Goal: Task Accomplishment & Management: Manage account settings

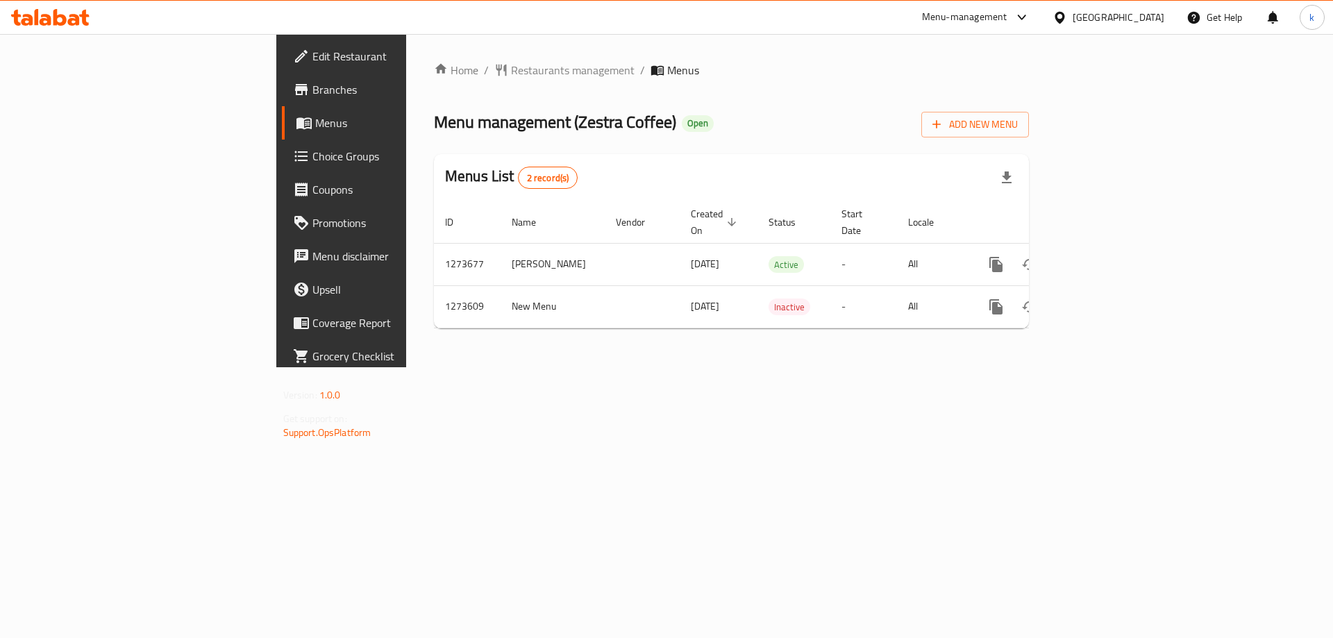
click at [312, 157] on span "Choice Groups" at bounding box center [400, 156] width 176 height 17
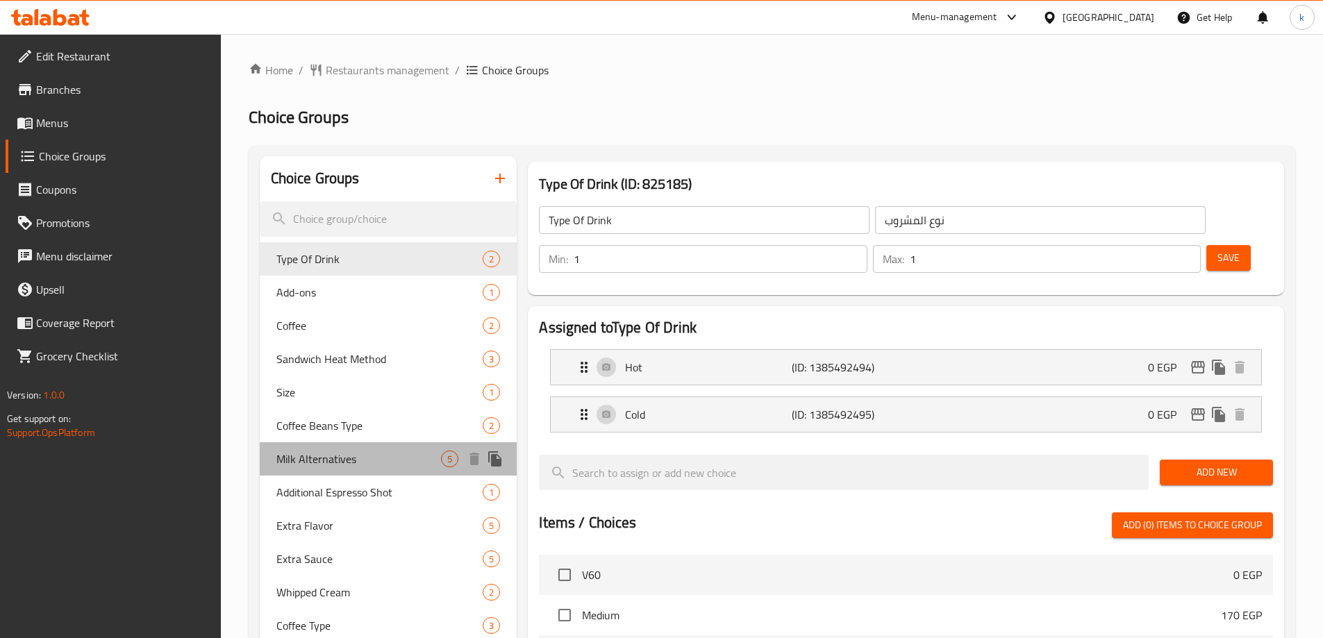
click at [320, 465] on span "Milk Alternatives" at bounding box center [358, 459] width 165 height 17
type input "Milk Alternatives"
type input "بدائل الحليب"
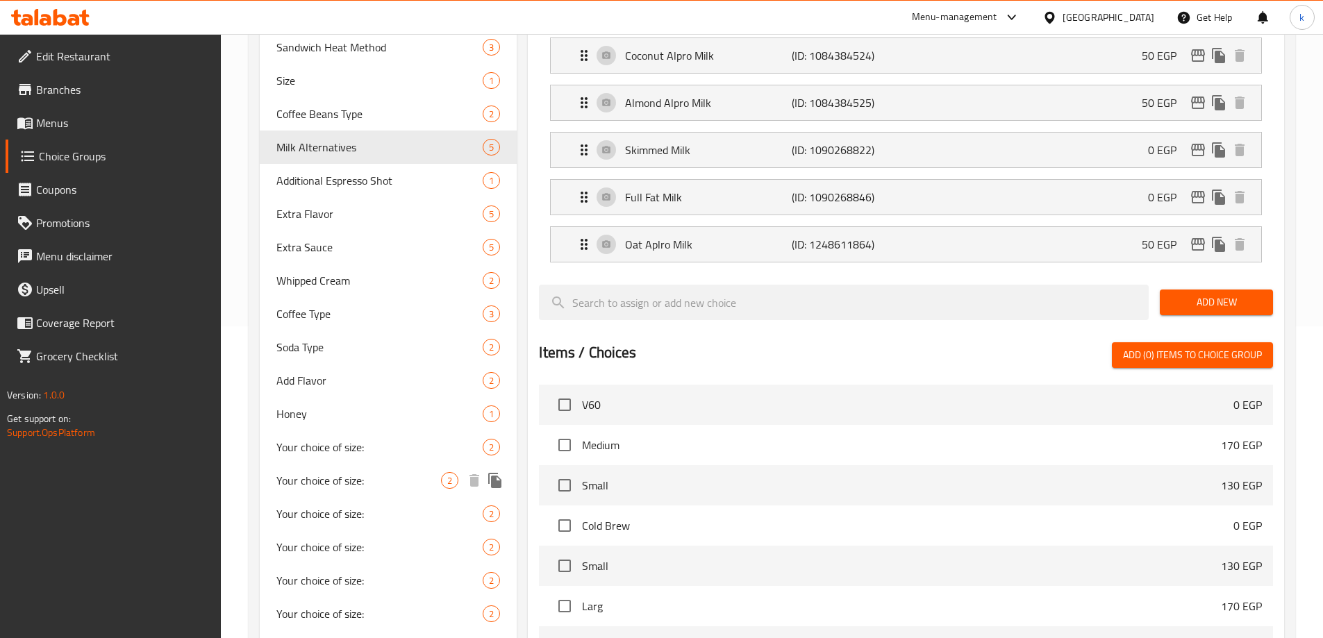
scroll to position [133, 0]
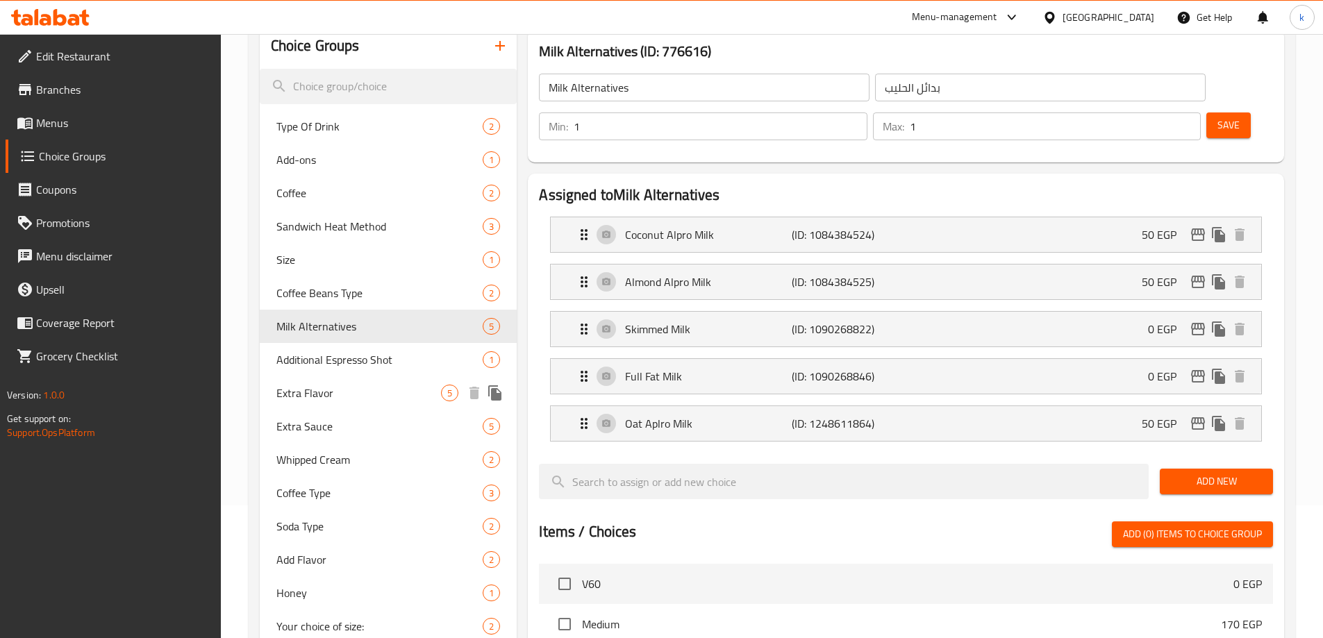
click at [324, 401] on span "Extra Flavor" at bounding box center [358, 393] width 165 height 17
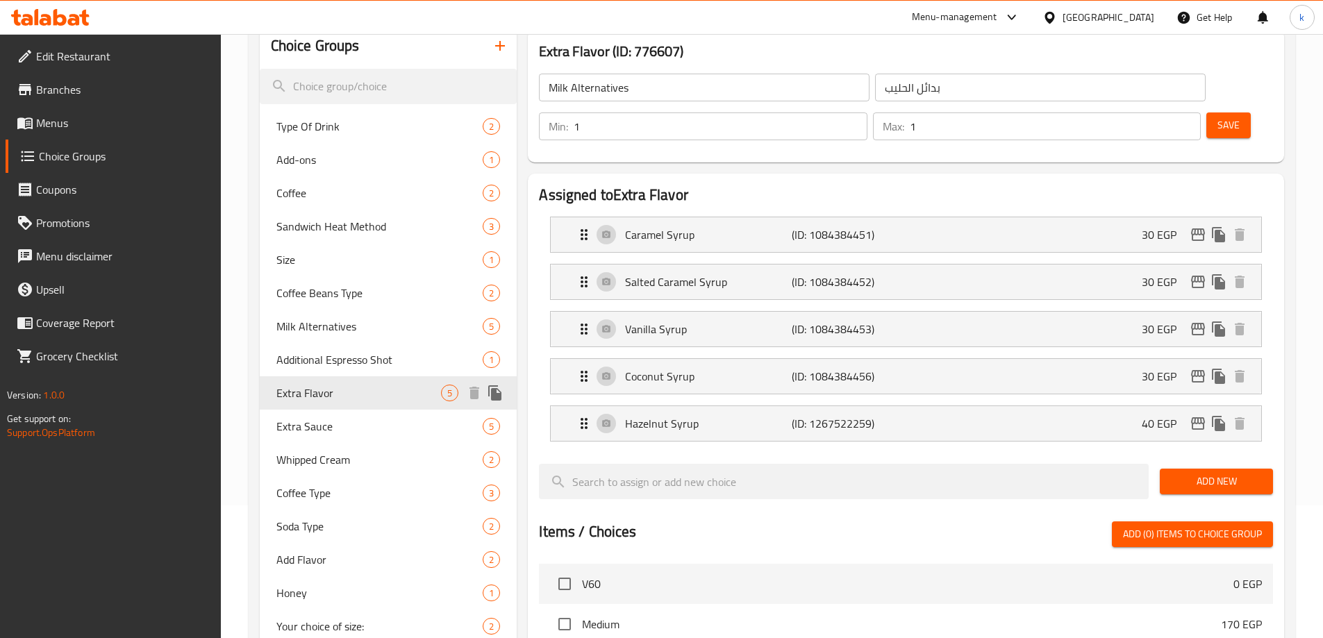
type input "Extra Flavor"
type input "نكهة اضافية"
type input "0"
type input "4"
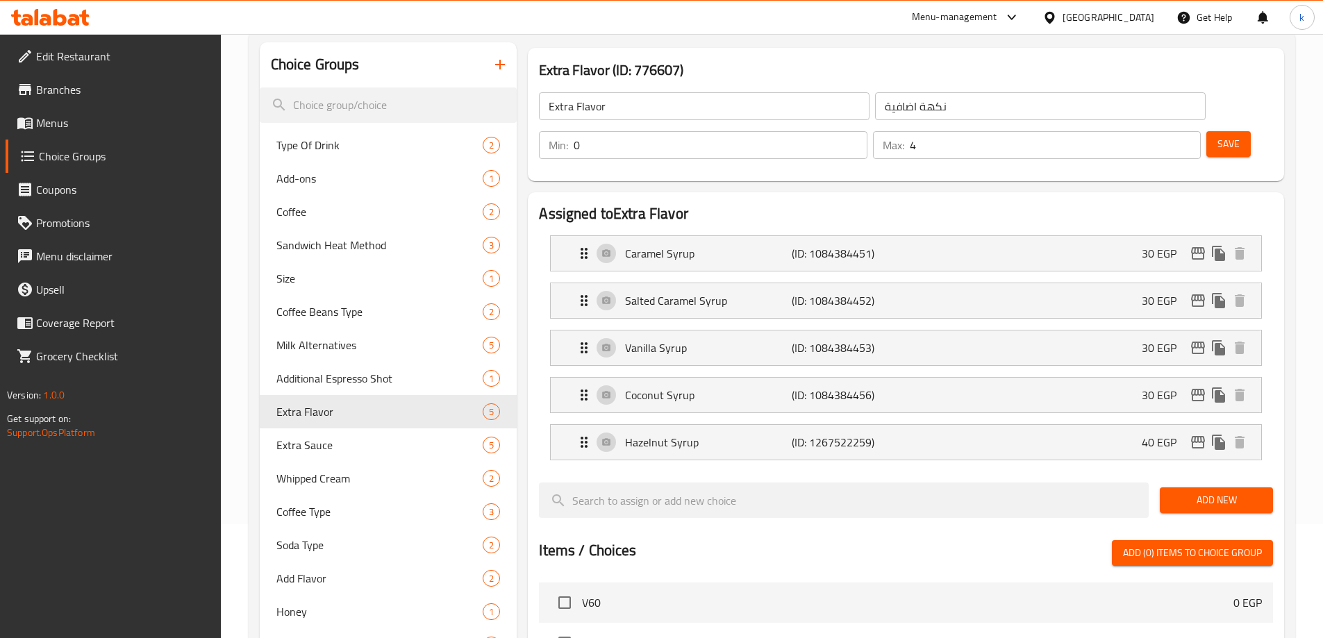
scroll to position [63, 0]
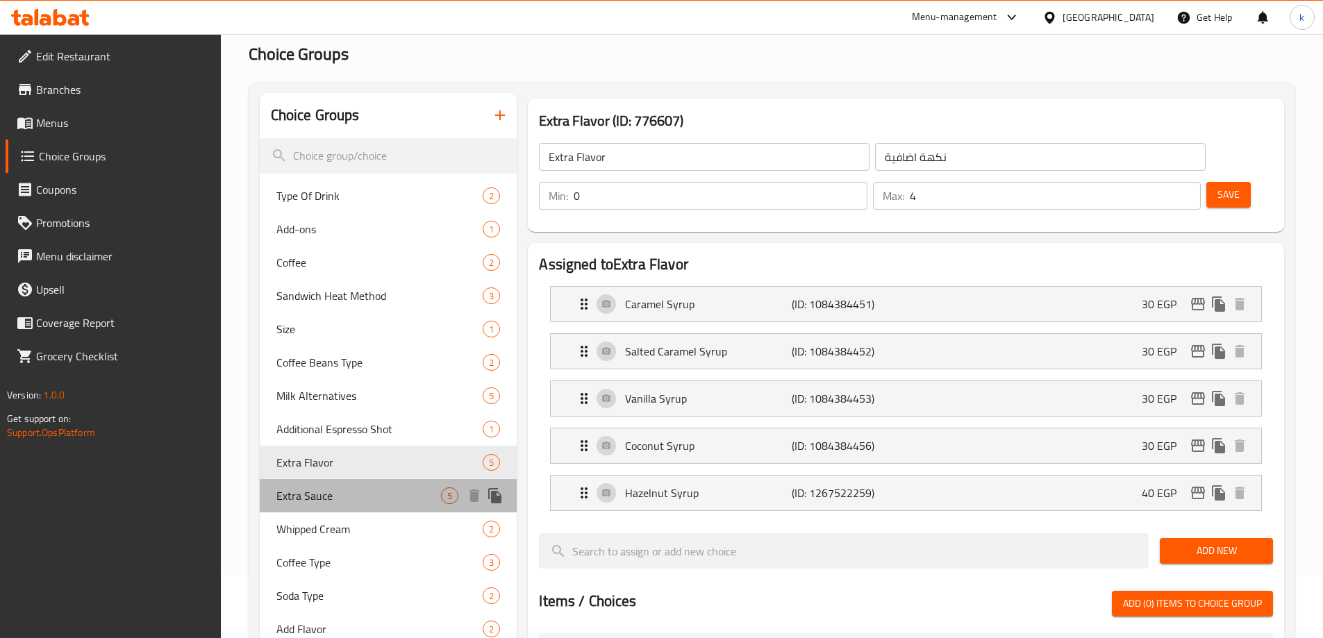
click at [299, 490] on span "Extra Sauce" at bounding box center [358, 495] width 165 height 17
type input "Extra Sauce"
type input "صوص اضافي"
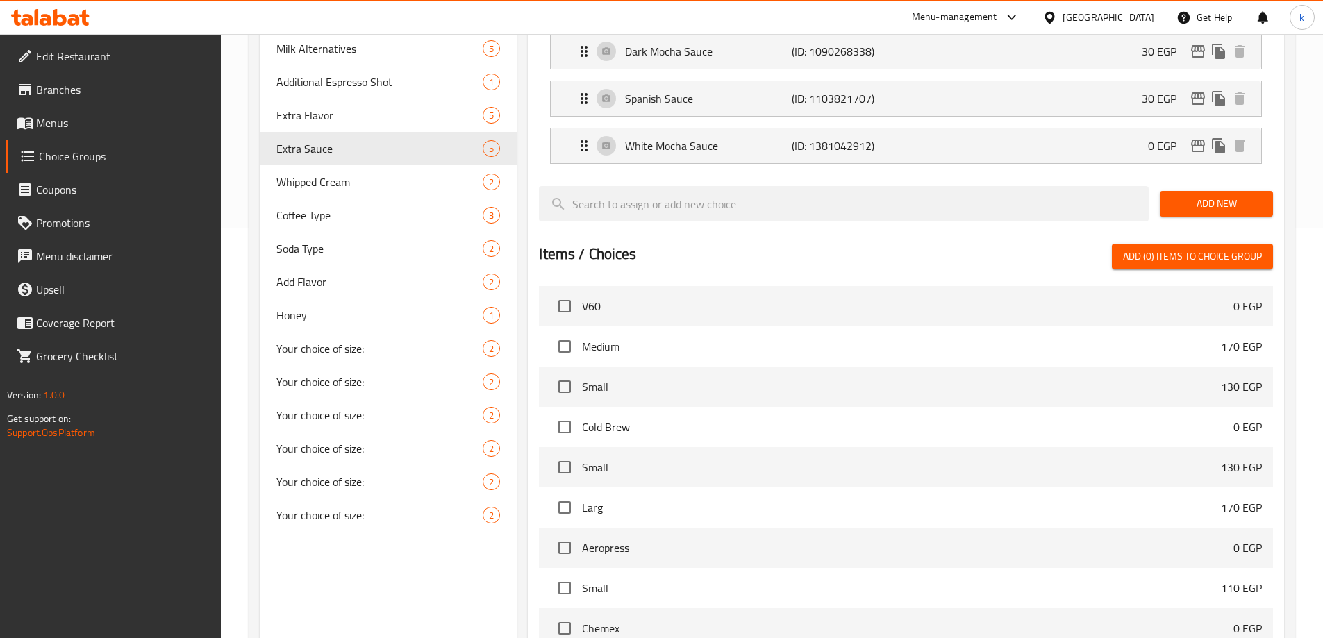
scroll to position [202, 0]
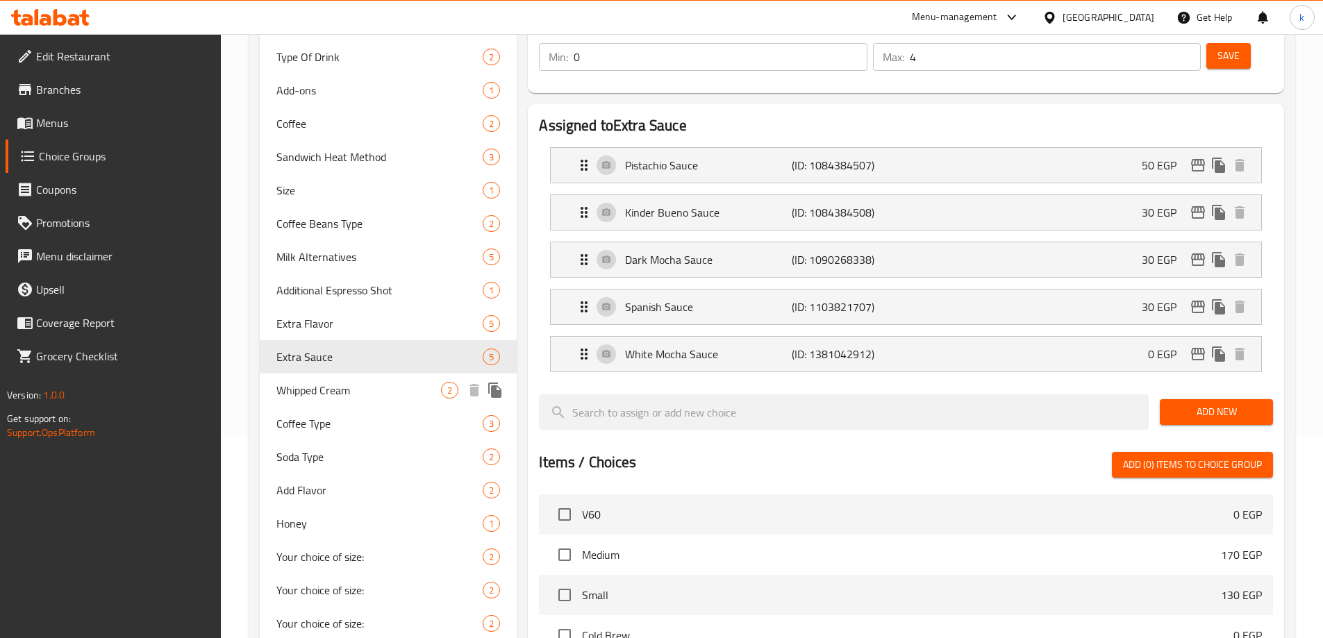
drag, startPoint x: 322, startPoint y: 387, endPoint x: 427, endPoint y: 337, distance: 115.9
click at [322, 387] on span "Whipped Cream" at bounding box center [358, 390] width 165 height 17
type input "Whipped Cream"
type input "كريمة مخفوقة"
type input "1"
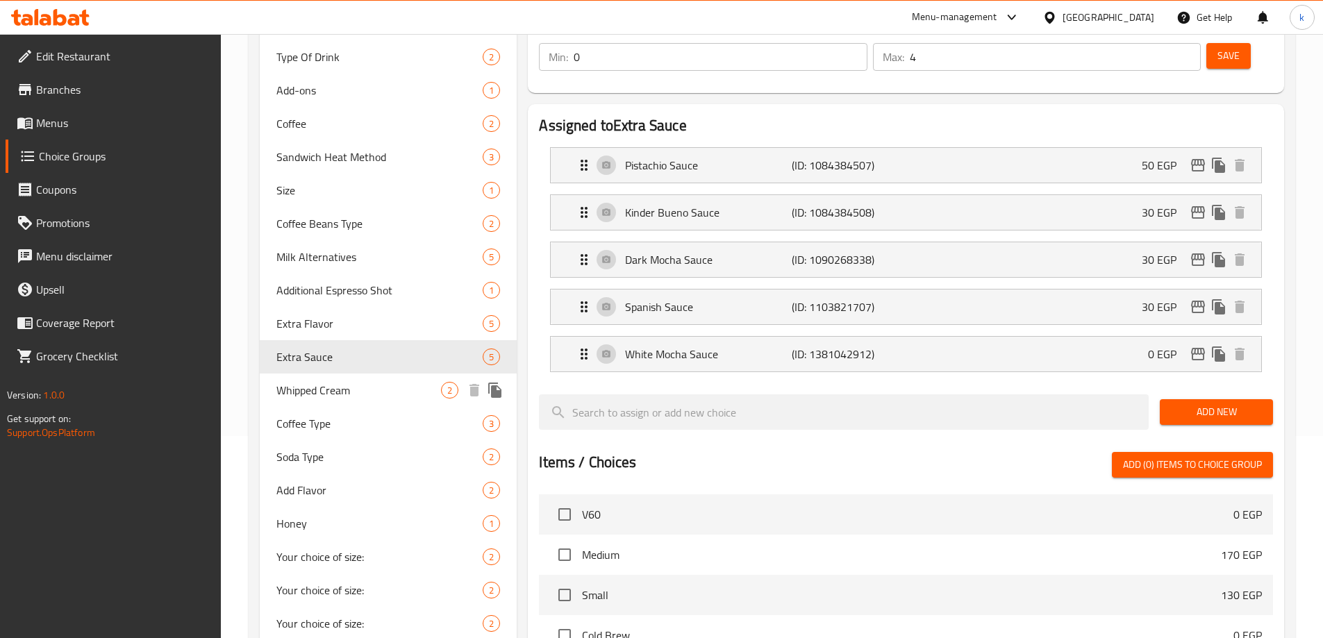
type input "1"
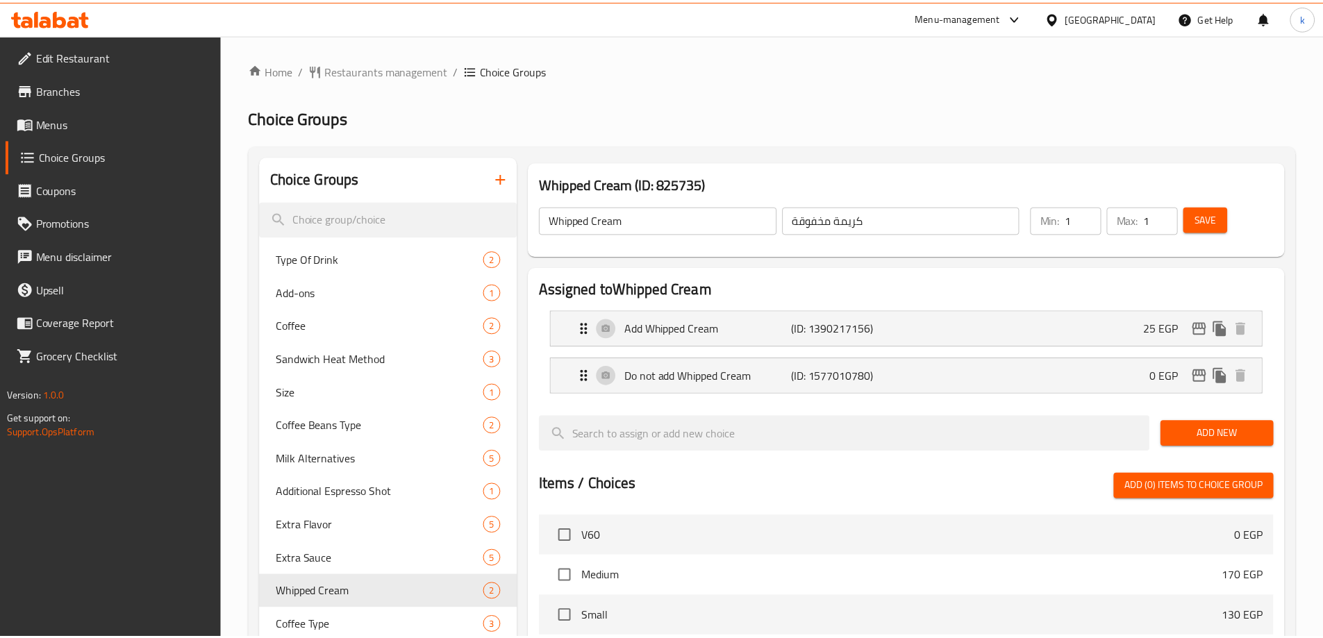
scroll to position [408, 0]
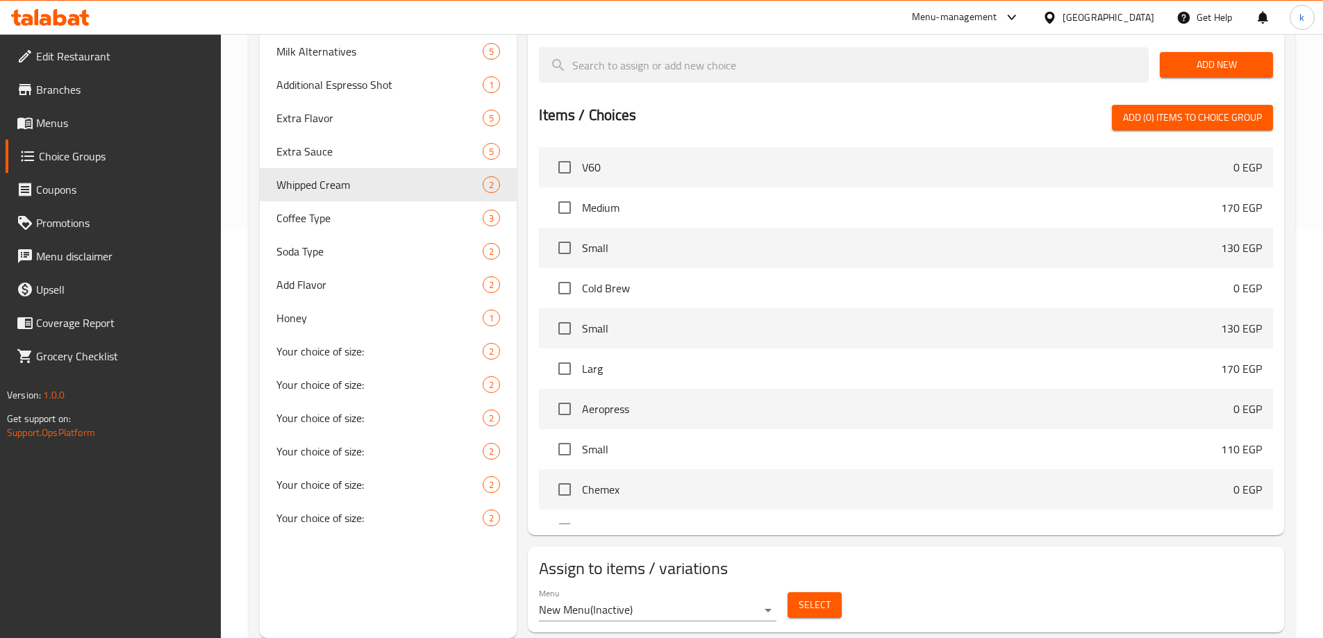
click at [1018, 547] on div "Assign to items / variations Menu New Menu ( Inactive ) Select" at bounding box center [906, 590] width 756 height 86
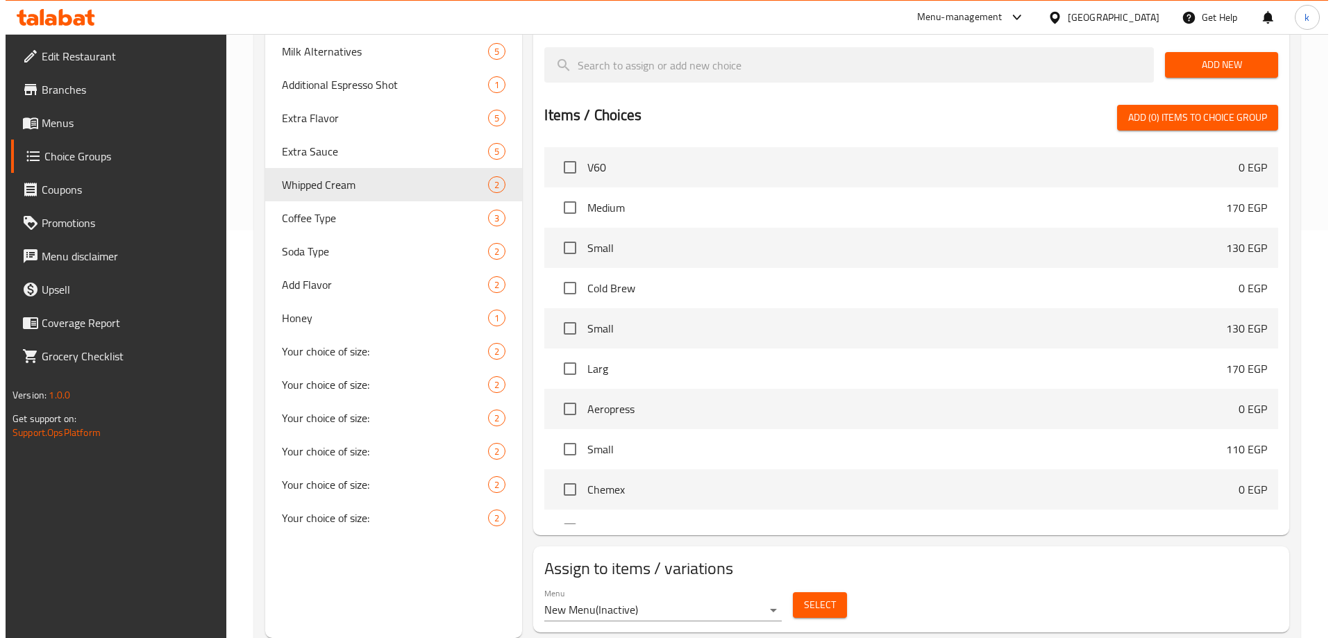
scroll to position [0, 0]
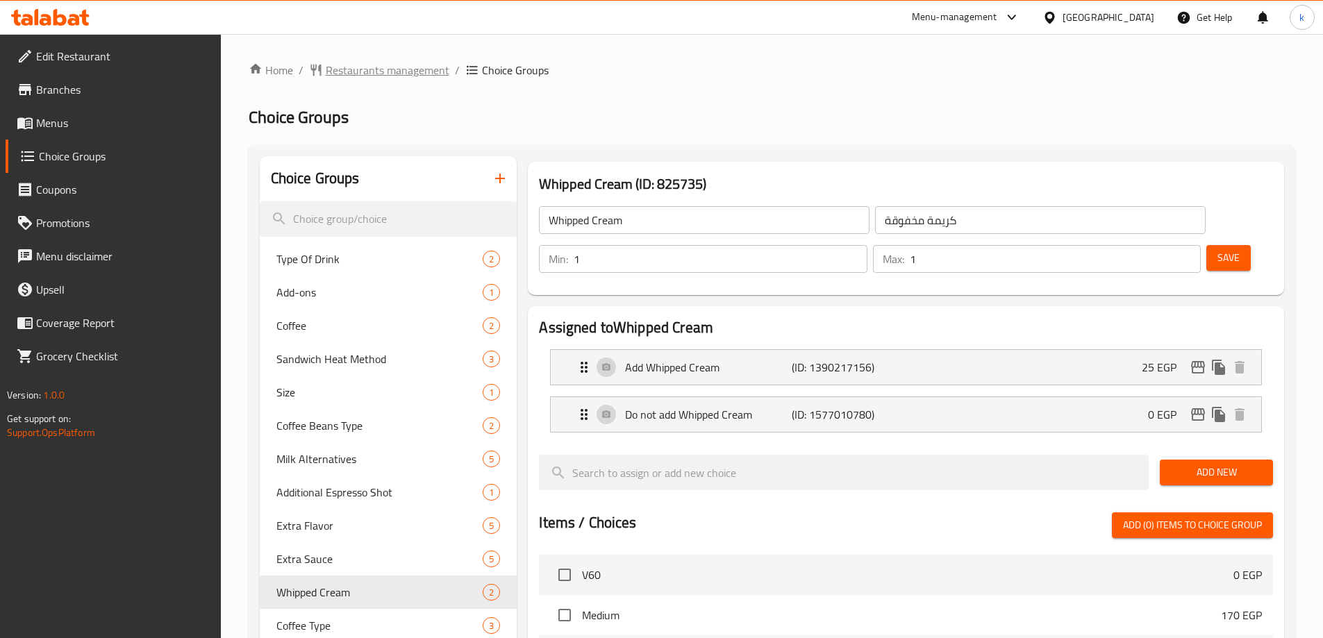
click at [433, 76] on span "Restaurants management" at bounding box center [388, 70] width 124 height 17
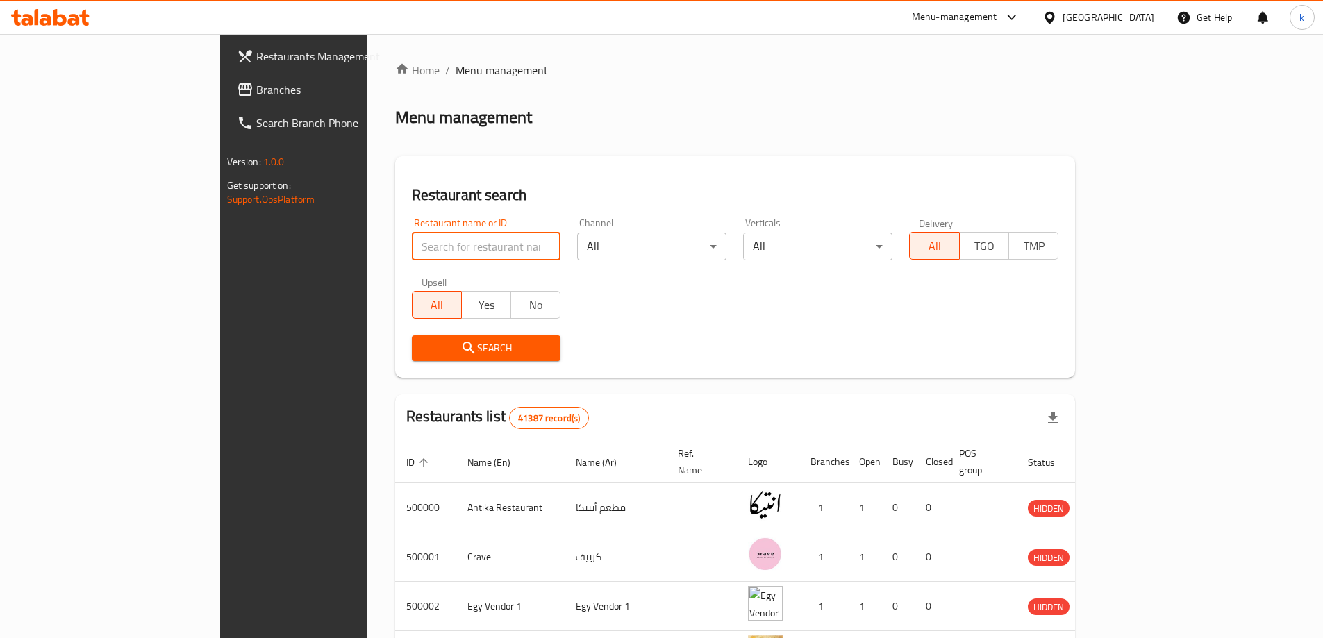
click at [412, 253] on input "search" at bounding box center [486, 247] width 149 height 28
paste input "777613"
type input "777613"
click button "Search" at bounding box center [486, 348] width 149 height 26
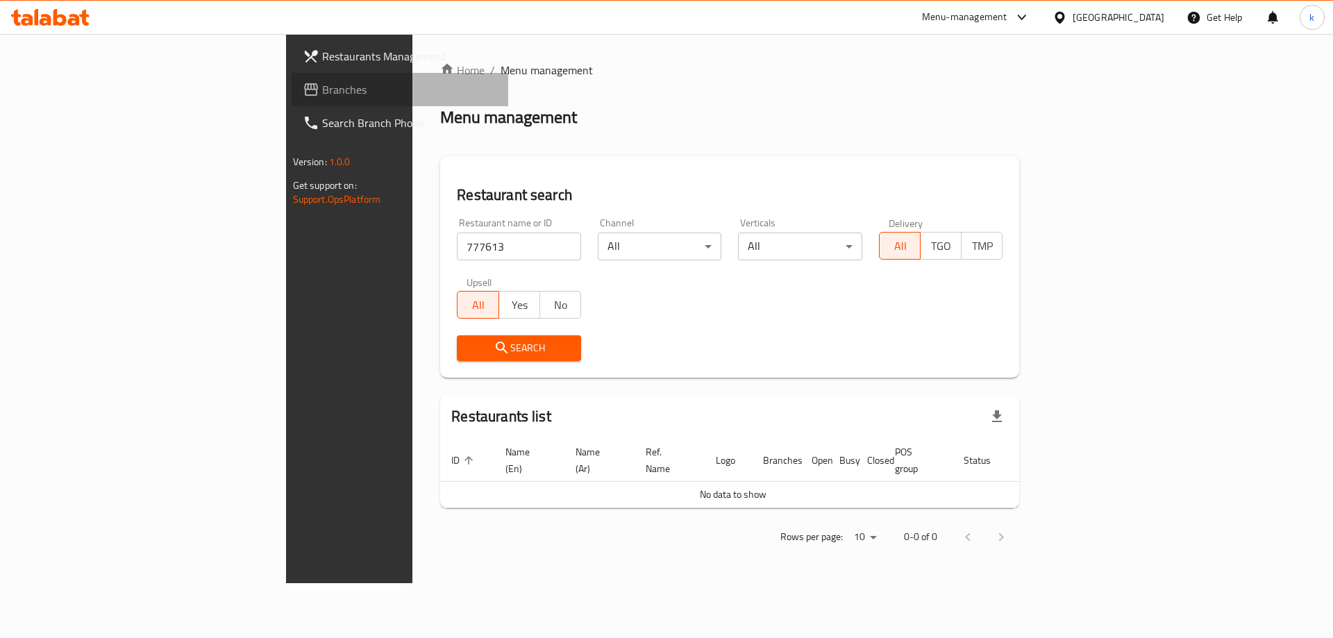
click at [322, 91] on span "Branches" at bounding box center [410, 89] width 176 height 17
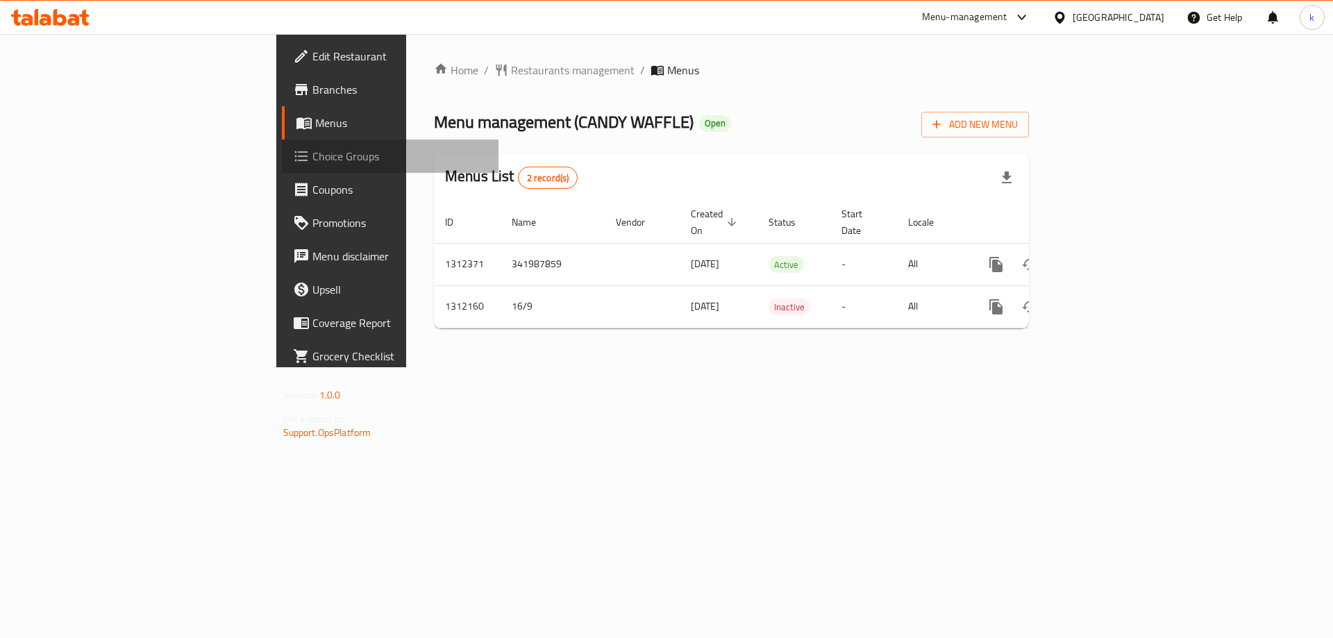
click at [312, 156] on span "Choice Groups" at bounding box center [400, 156] width 176 height 17
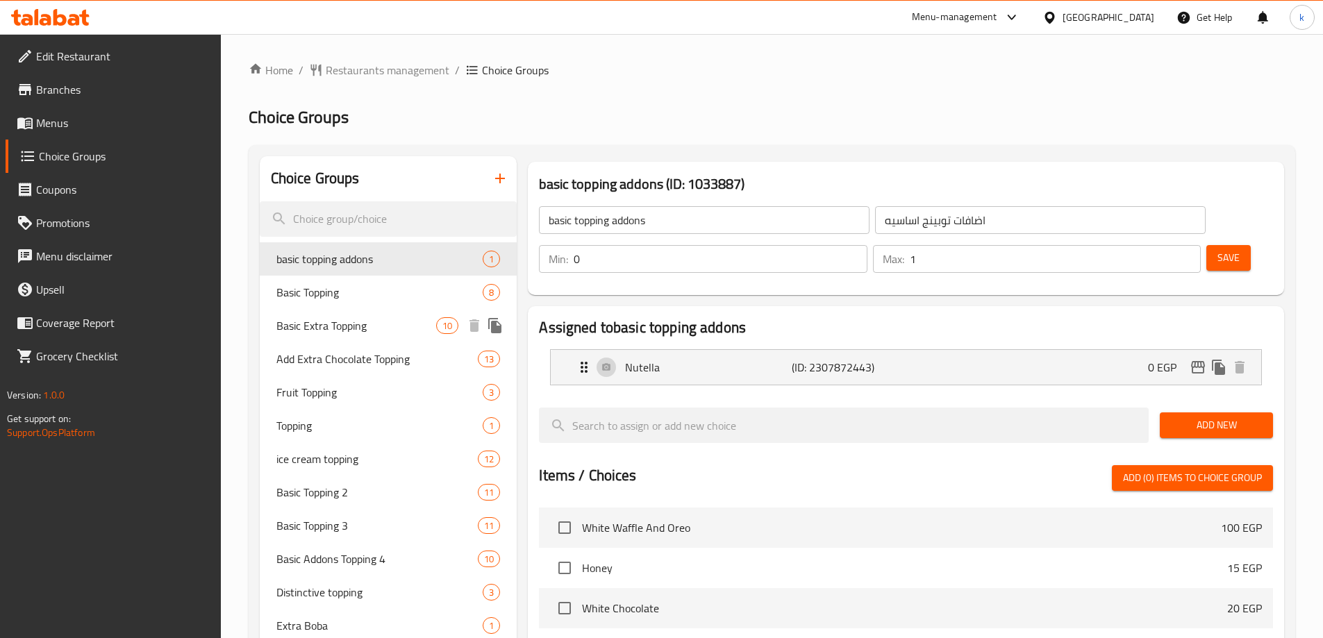
click at [340, 324] on span "Basic Extra Topping" at bounding box center [356, 325] width 160 height 17
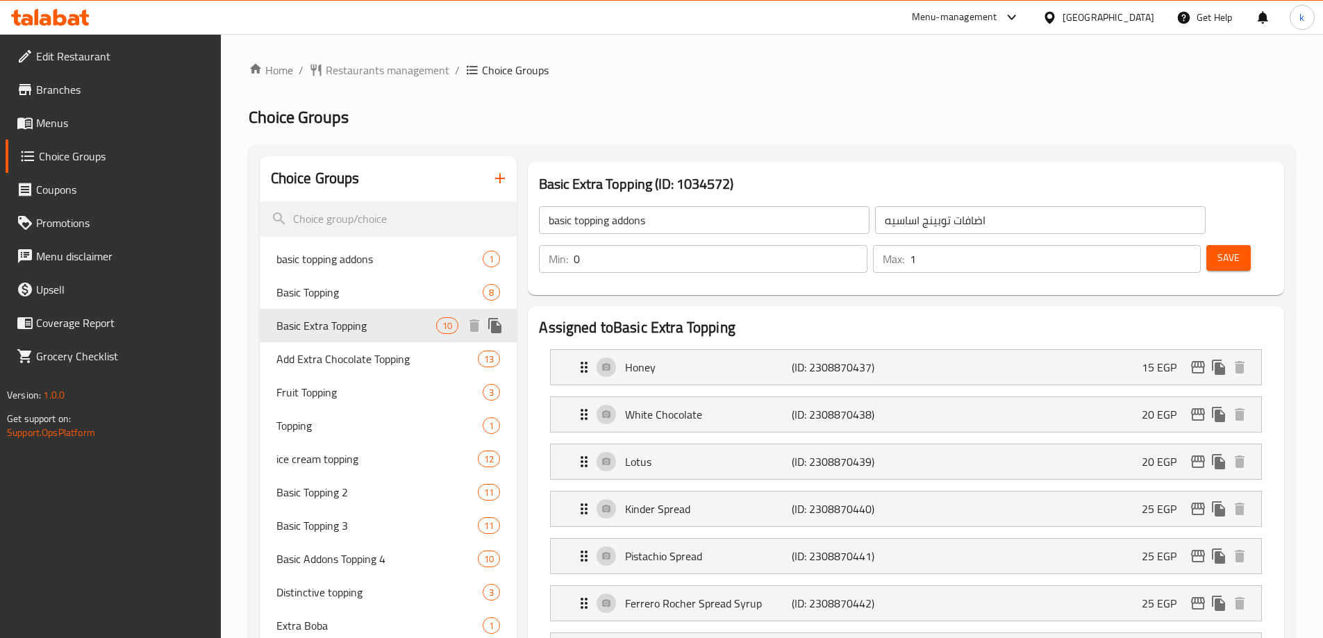
type input "Basic Extra Topping"
type input "اكسترا توبينج أساسي"
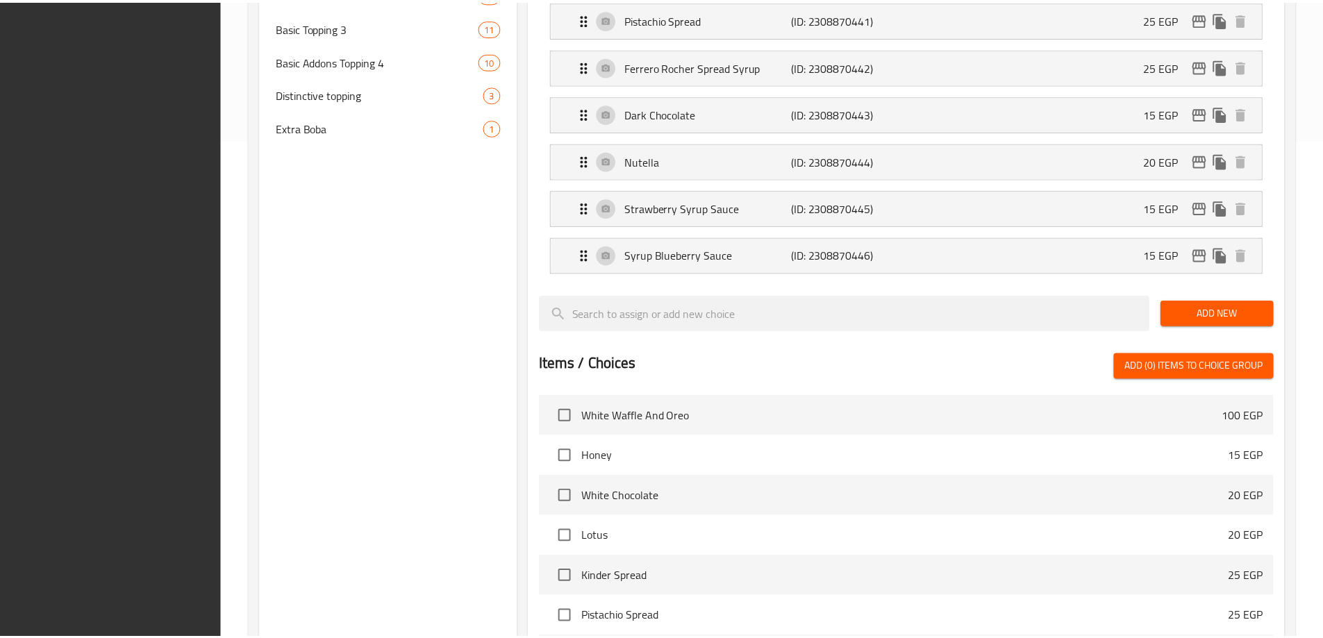
scroll to position [785, 0]
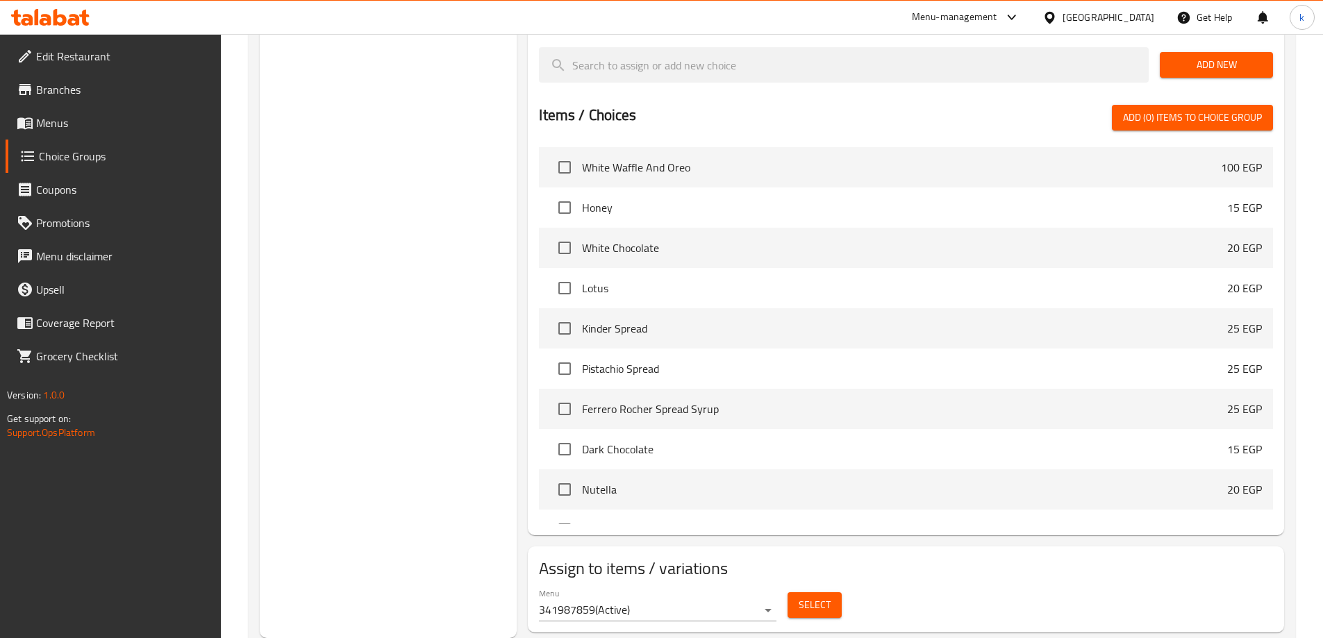
click at [374, 302] on div "Choice Groups basic topping addons 1 Basic Topping 8 Basic Extra Topping 10 Add…" at bounding box center [389, 4] width 258 height 1267
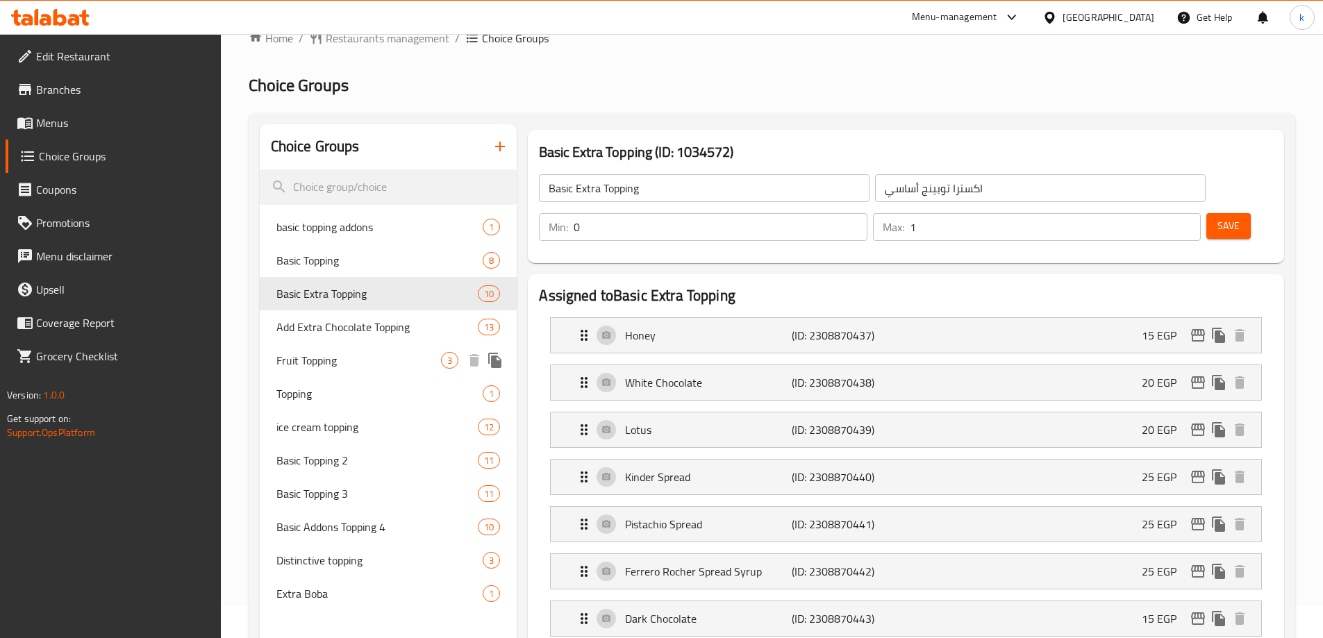
scroll to position [22, 0]
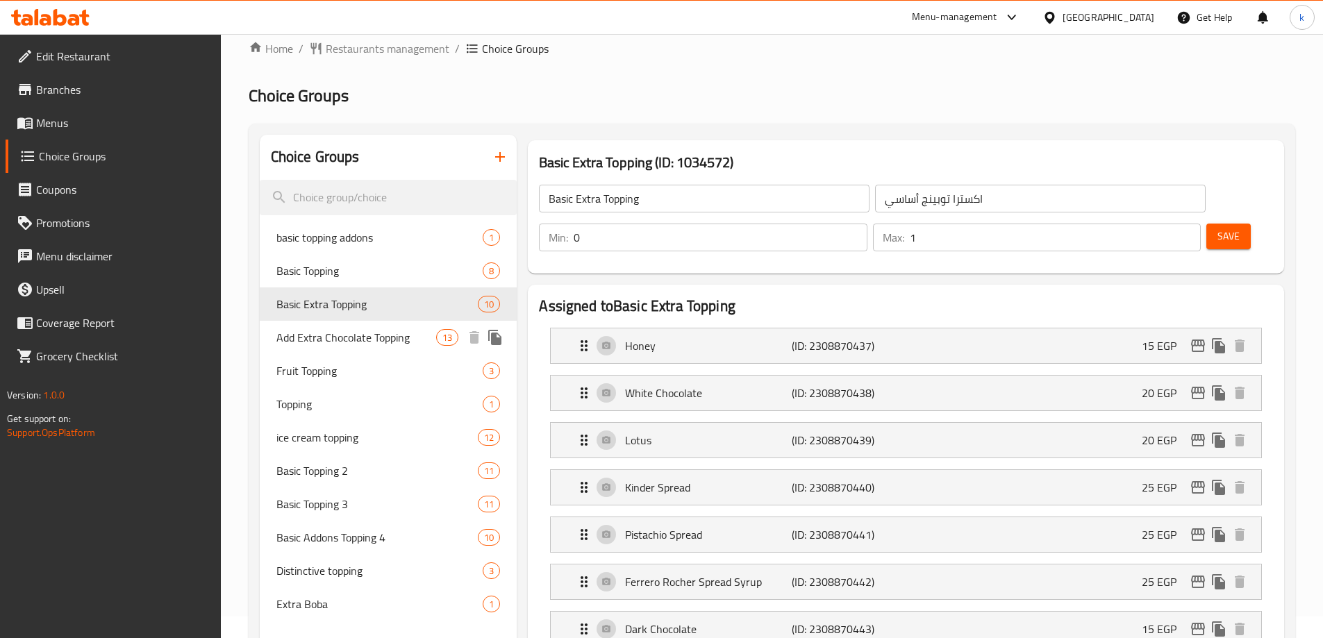
click at [371, 333] on span "Add Extra Chocolate Topping" at bounding box center [356, 337] width 160 height 17
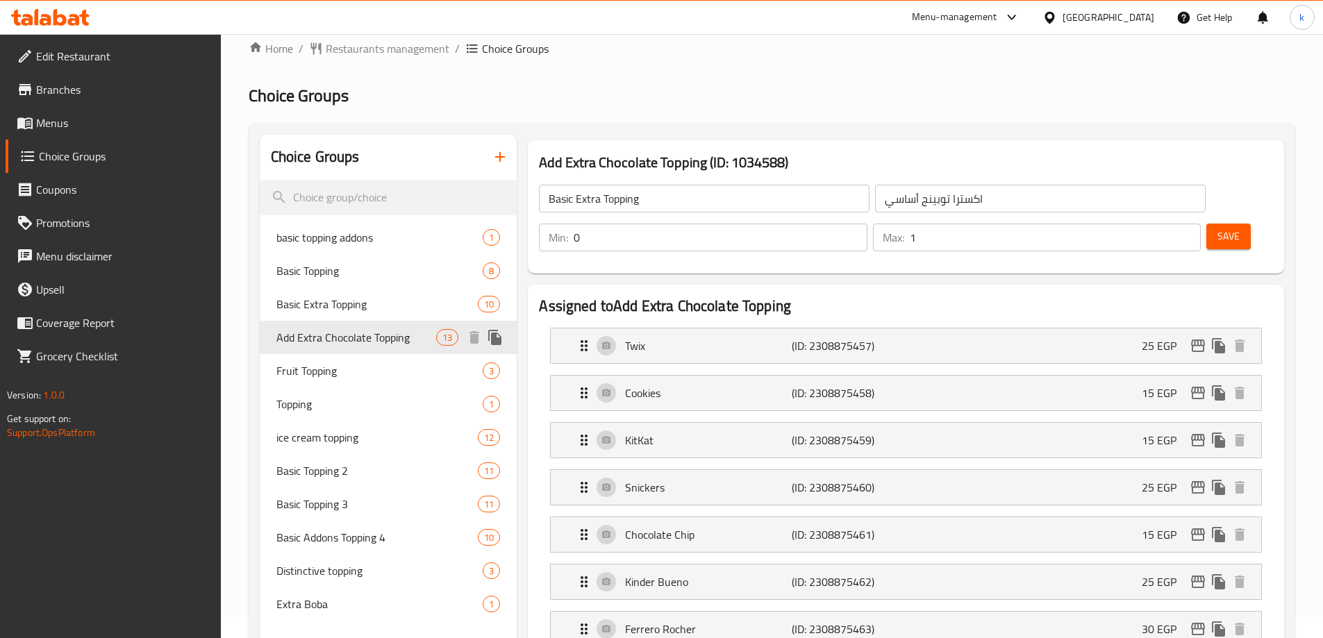
type input "Add Extra Chocolate Topping"
type input "أضافة إكسترا تشوكلات توبينج"
type input "13"
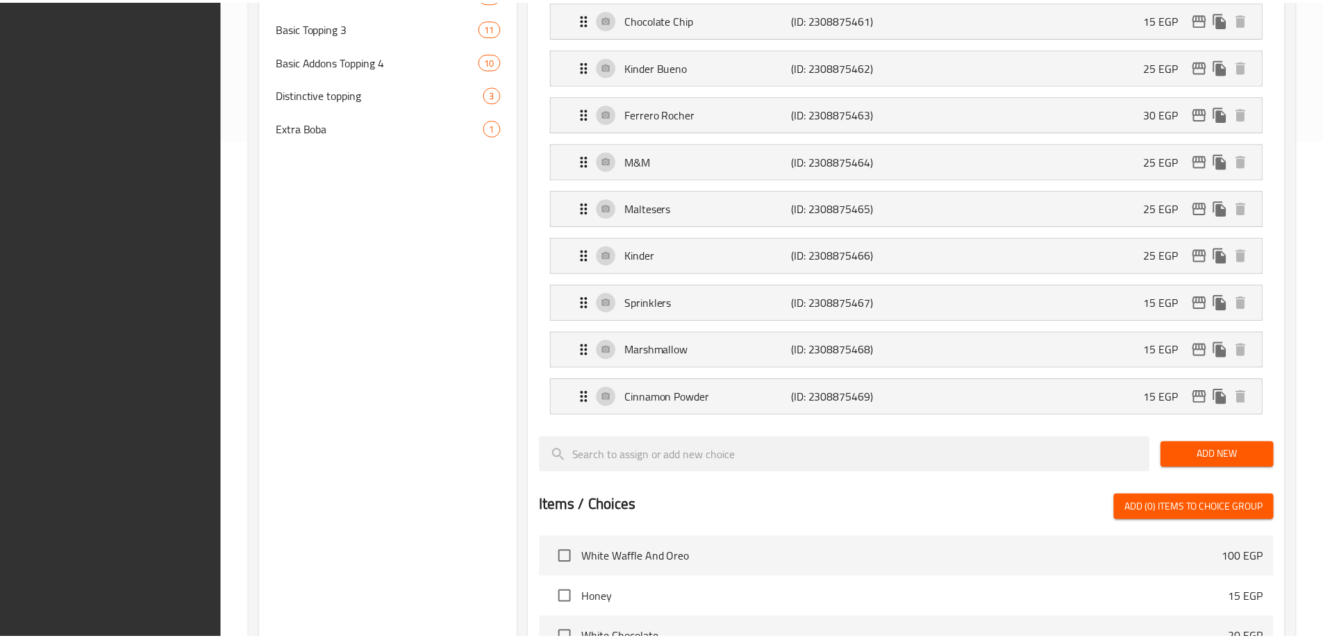
scroll to position [927, 0]
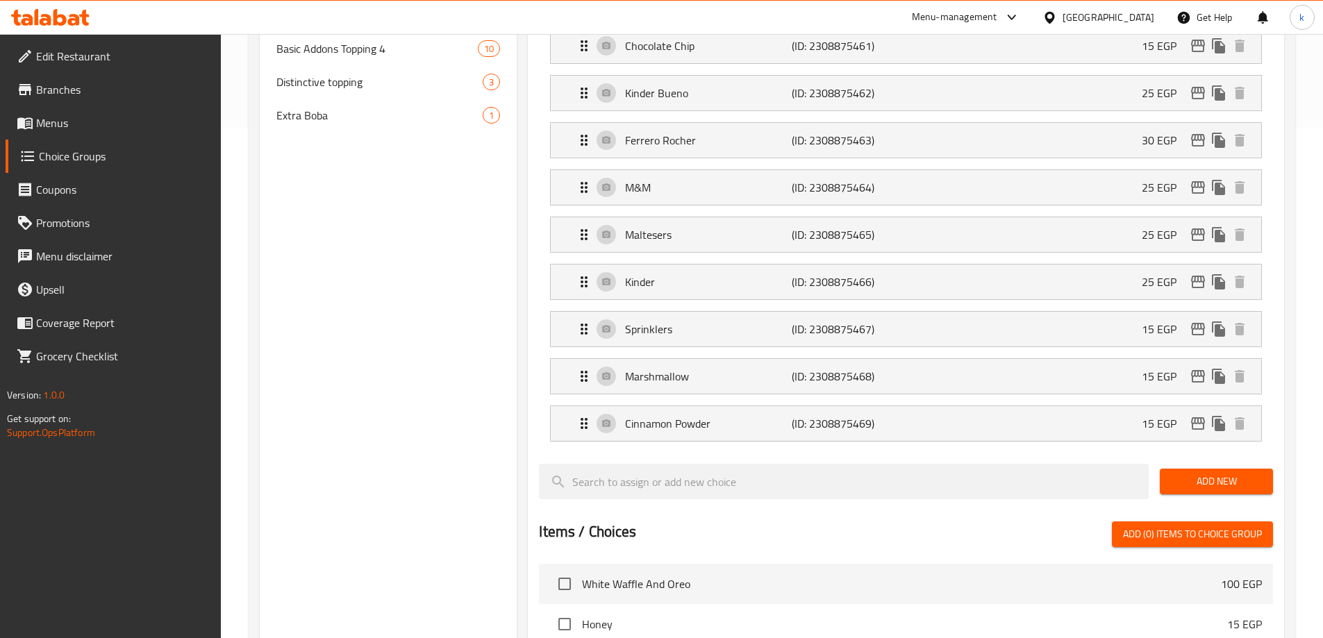
click at [330, 122] on span "Extra Boba" at bounding box center [379, 115] width 207 height 17
type input "Extra Boba"
type input "اضافه بوبا"
type input "1"
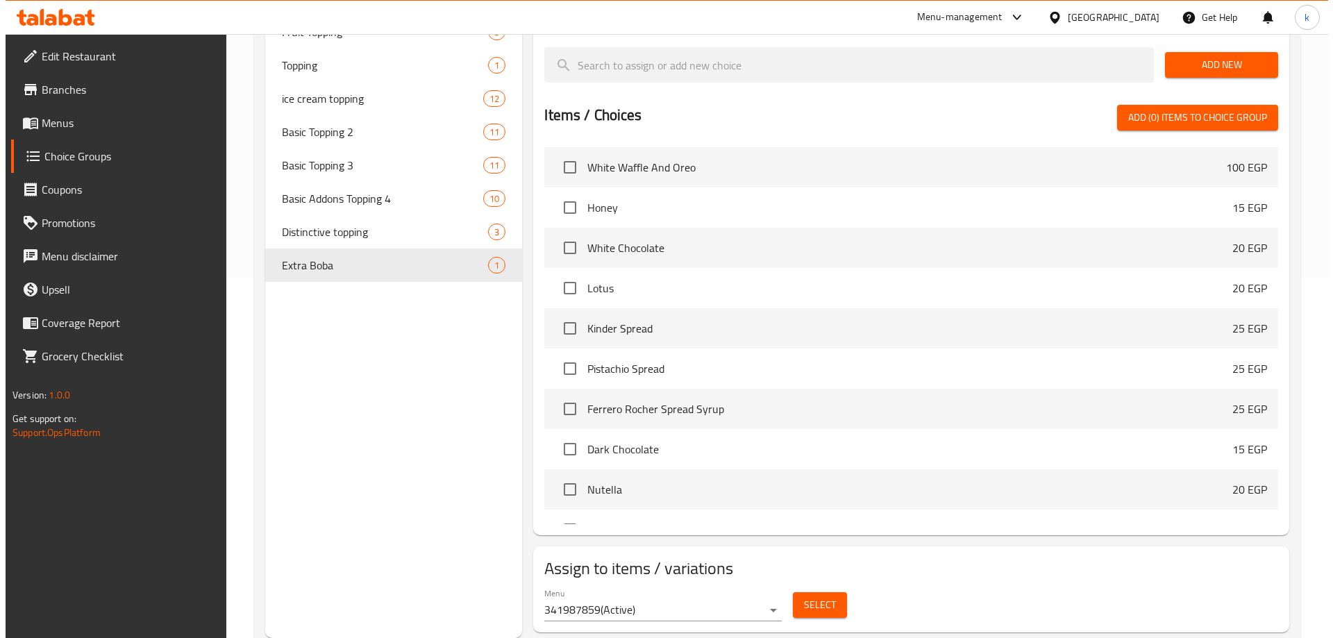
scroll to position [0, 0]
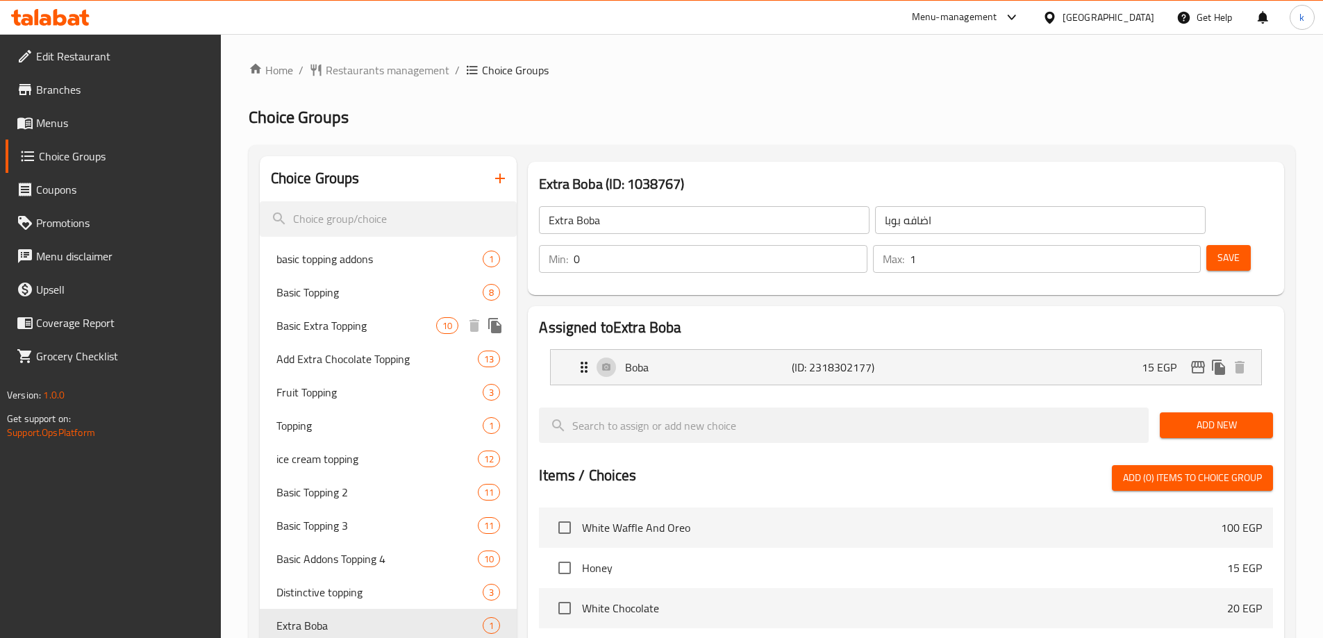
click at [308, 333] on span "Basic Extra Topping" at bounding box center [356, 325] width 160 height 17
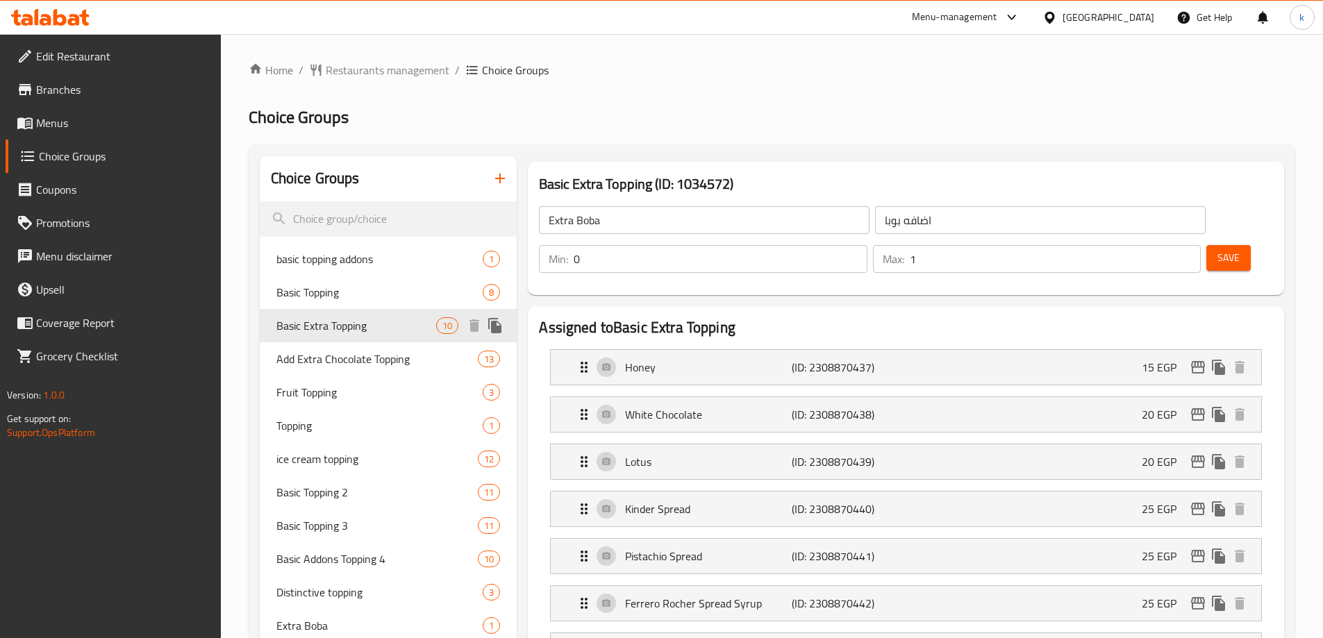
type input "Basic Extra Topping"
type input "اكسترا توبينج أساسي"
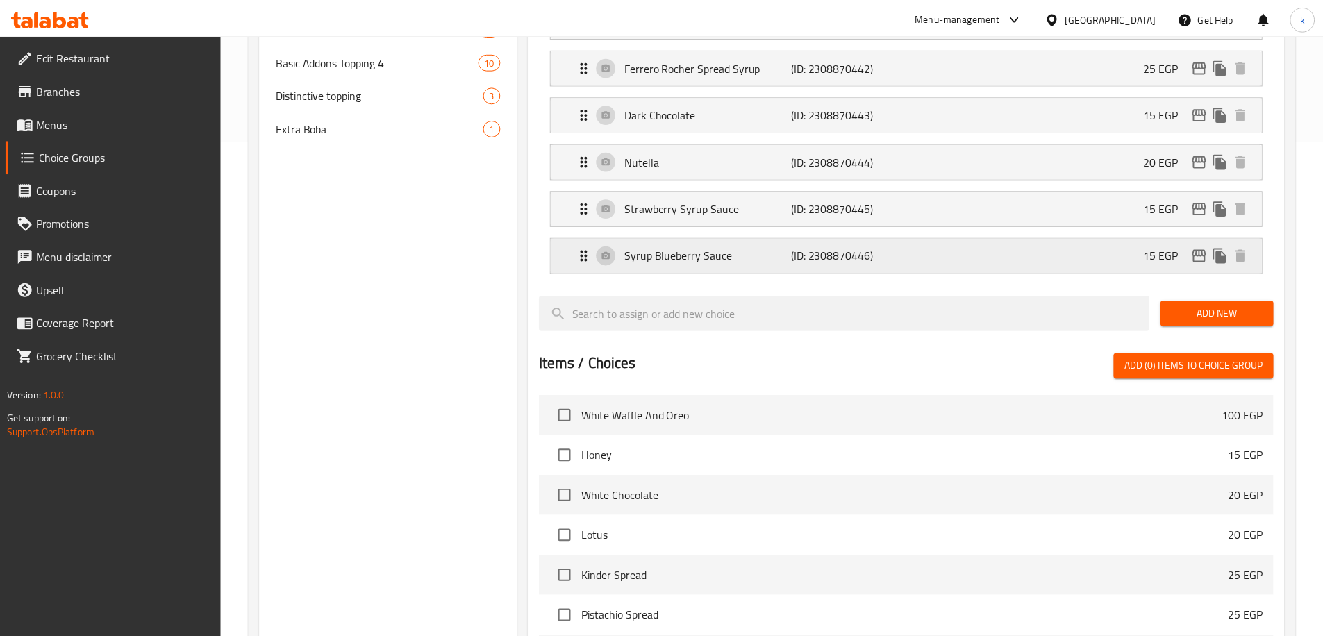
scroll to position [785, 0]
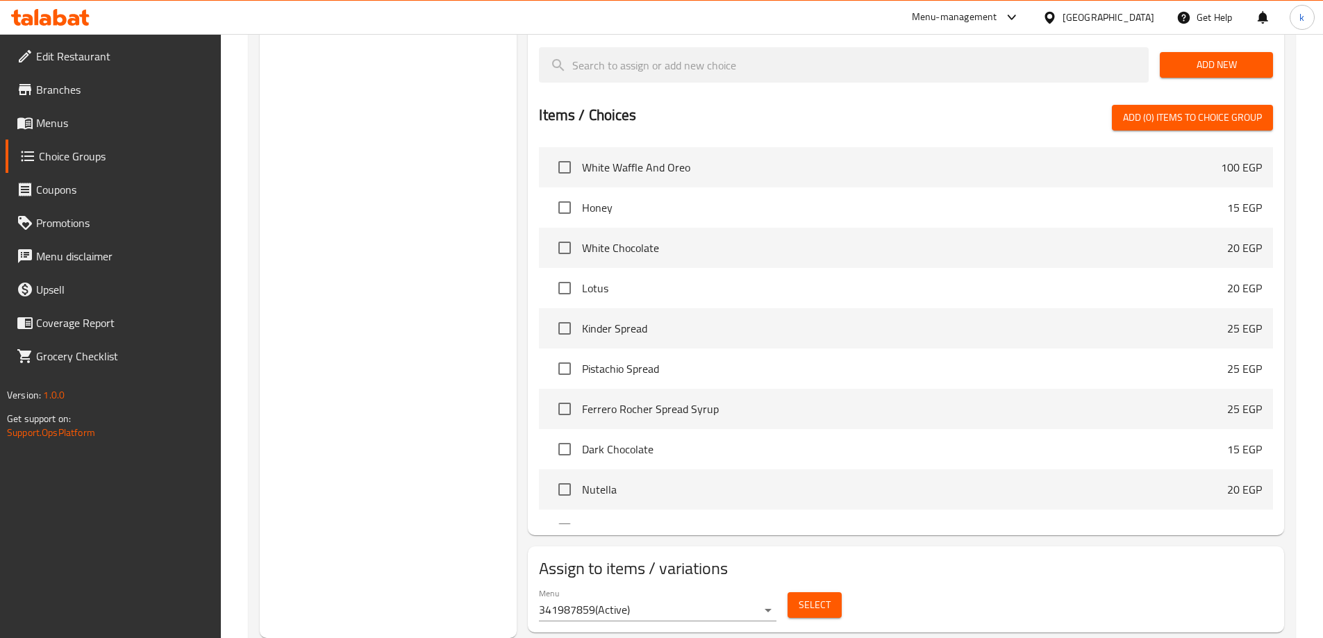
click at [403, 279] on div "Choice Groups basic topping addons 1 Basic Topping 8 Basic Extra Topping 10 Add…" at bounding box center [389, 4] width 258 height 1267
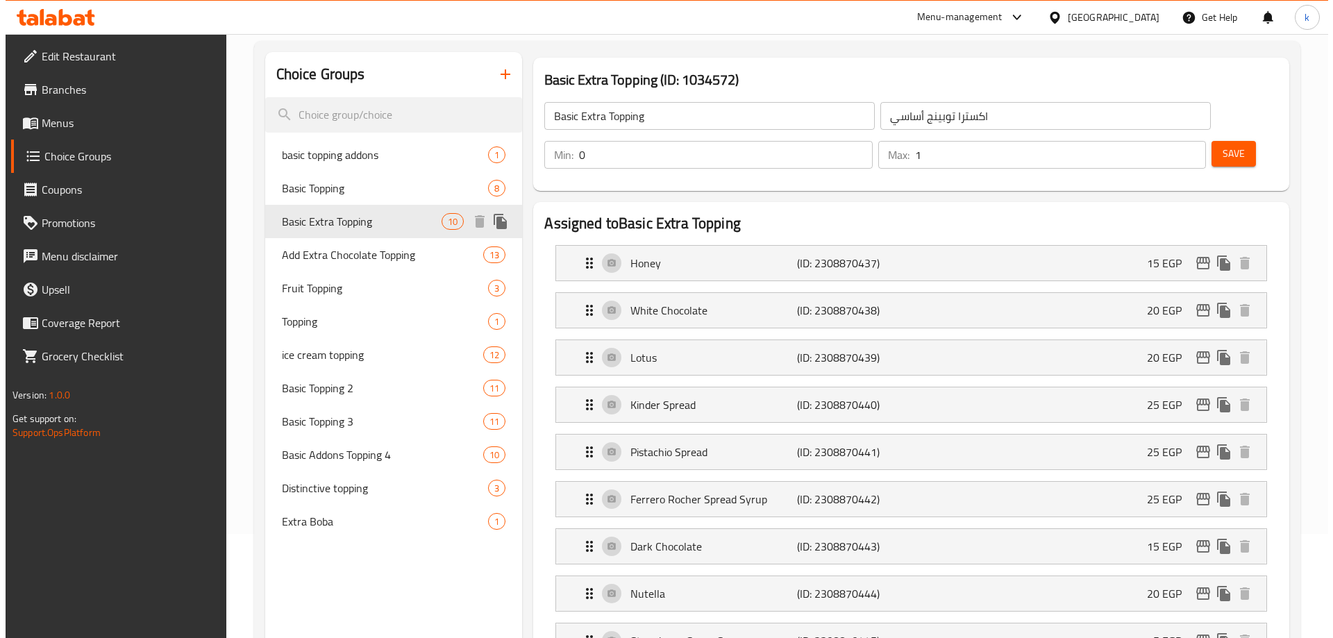
scroll to position [0, 0]
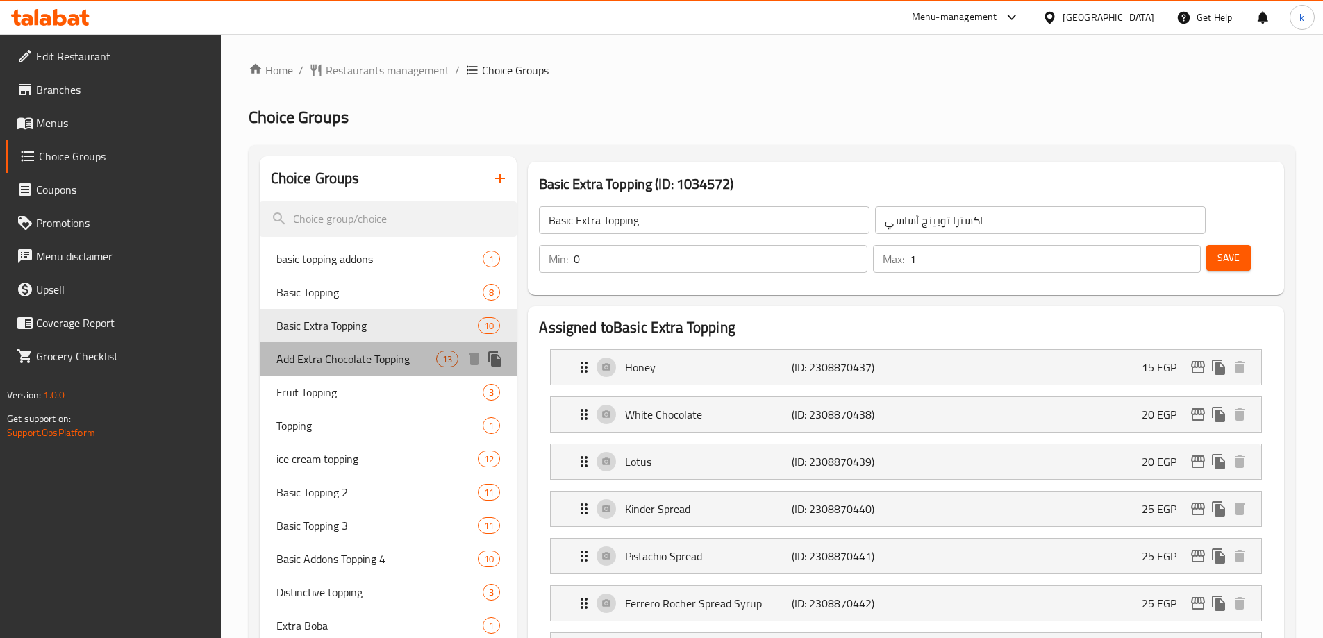
click at [377, 353] on span "Add Extra Chocolate Topping" at bounding box center [356, 359] width 160 height 17
type input "Add Extra Chocolate Topping"
type input "أضافة إكسترا تشوكلات توبينج"
type input "13"
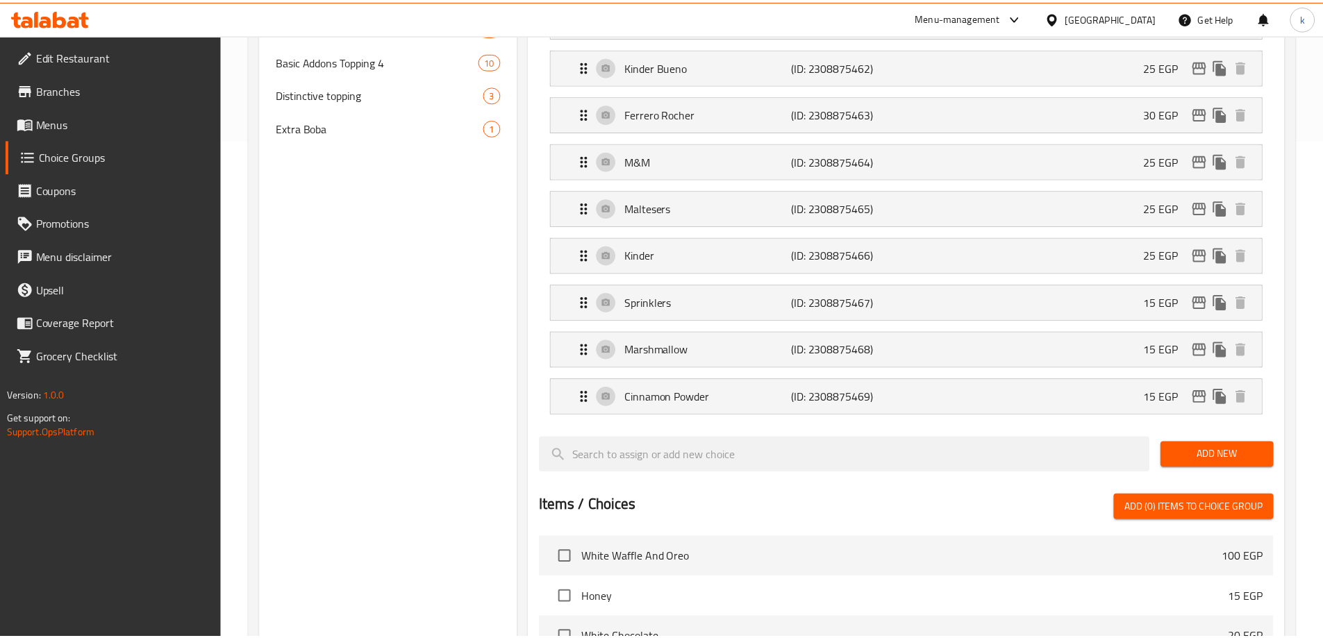
scroll to position [927, 0]
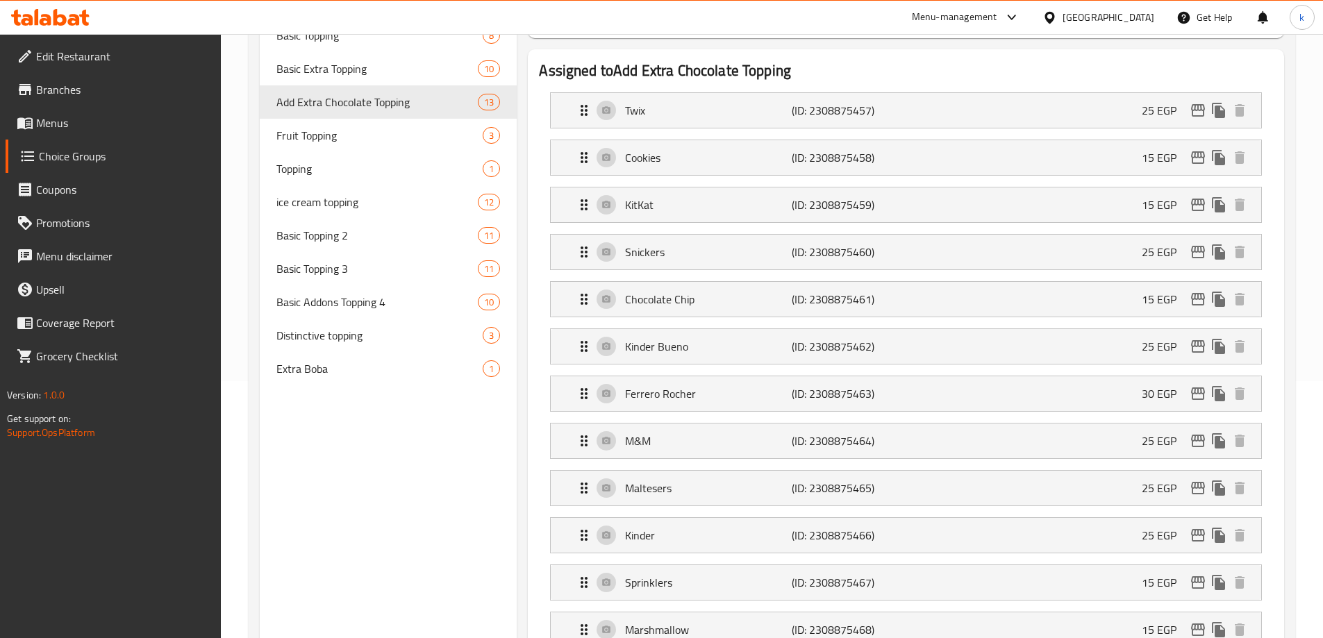
scroll to position [94, 0]
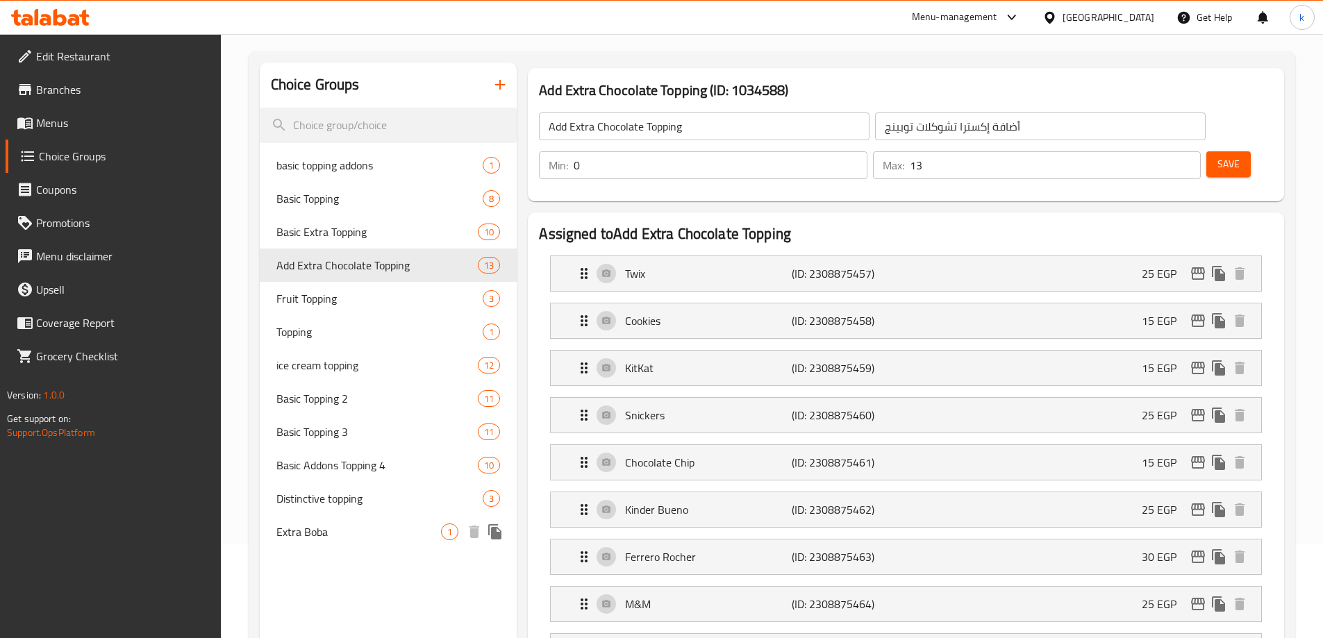
click at [307, 528] on span "Extra Boba" at bounding box center [358, 532] width 165 height 17
type input "Extra Boba"
type input "اضافه بوبا"
type input "1"
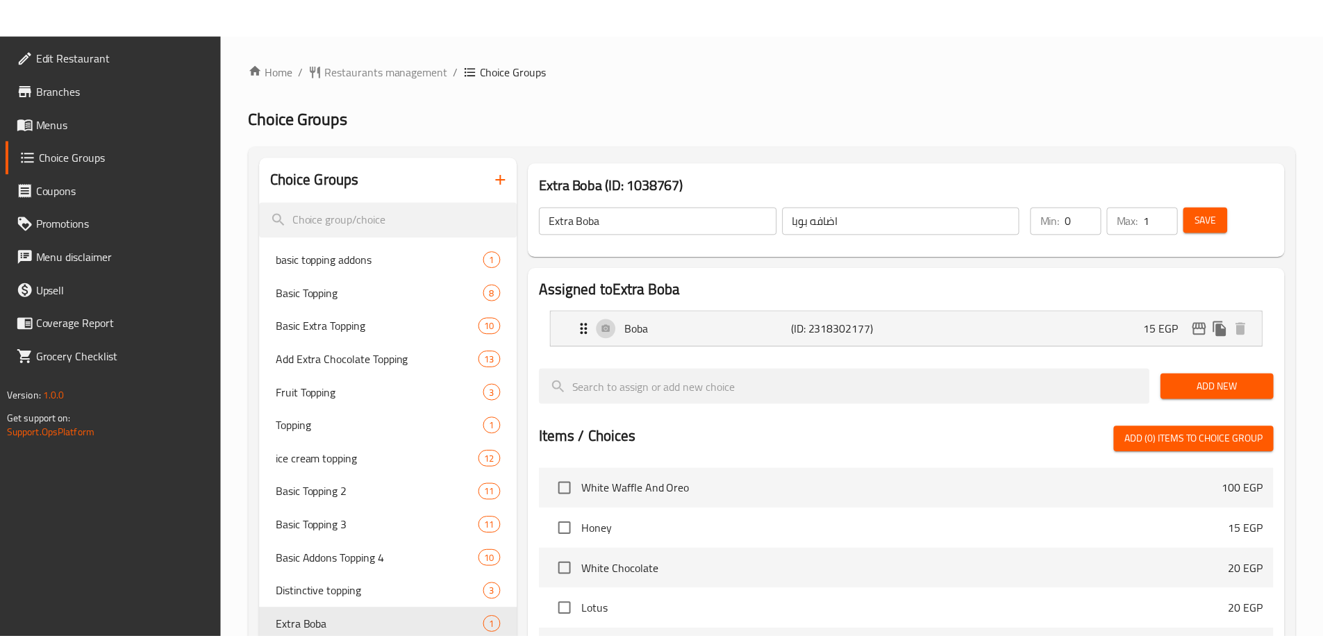
scroll to position [360, 0]
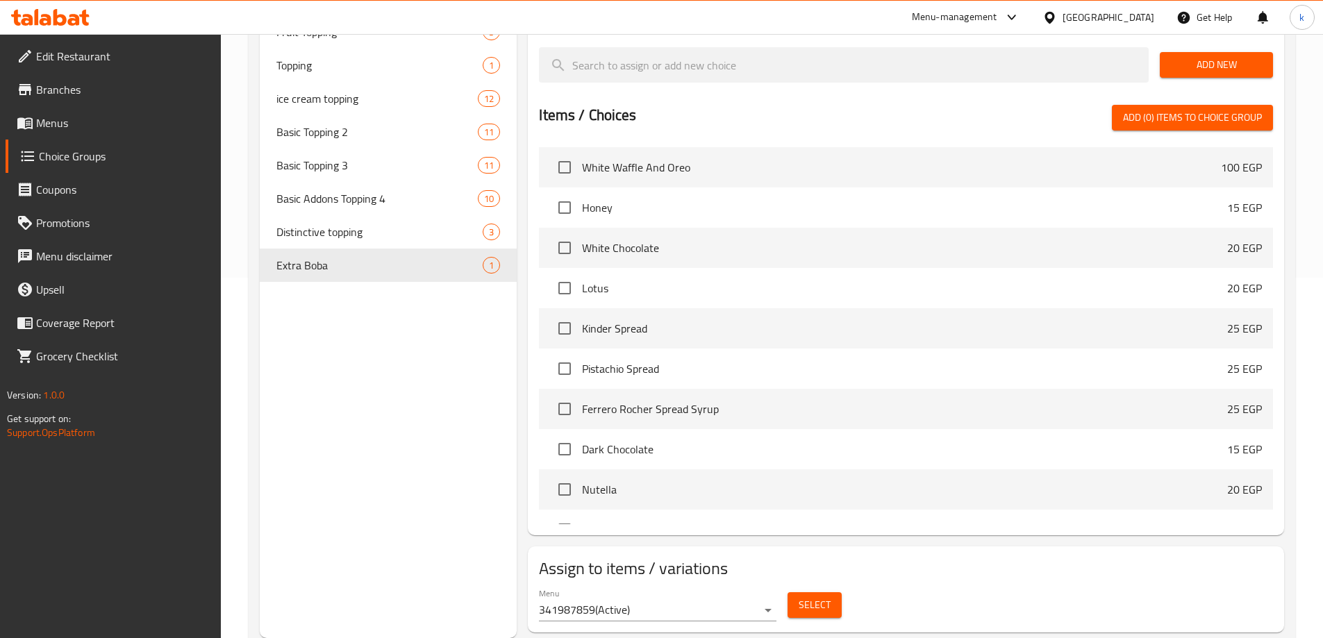
click at [367, 433] on div "Choice Groups basic topping addons 1 Basic Topping 8 Basic Extra Topping 10 Add…" at bounding box center [389, 217] width 258 height 842
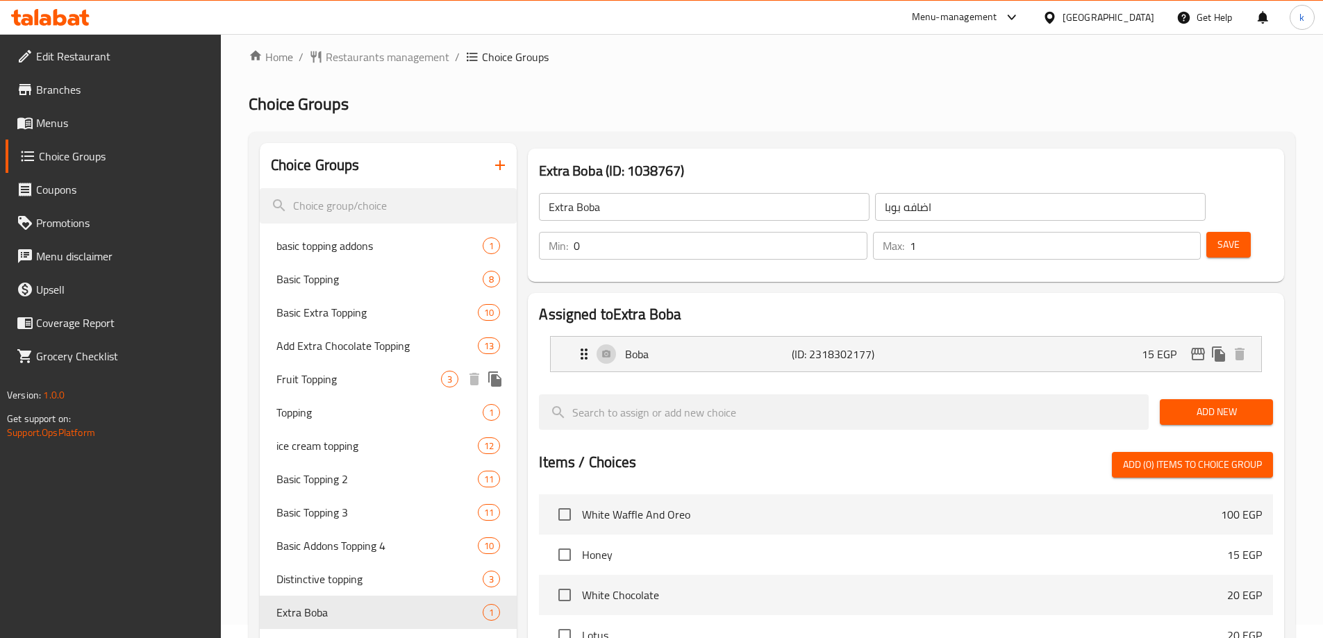
click at [347, 390] on div "Fruit Topping 3" at bounding box center [389, 378] width 258 height 33
type input "Fruit Topping"
type input "أضاف فاكهه"
type input "3"
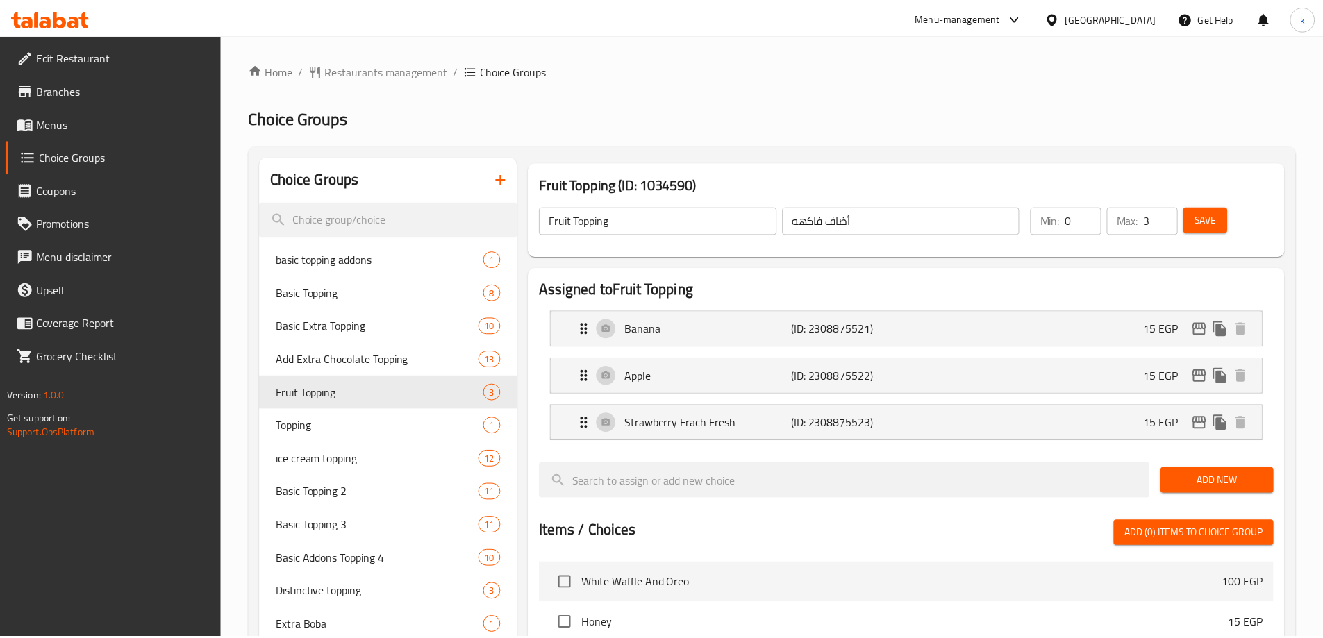
scroll to position [455, 0]
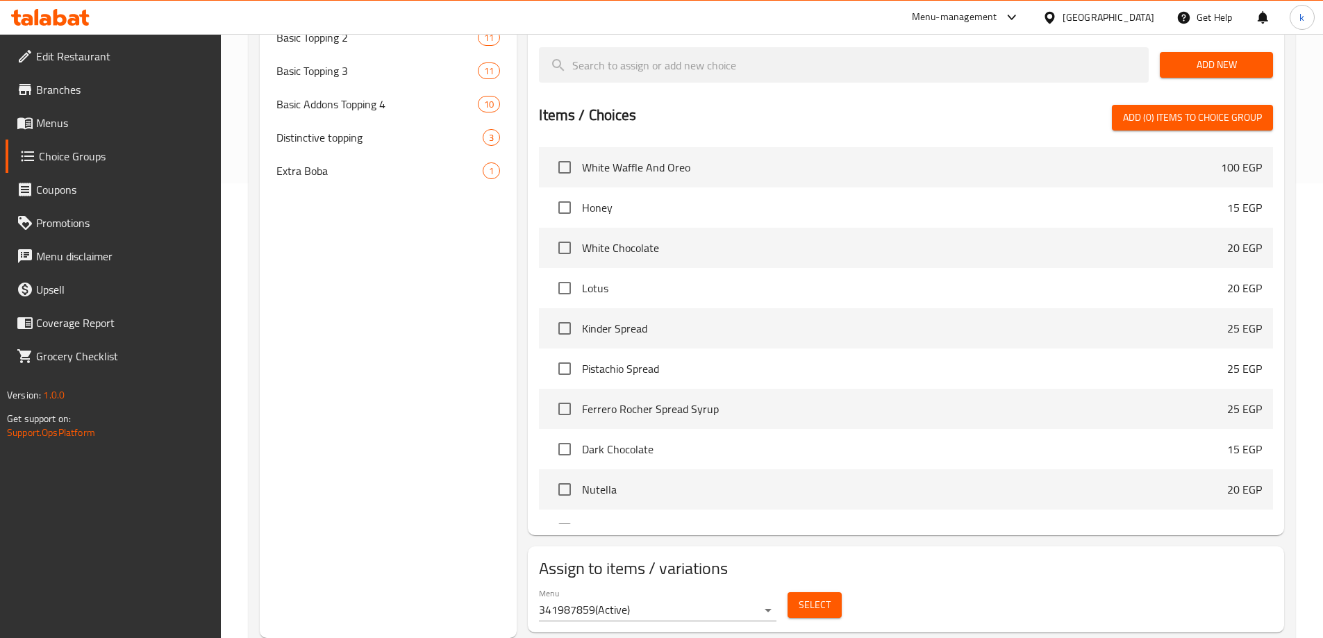
click at [446, 367] on div "Choice Groups basic topping addons 1 Basic Topping 8 Basic Extra Topping 10 Add…" at bounding box center [389, 169] width 258 height 937
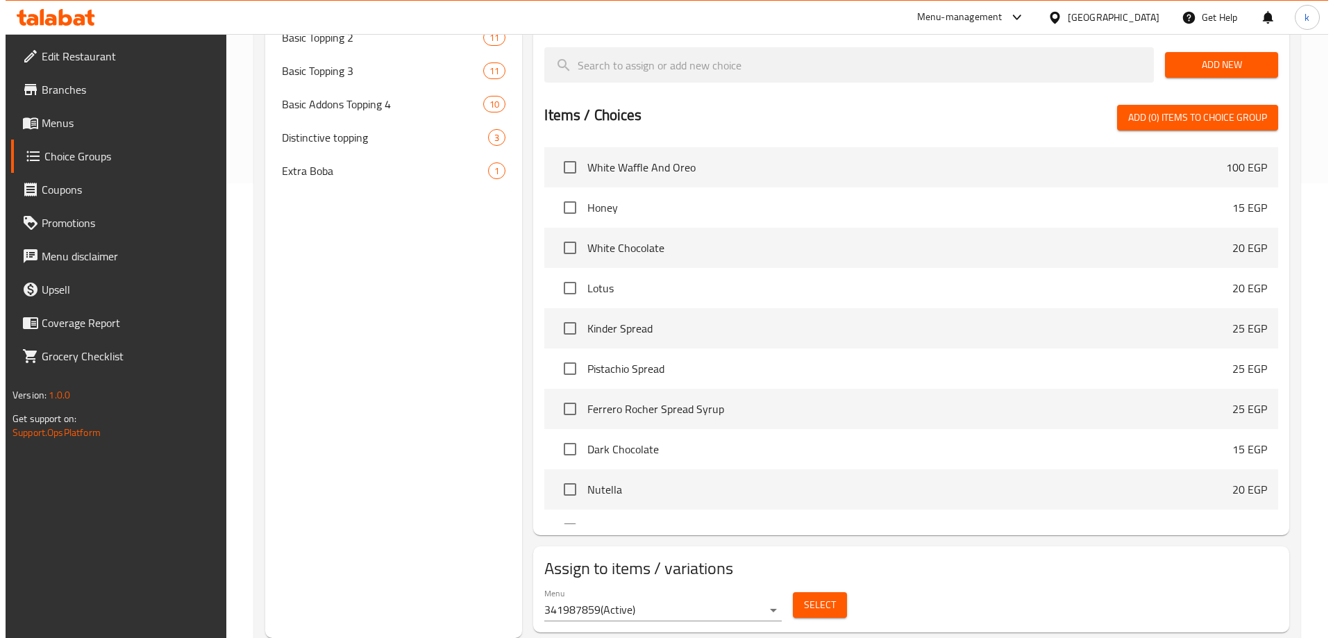
scroll to position [0, 0]
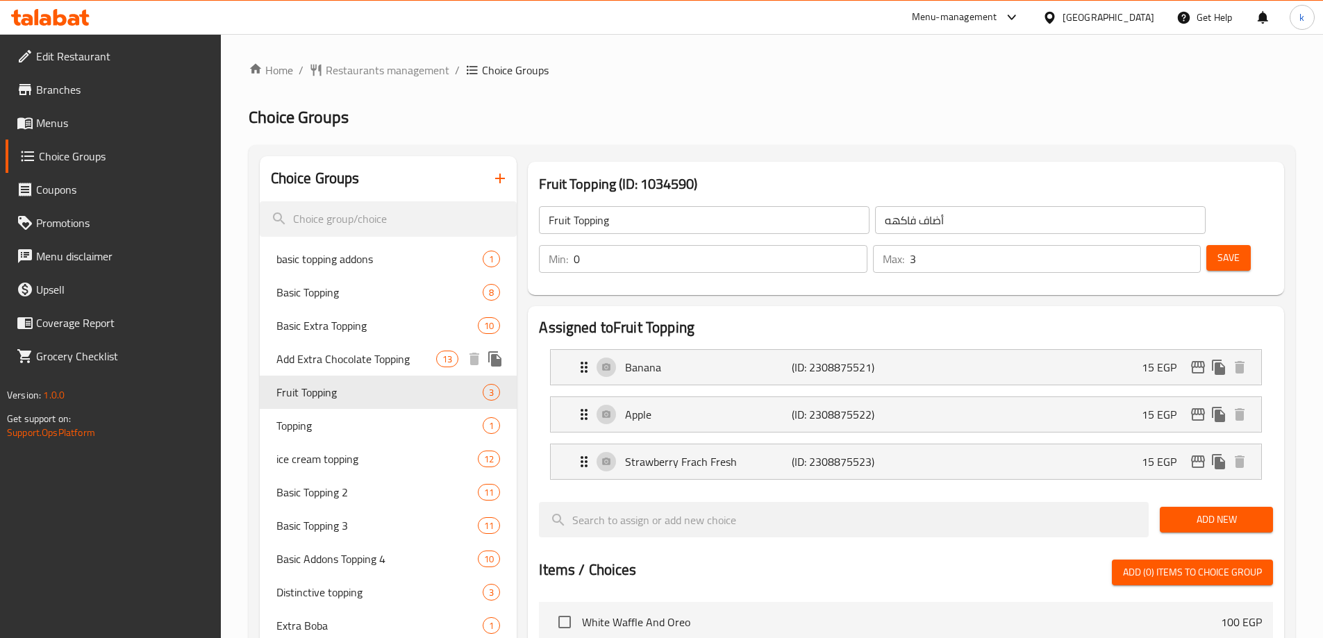
click at [366, 365] on span "Add Extra Chocolate Topping" at bounding box center [356, 359] width 160 height 17
type input "Add Extra Chocolate Topping"
type input "أضافة إكسترا تشوكلات توبينج"
type input "13"
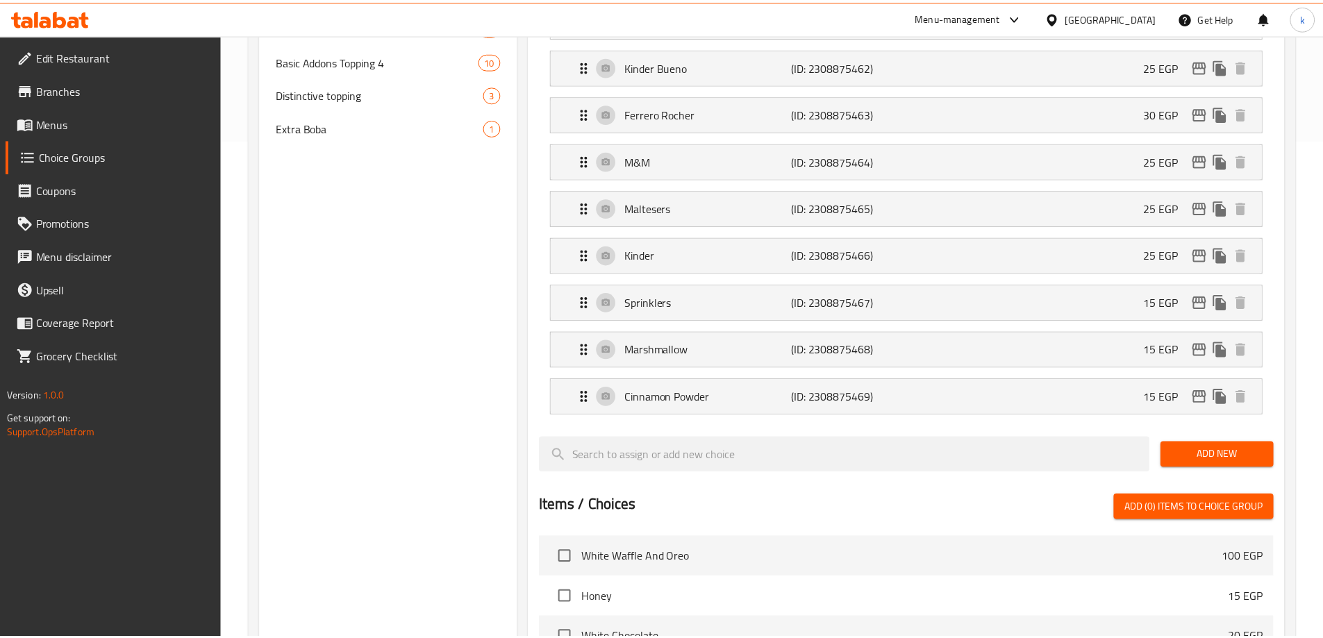
scroll to position [927, 0]
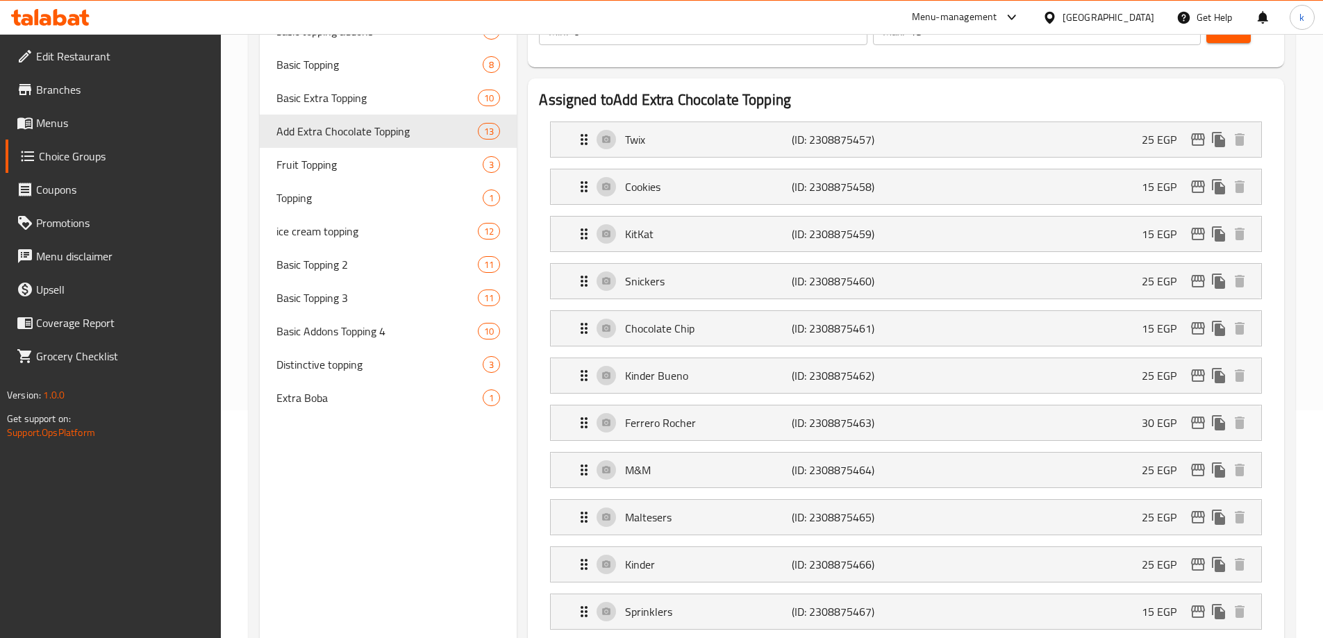
scroll to position [24, 0]
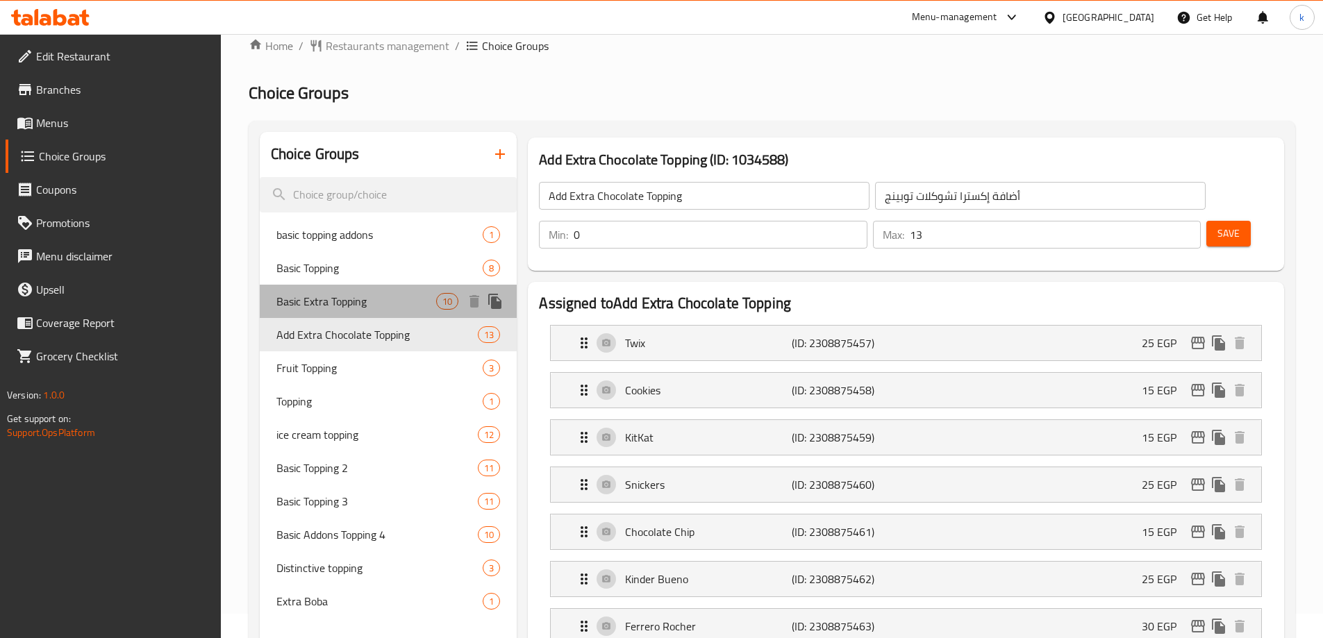
click at [360, 306] on span "Basic Extra Topping" at bounding box center [356, 301] width 160 height 17
type input "Basic Extra Topping"
type input "اكسترا توبينج أساسي"
type input "1"
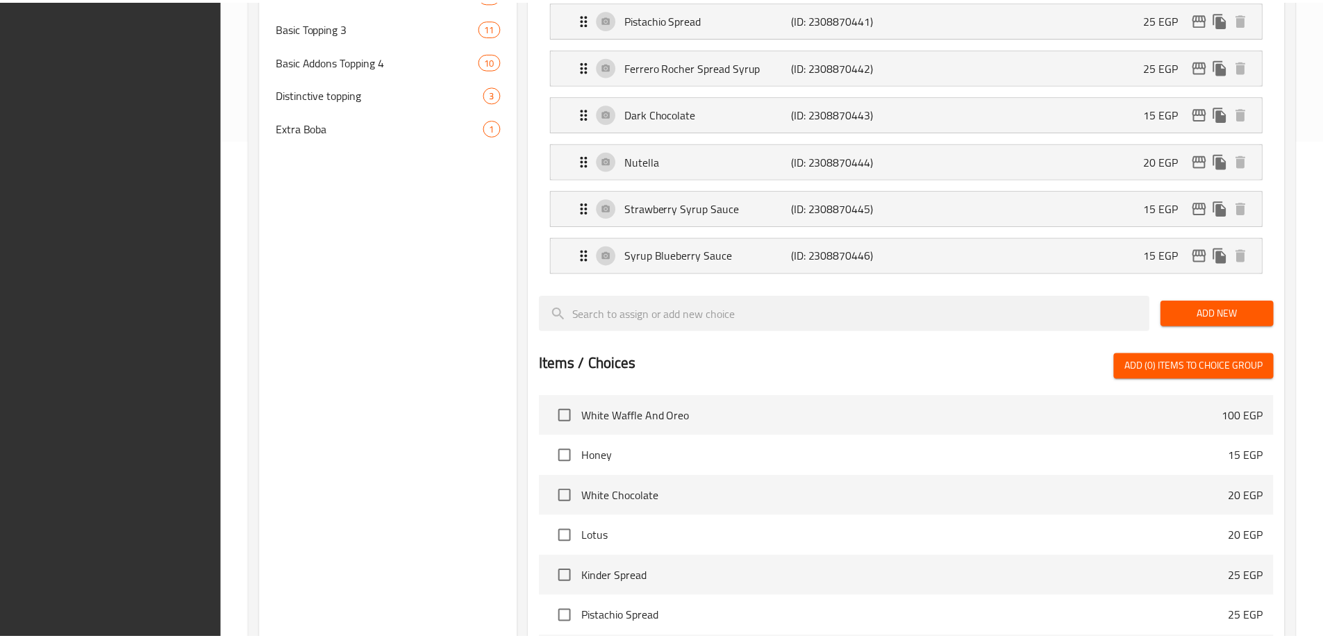
scroll to position [785, 0]
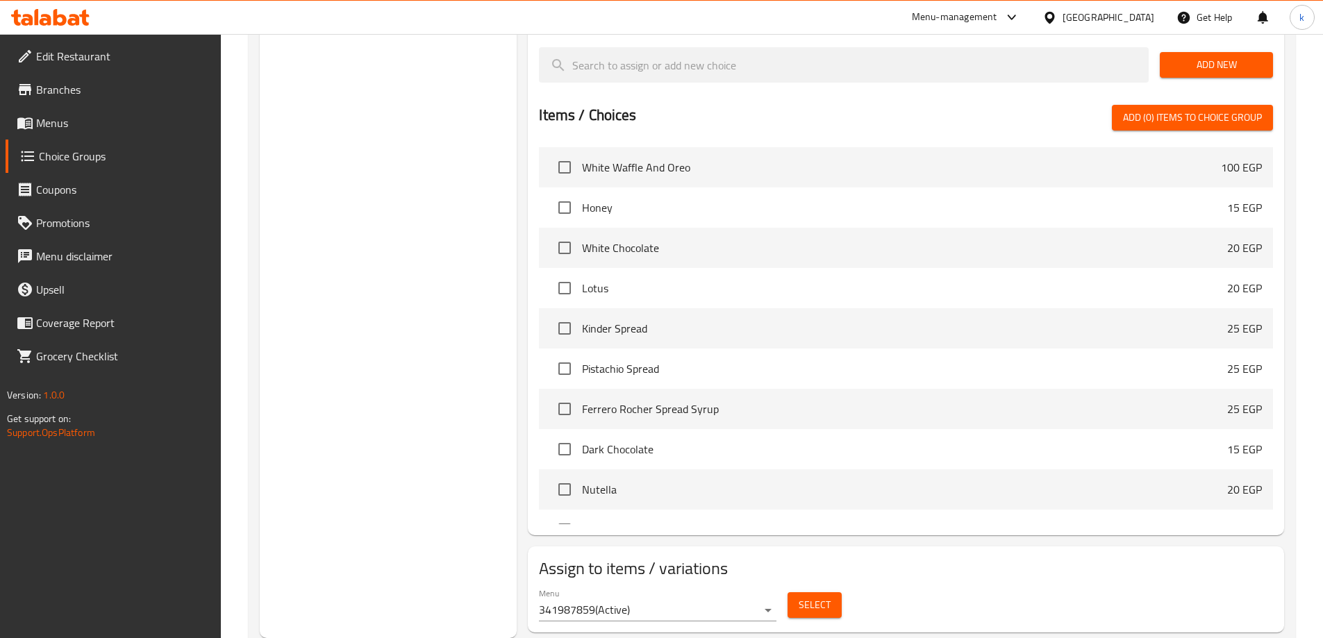
click at [486, 349] on div "Choice Groups basic topping addons 1 Basic Topping 8 Basic Extra Topping 10 Add…" at bounding box center [389, 4] width 258 height 1267
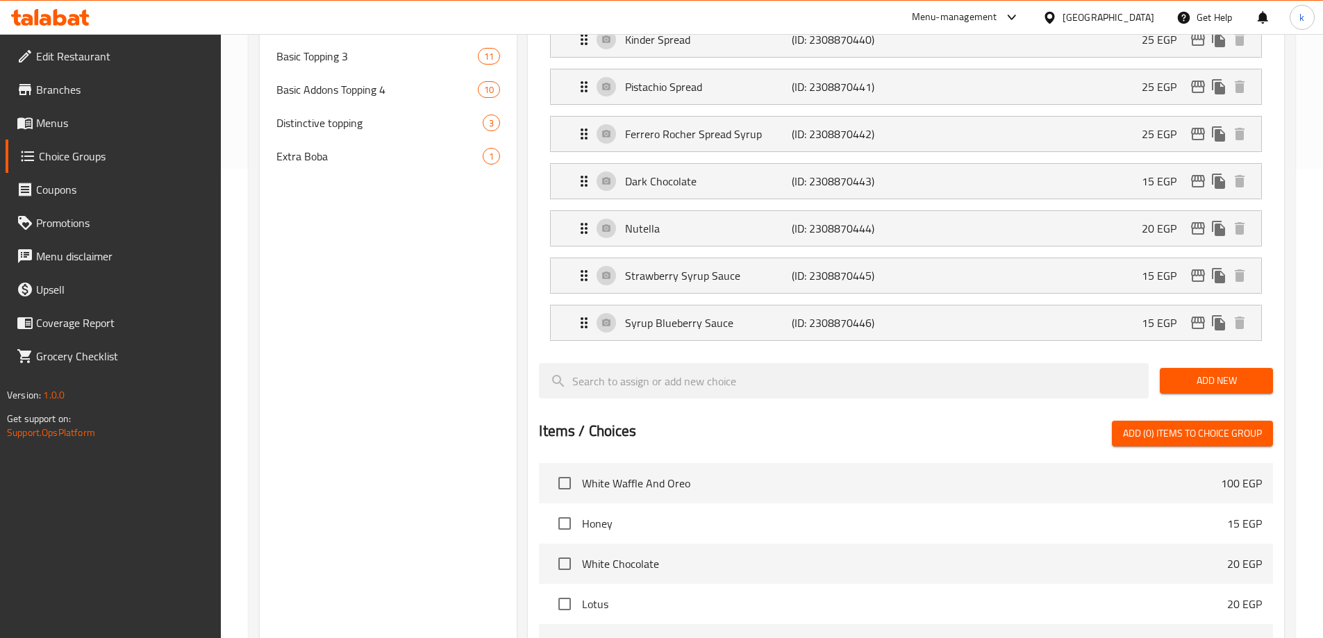
scroll to position [369, 0]
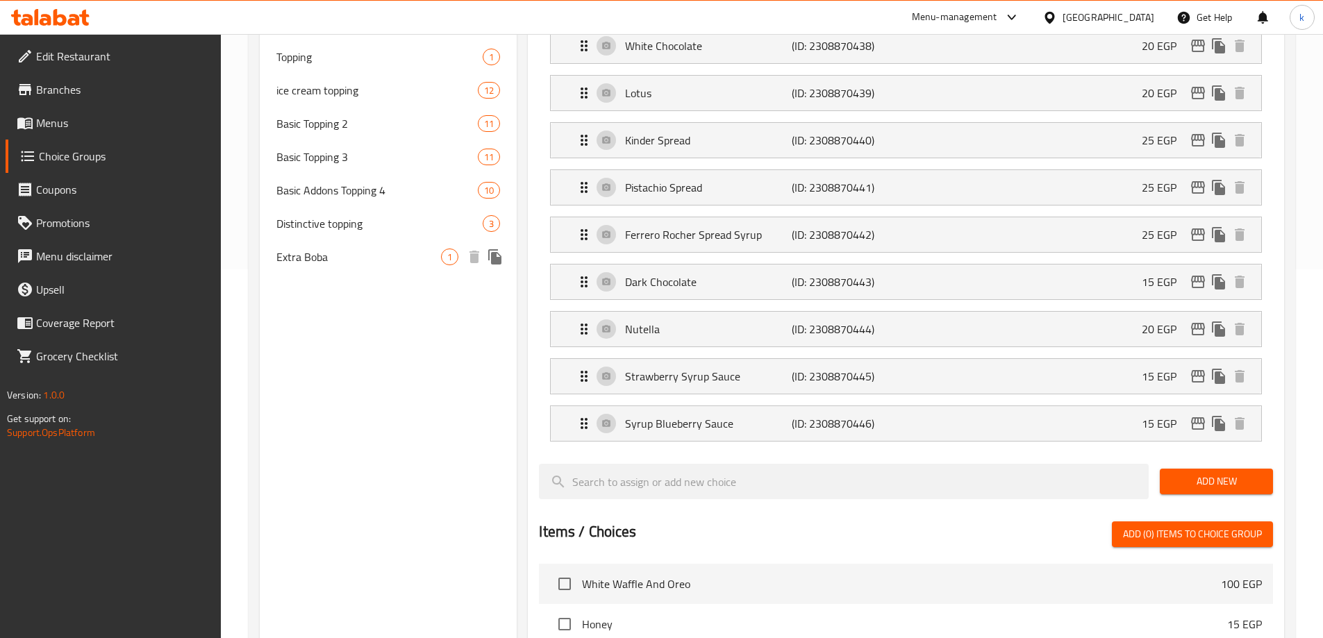
click at [408, 263] on span "Extra Boba" at bounding box center [358, 257] width 165 height 17
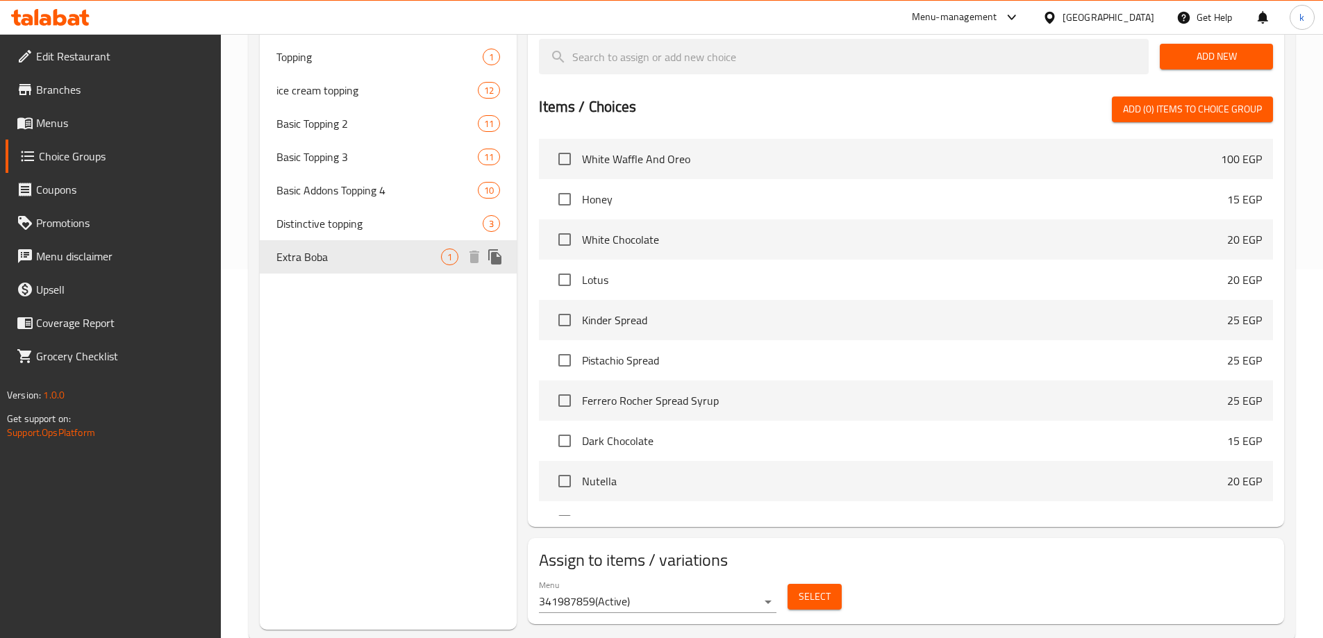
type input "Extra Boba"
type input "اضافه بوبا"
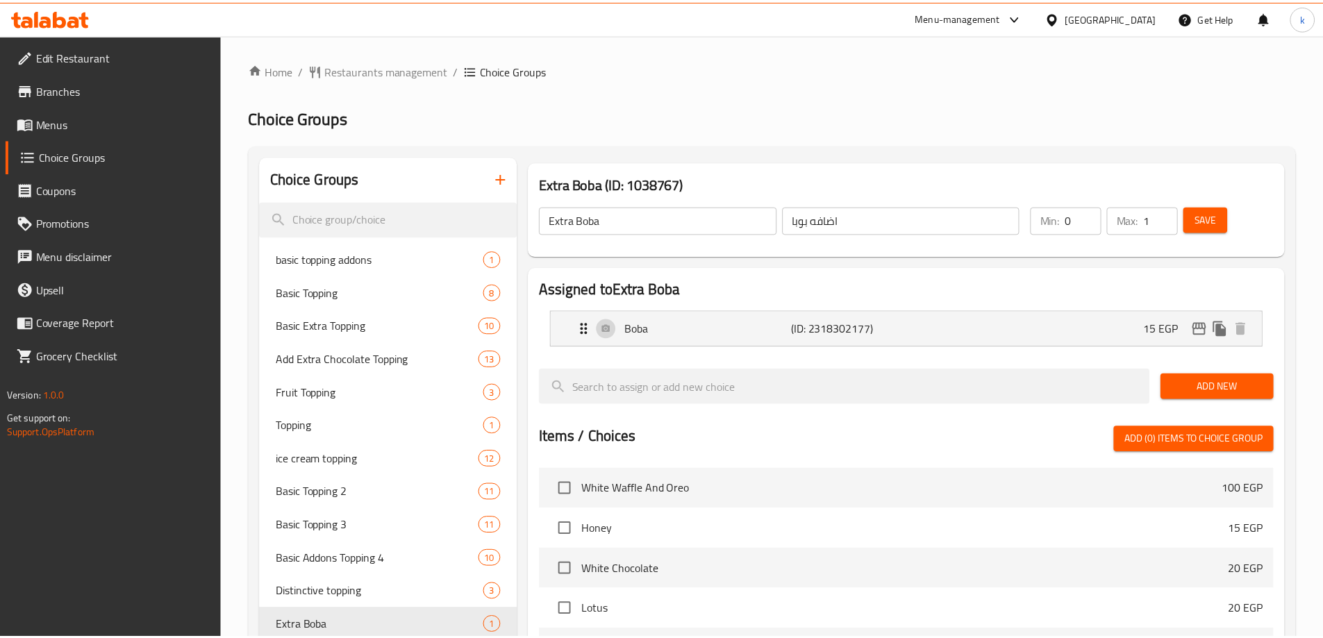
scroll to position [360, 0]
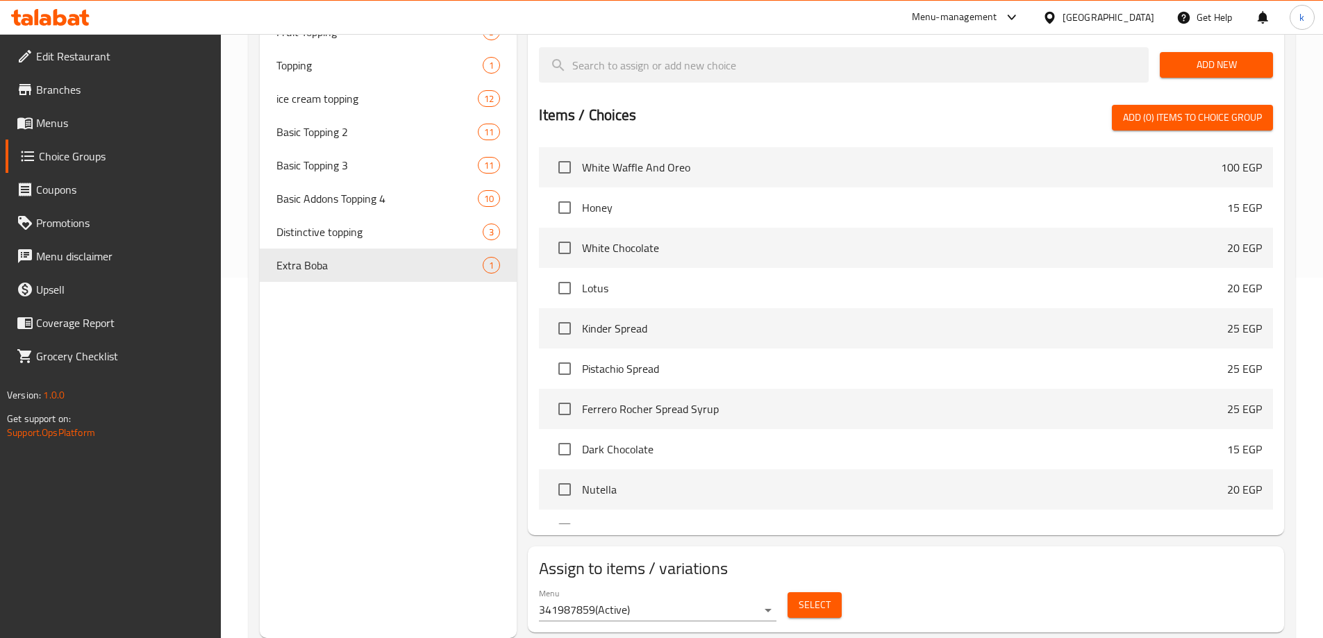
click at [435, 397] on div "Choice Groups basic topping addons 1 Basic Topping 8 Basic Extra Topping 10 Add…" at bounding box center [389, 217] width 258 height 842
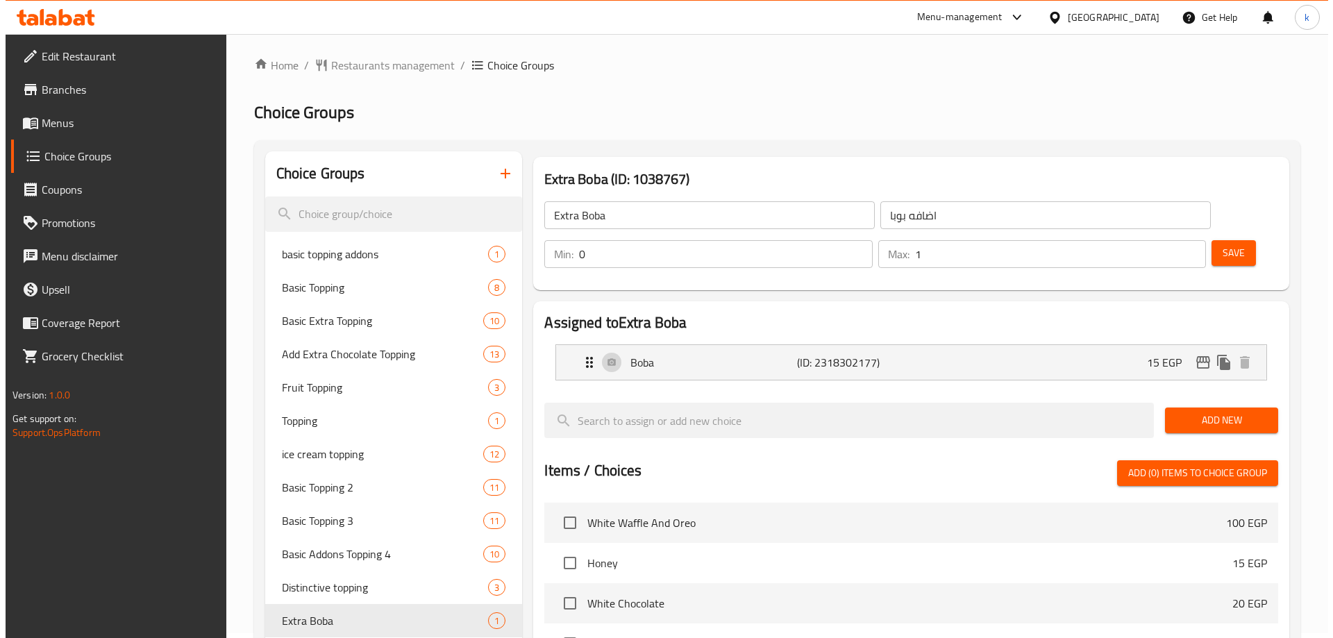
scroll to position [0, 0]
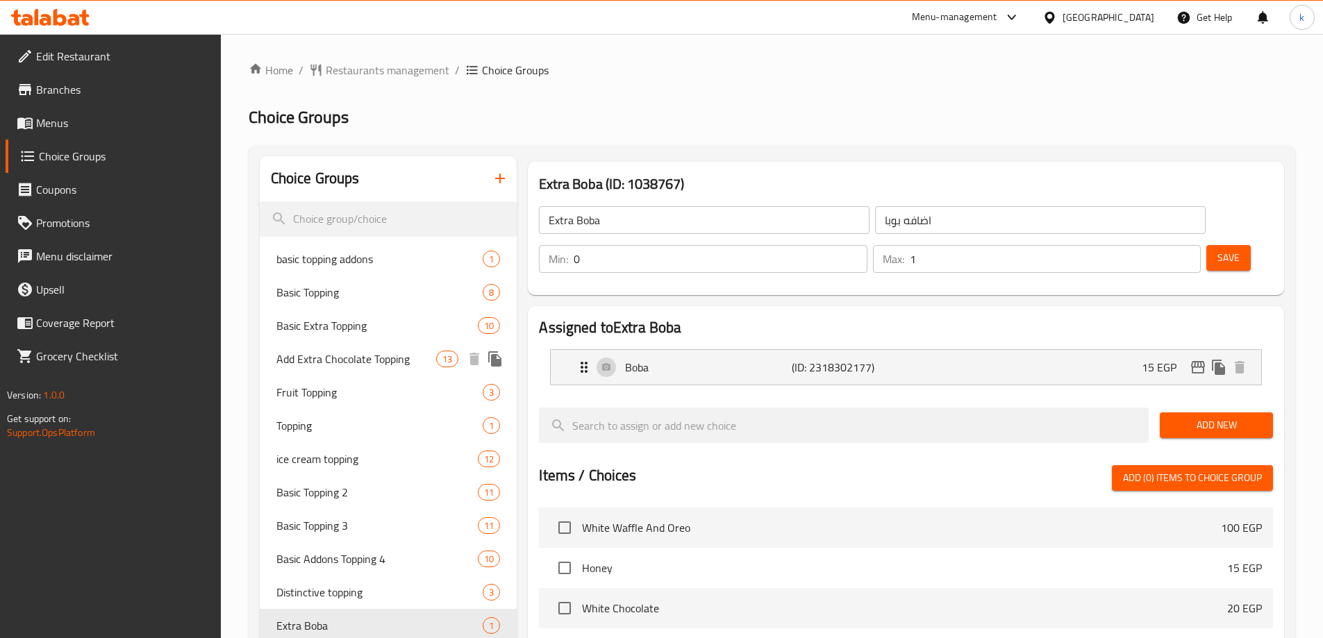
click at [381, 362] on span "Add Extra Chocolate Topping" at bounding box center [356, 359] width 160 height 17
type input "Add Extra Chocolate Topping"
type input "أضافة إكسترا تشوكلات توبينج"
type input "13"
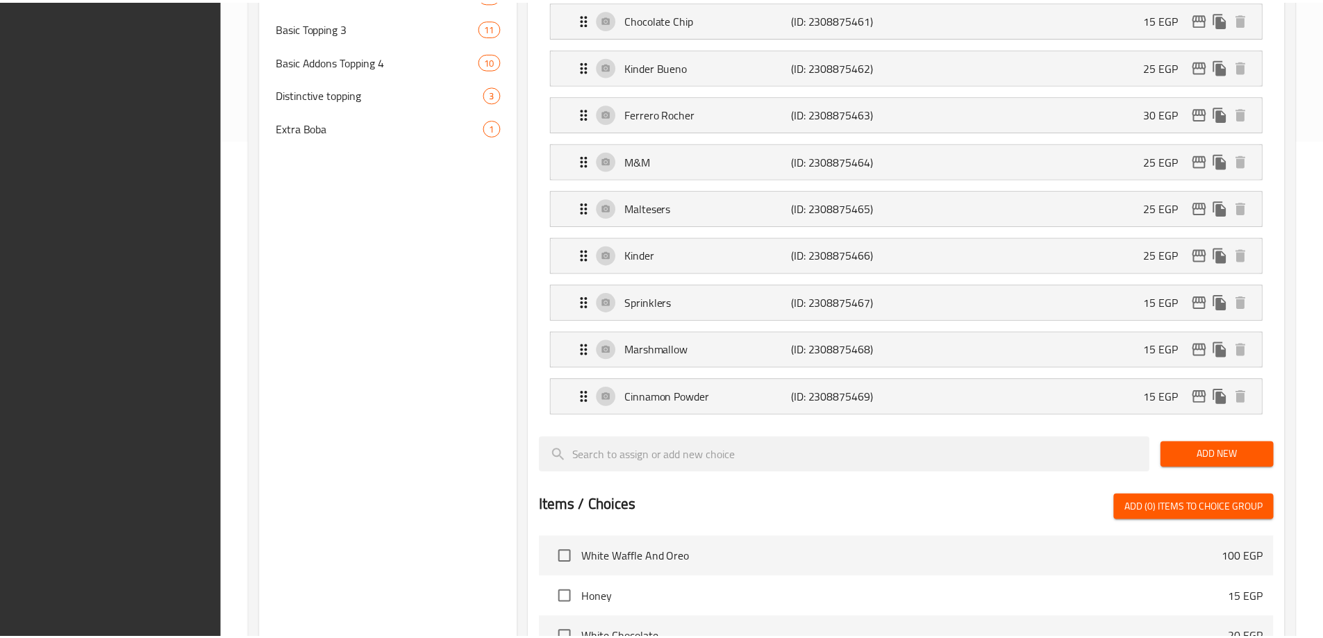
scroll to position [927, 0]
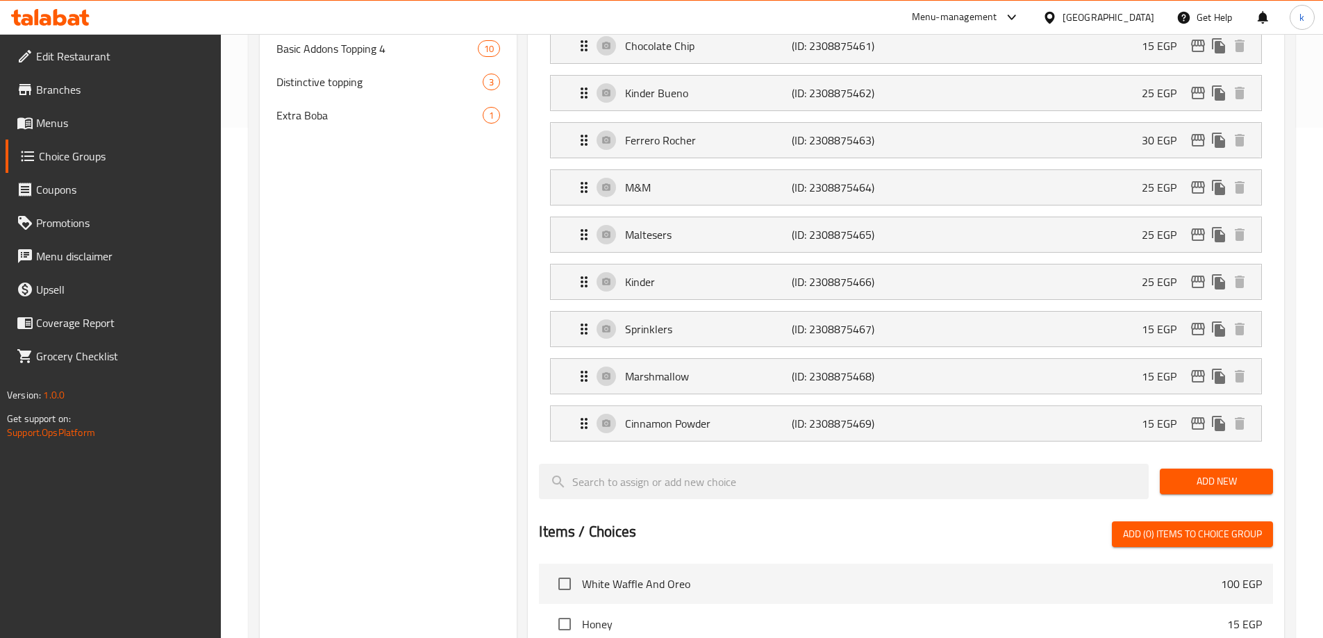
scroll to position [163, 0]
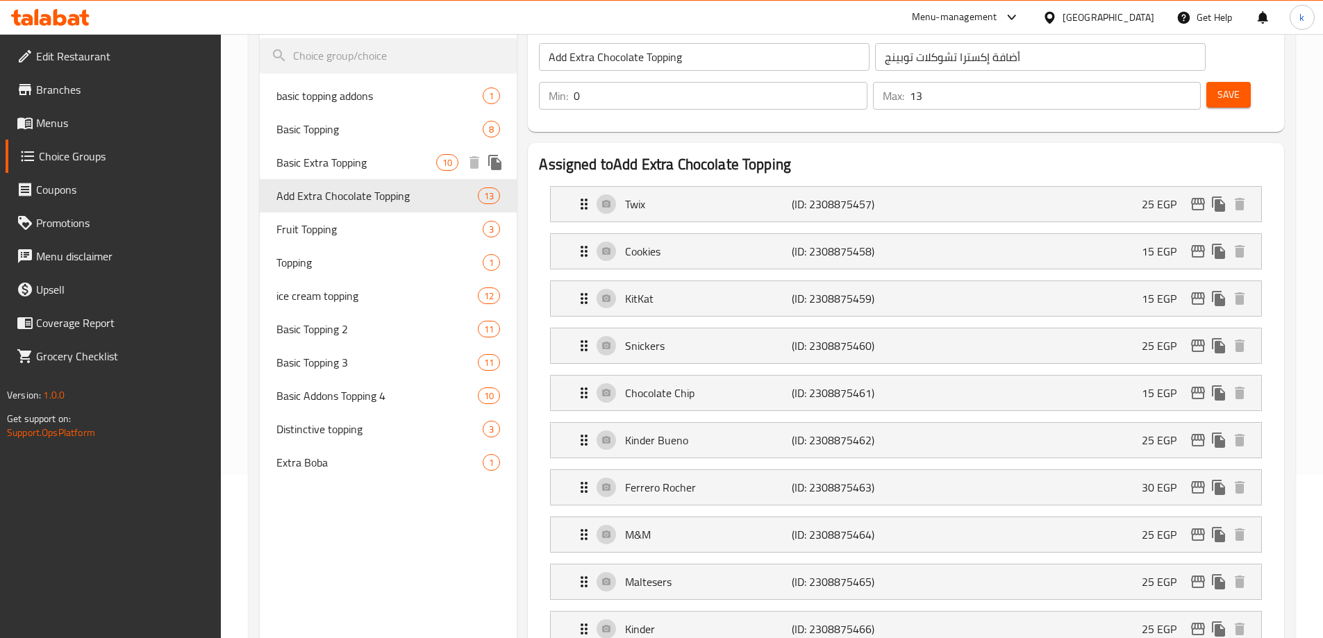
click at [331, 160] on span "Basic Extra Topping" at bounding box center [356, 162] width 160 height 17
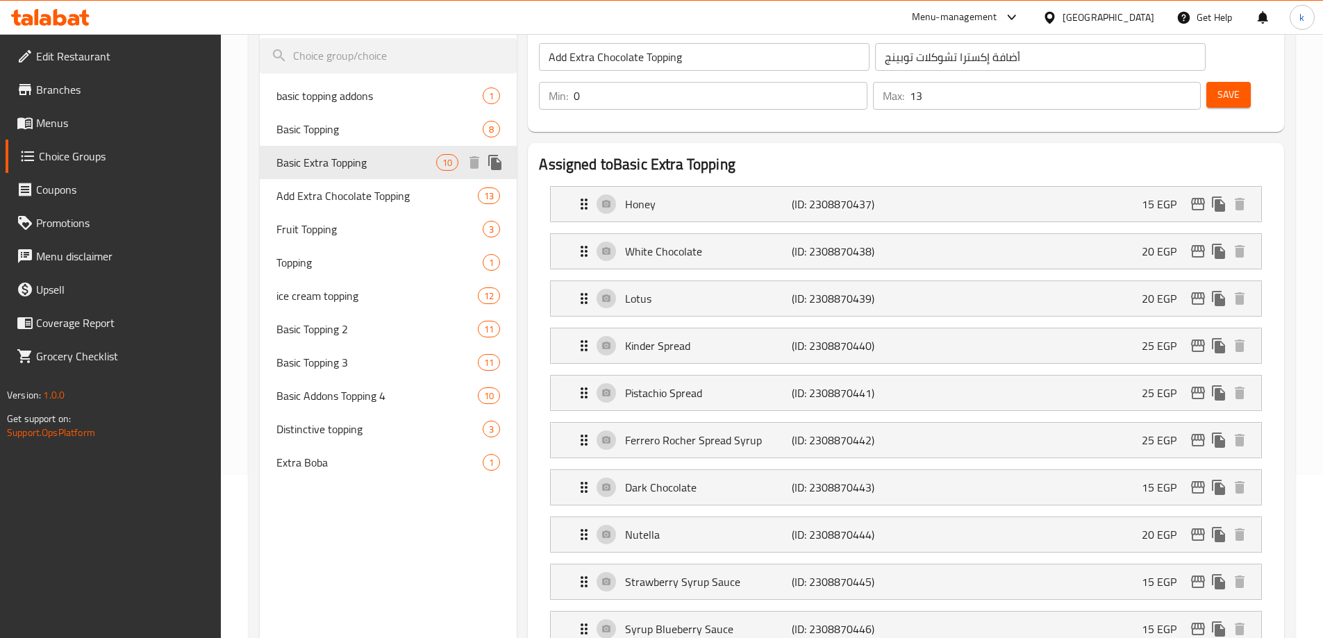
type input "Basic Extra Topping"
type input "اكسترا توبينج أساسي"
type input "1"
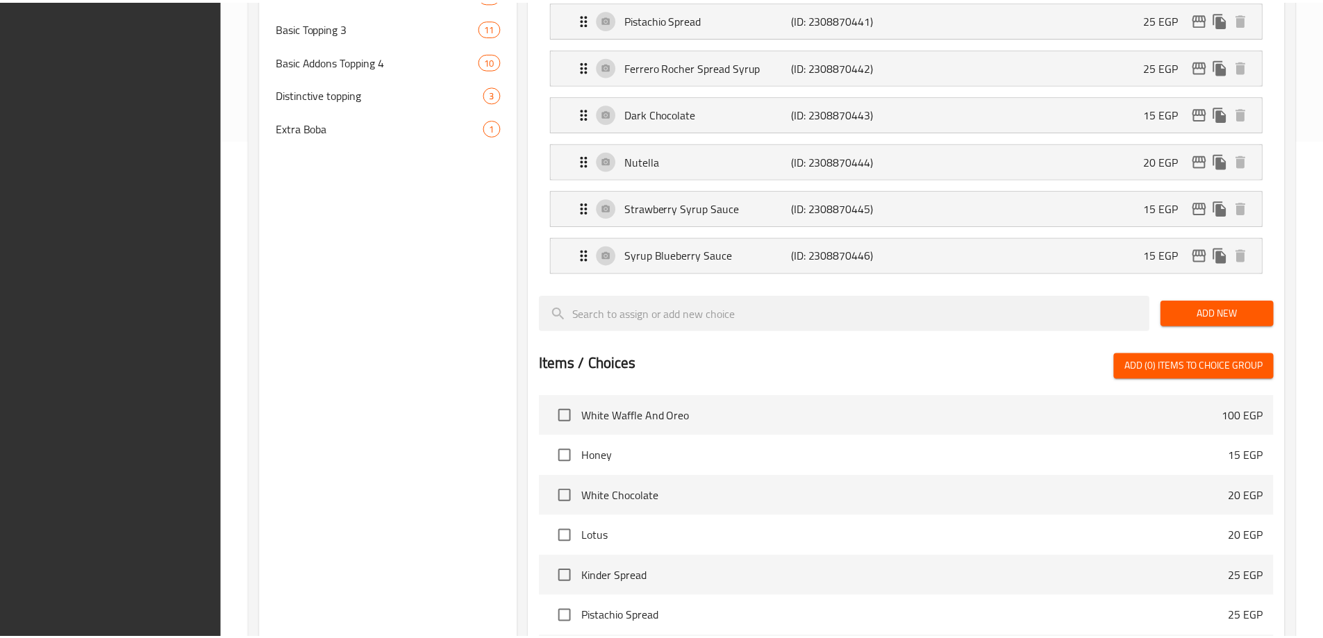
scroll to position [785, 0]
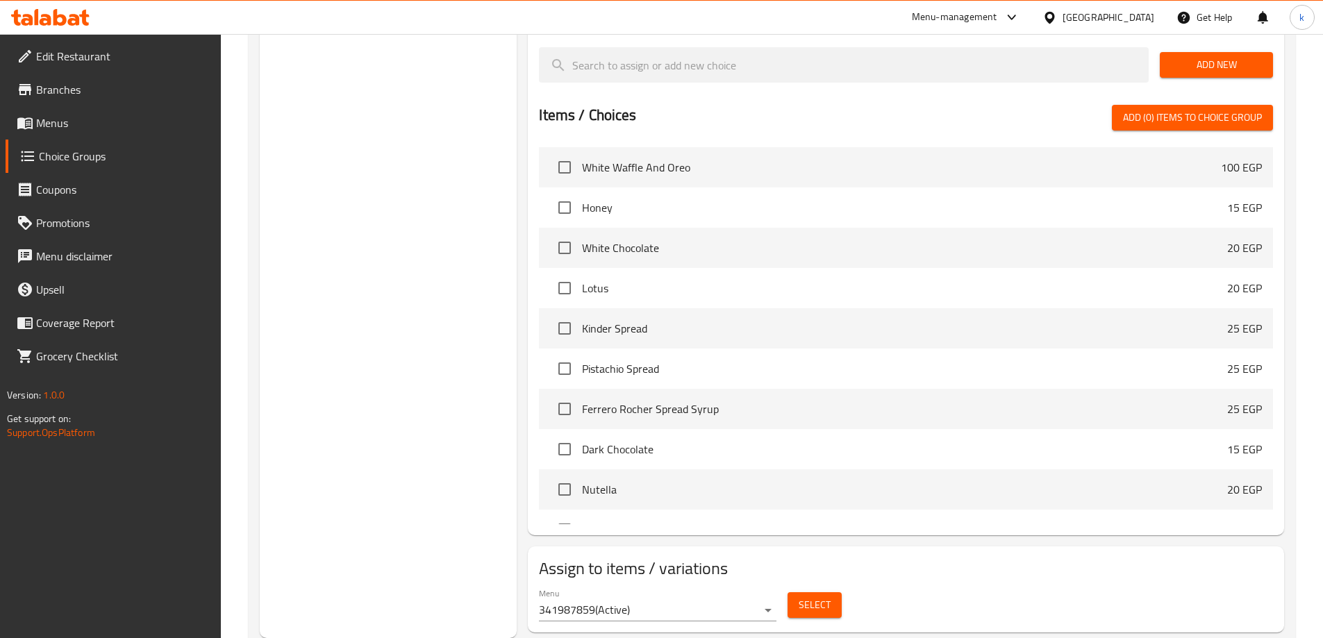
click at [324, 276] on div "Choice Groups basic topping addons 1 Basic Topping 8 Basic Extra Topping 10 Add…" at bounding box center [389, 4] width 258 height 1267
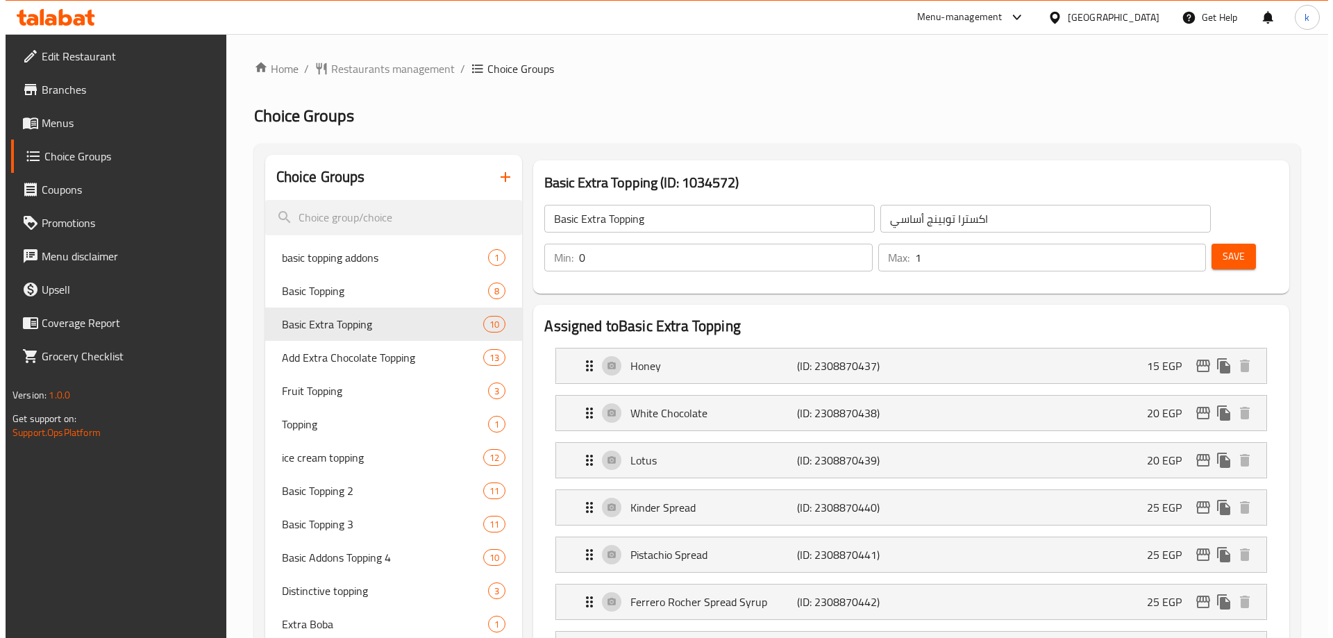
scroll to position [0, 0]
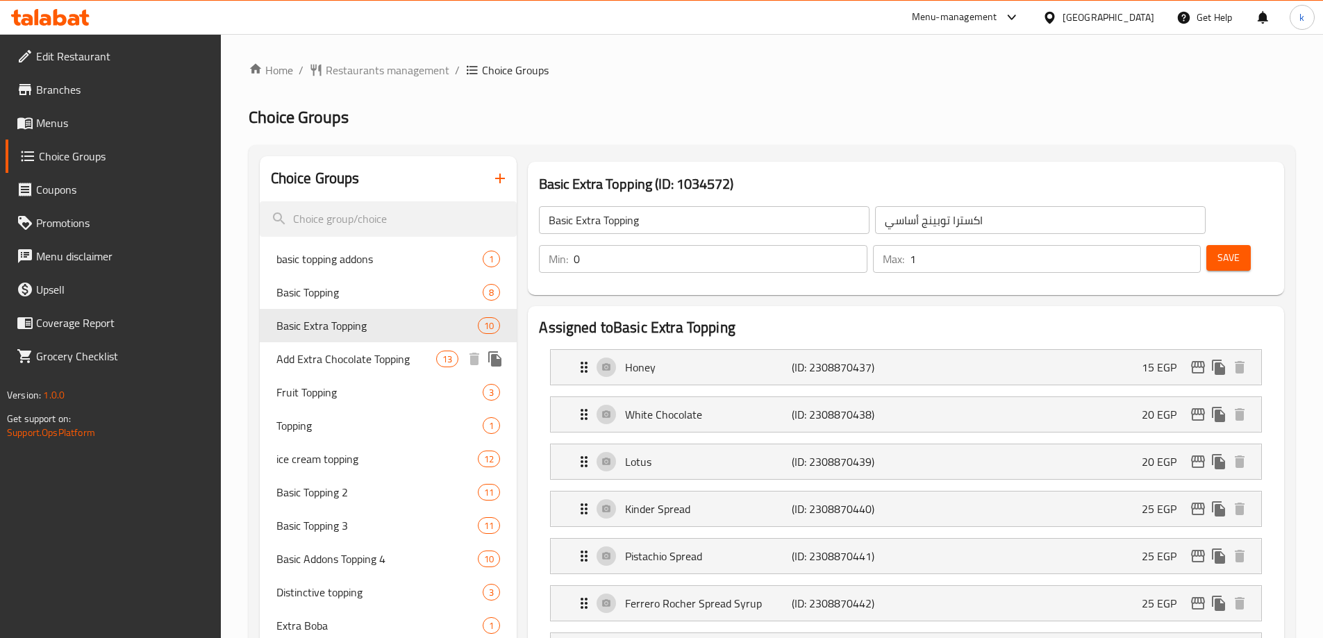
drag, startPoint x: 374, startPoint y: 365, endPoint x: 835, endPoint y: 278, distance: 469.2
click at [374, 365] on span "Add Extra Chocolate Topping" at bounding box center [356, 359] width 160 height 17
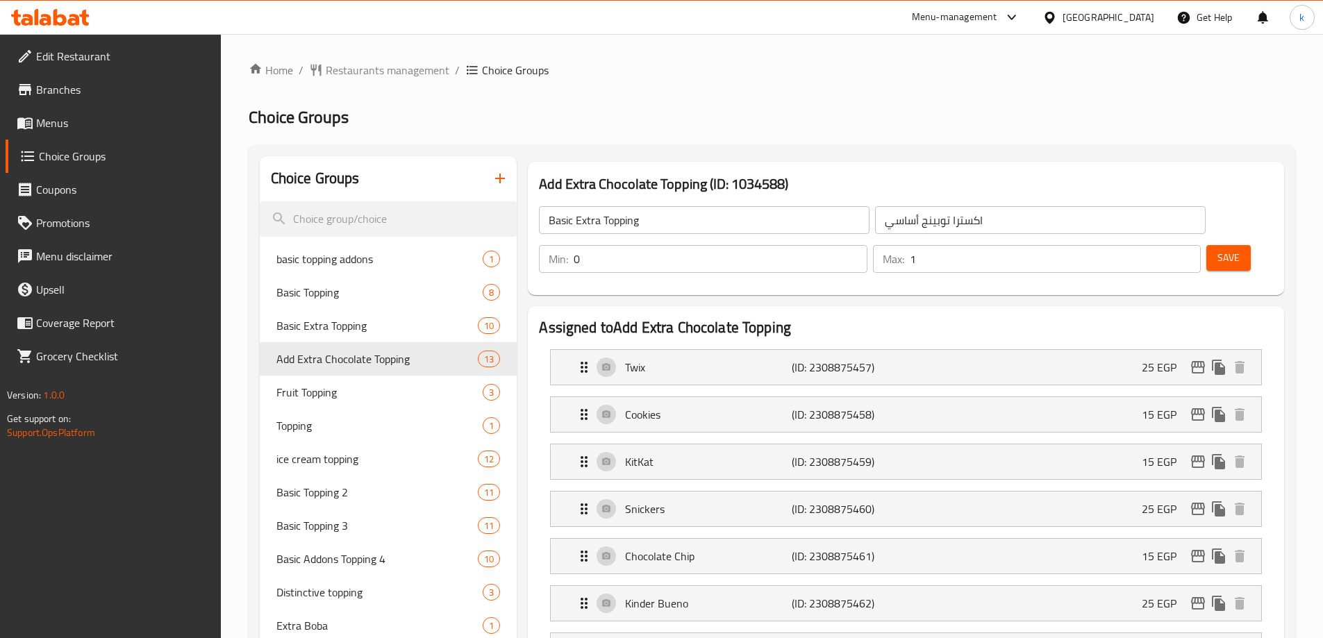
type input "Add Extra Chocolate Topping"
type input "أضافة إكسترا تشوكلات توبينج"
type input "13"
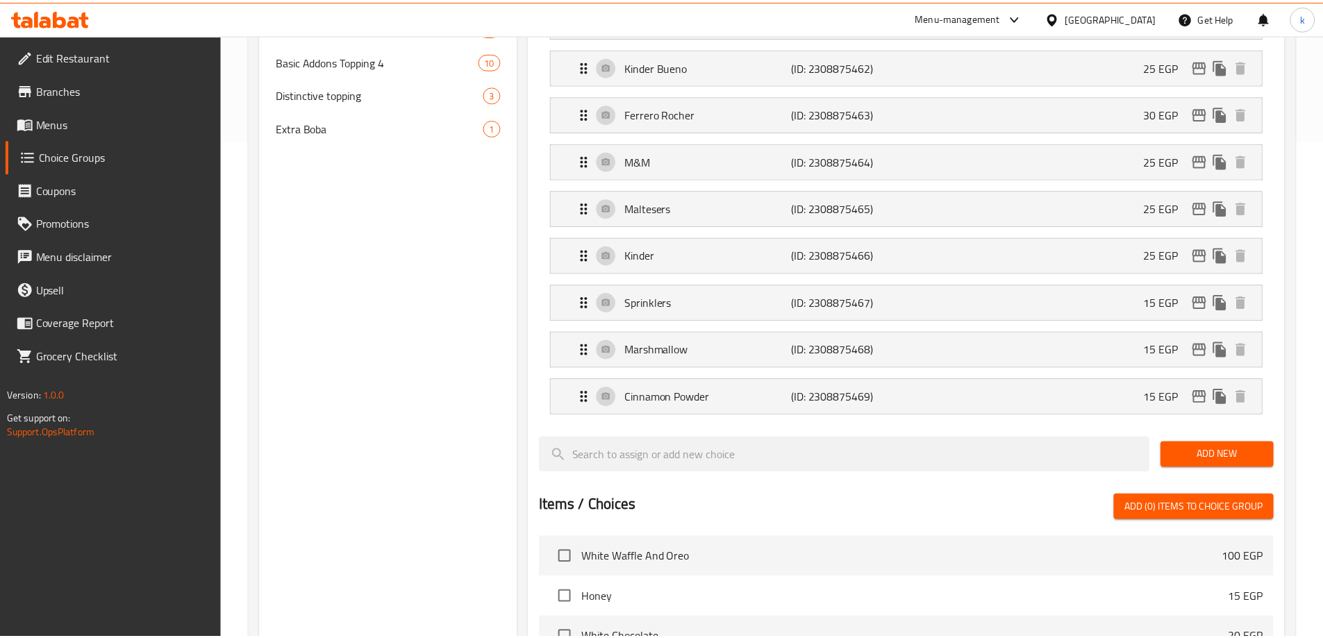
scroll to position [927, 0]
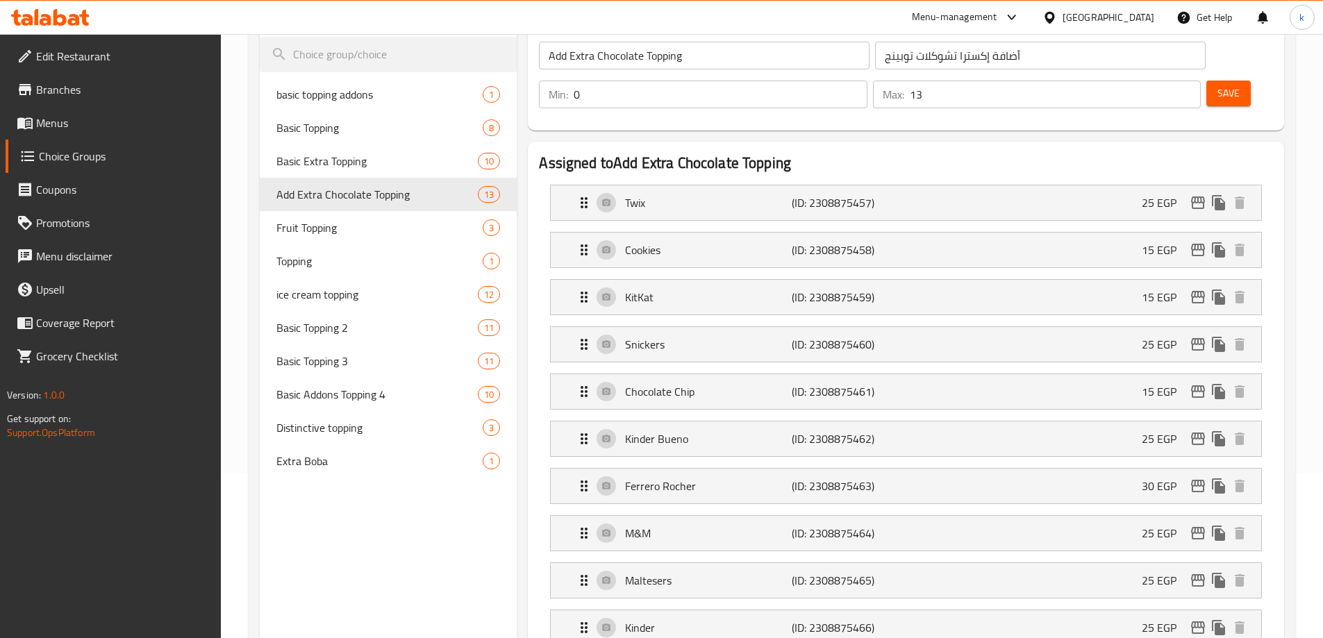
scroll to position [163, 0]
click at [322, 240] on div "Fruit Topping 3" at bounding box center [389, 228] width 258 height 33
type input "Fruit Topping"
type input "أضاف فاكهه"
type input "3"
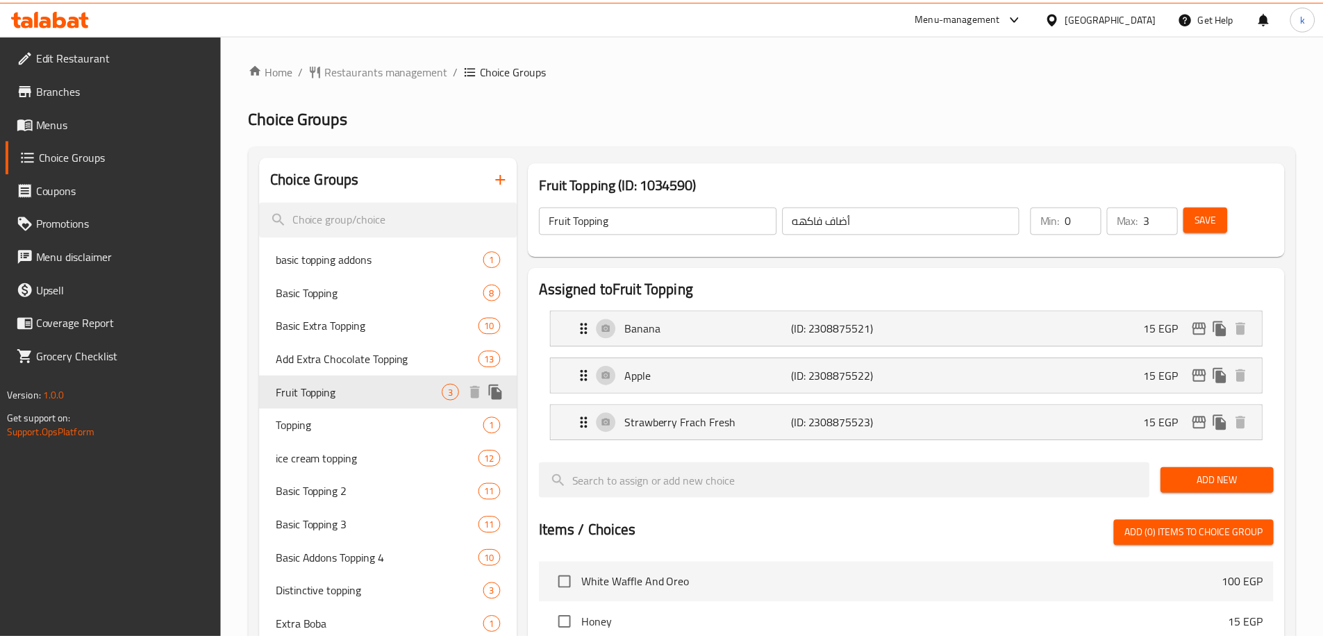
scroll to position [455, 0]
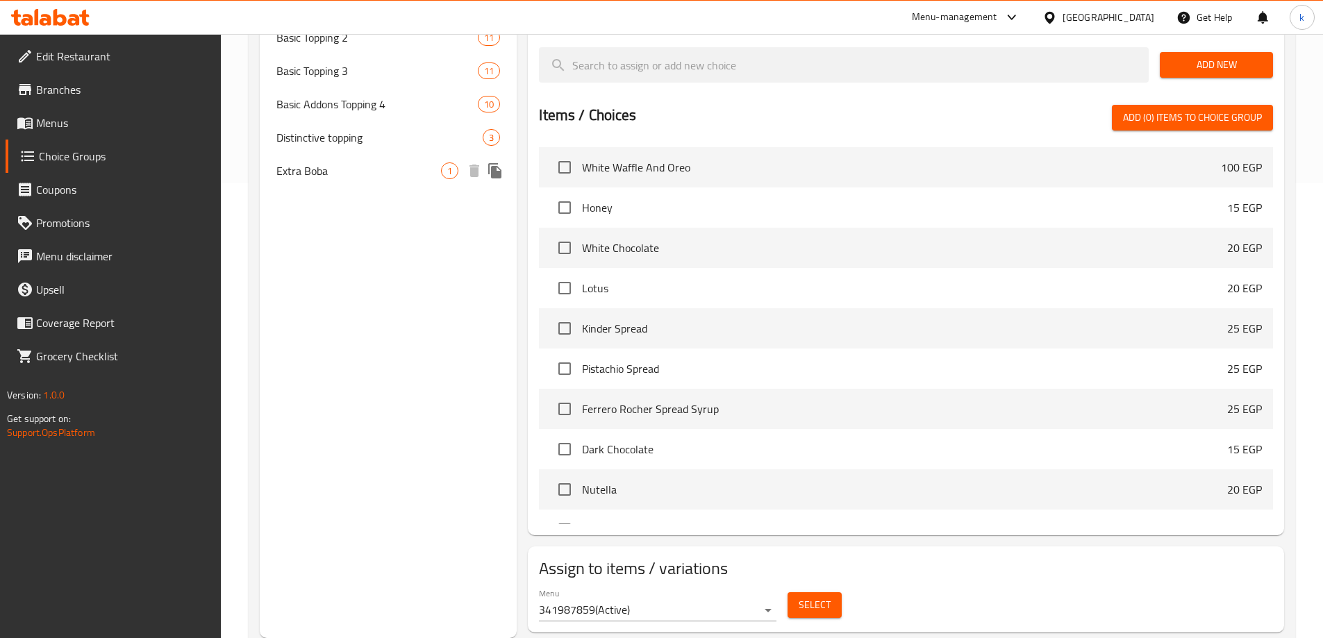
click at [344, 174] on span "Extra Boba" at bounding box center [358, 170] width 165 height 17
type input "Extra Boba"
type input "اضافه بوبا"
type input "1"
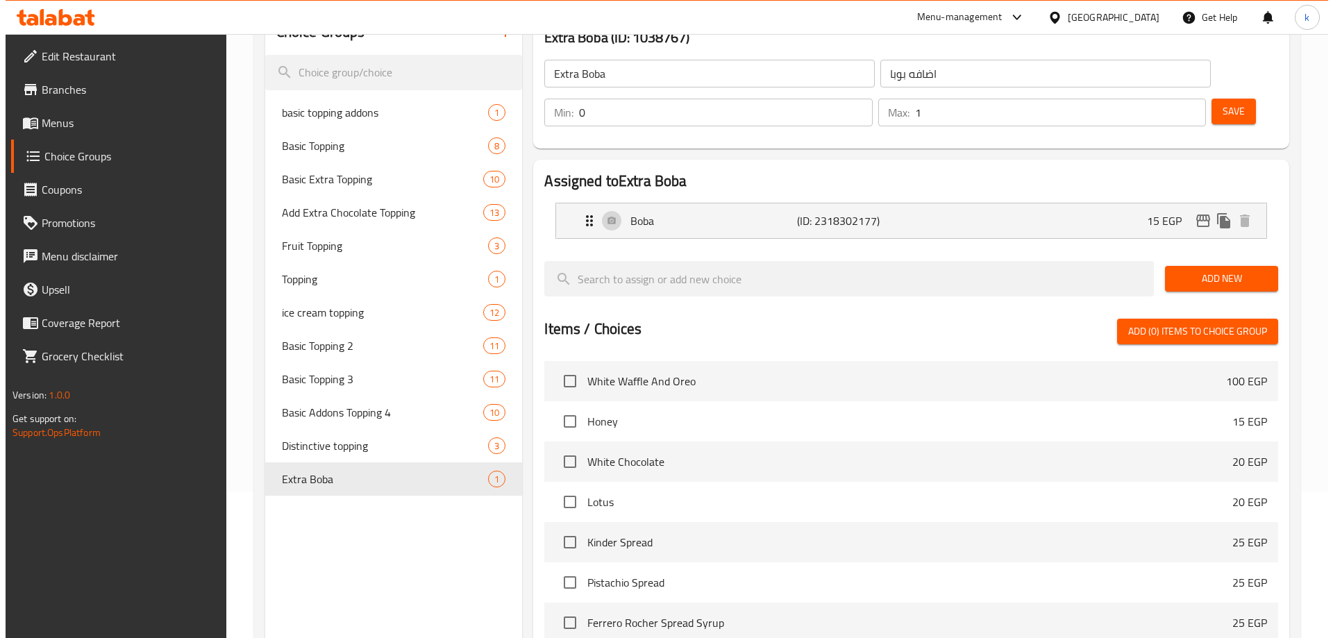
scroll to position [0, 0]
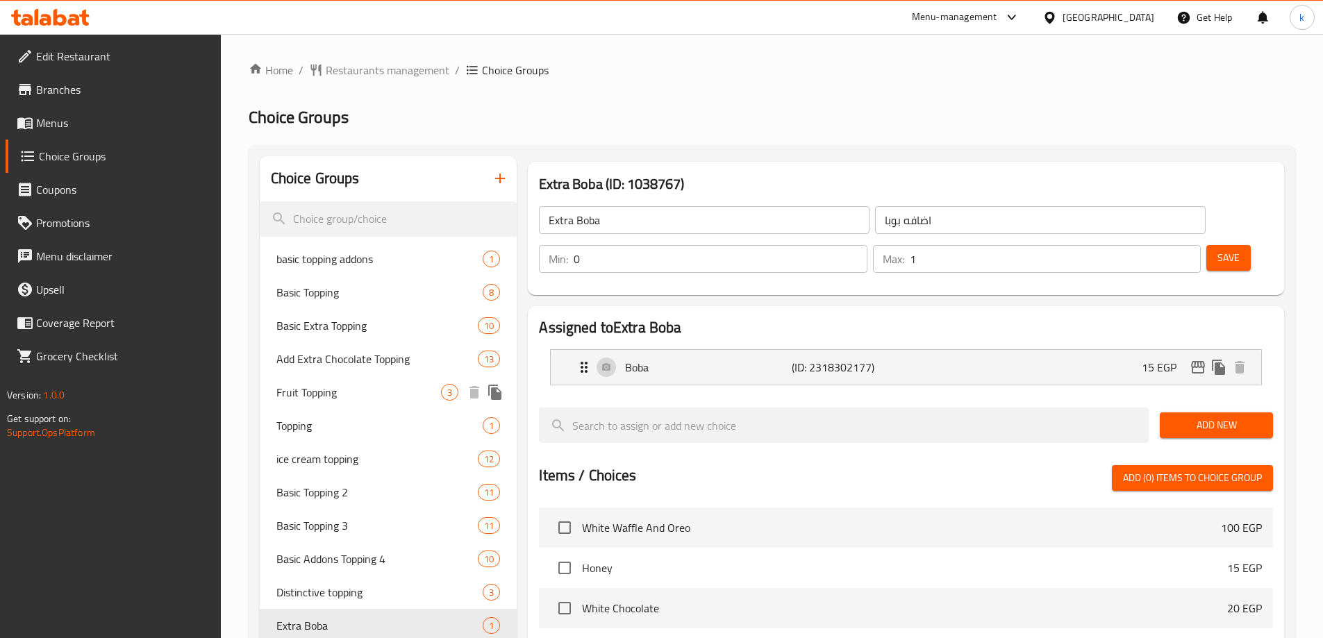
click at [324, 387] on span "Fruit Topping" at bounding box center [358, 392] width 165 height 17
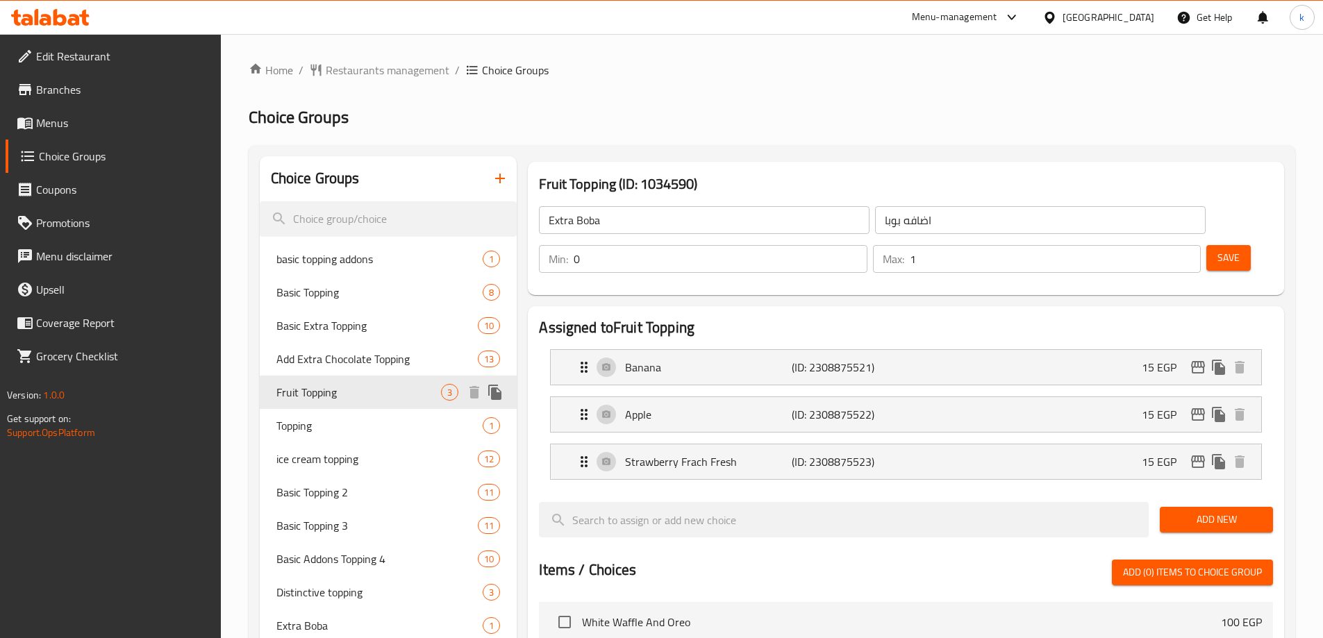
type input "Fruit Topping"
type input "أضاف فاكهه"
type input "3"
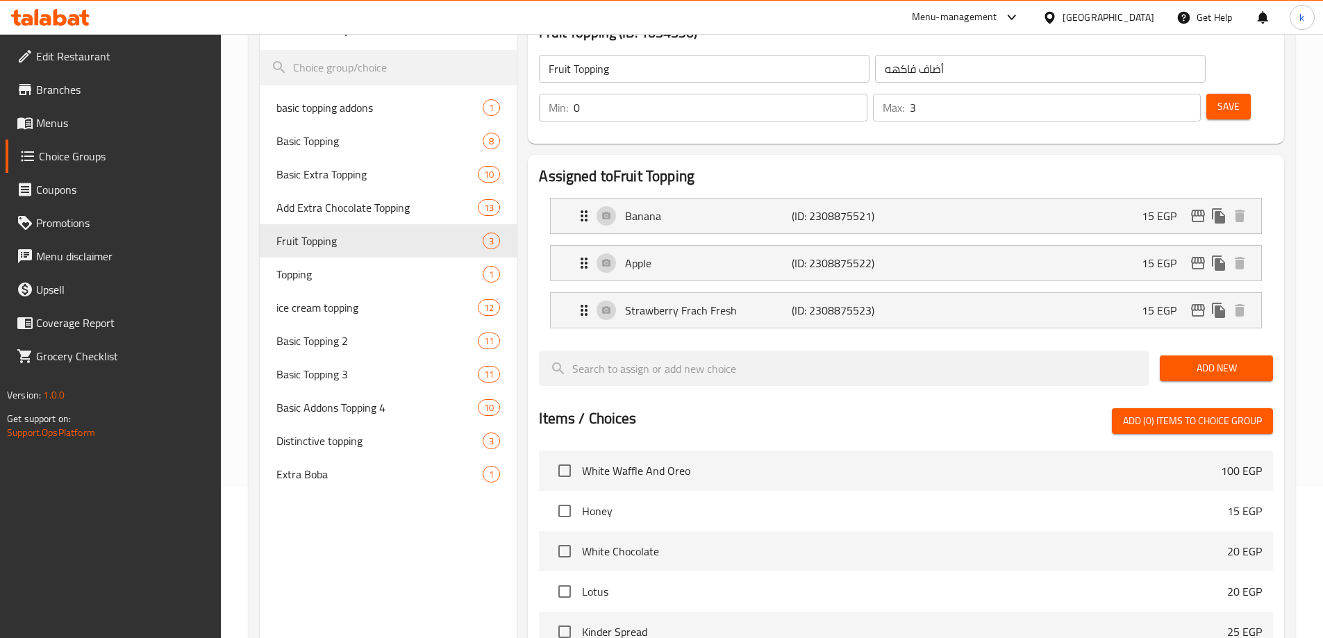
scroll to position [38, 0]
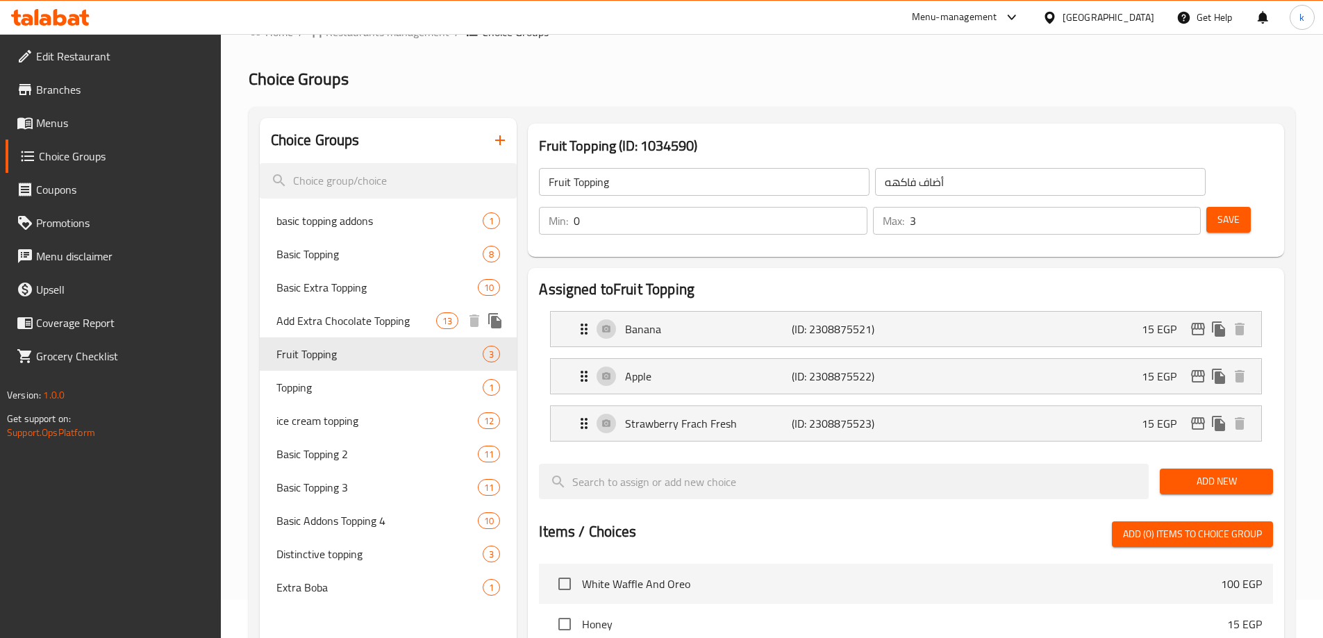
click at [362, 323] on span "Add Extra Chocolate Topping" at bounding box center [356, 320] width 160 height 17
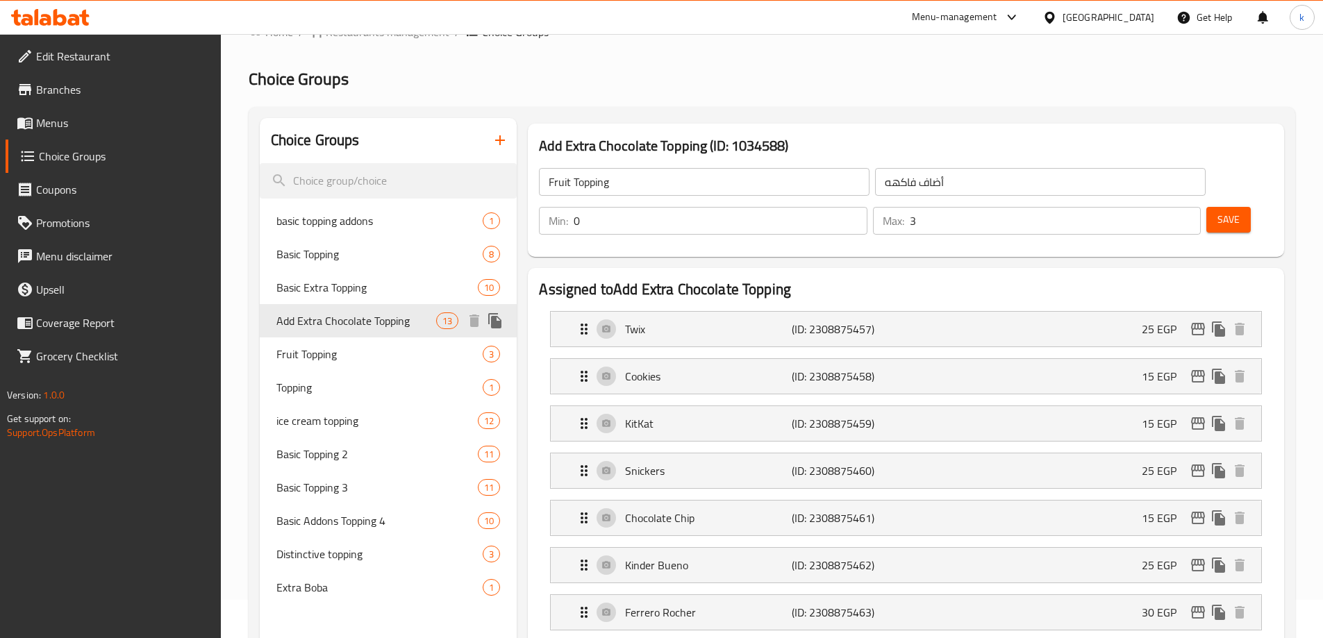
type input "Add Extra Chocolate Topping"
type input "أضافة إكسترا تشوكلات توبينج"
type input "13"
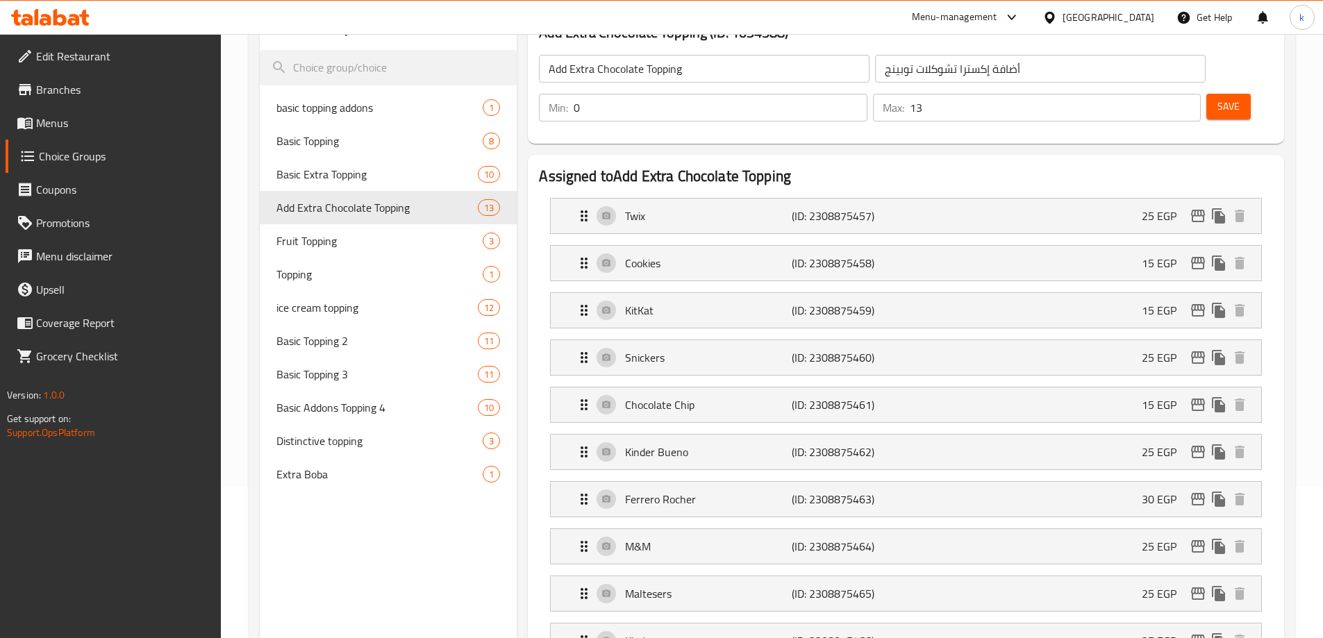
scroll to position [94, 0]
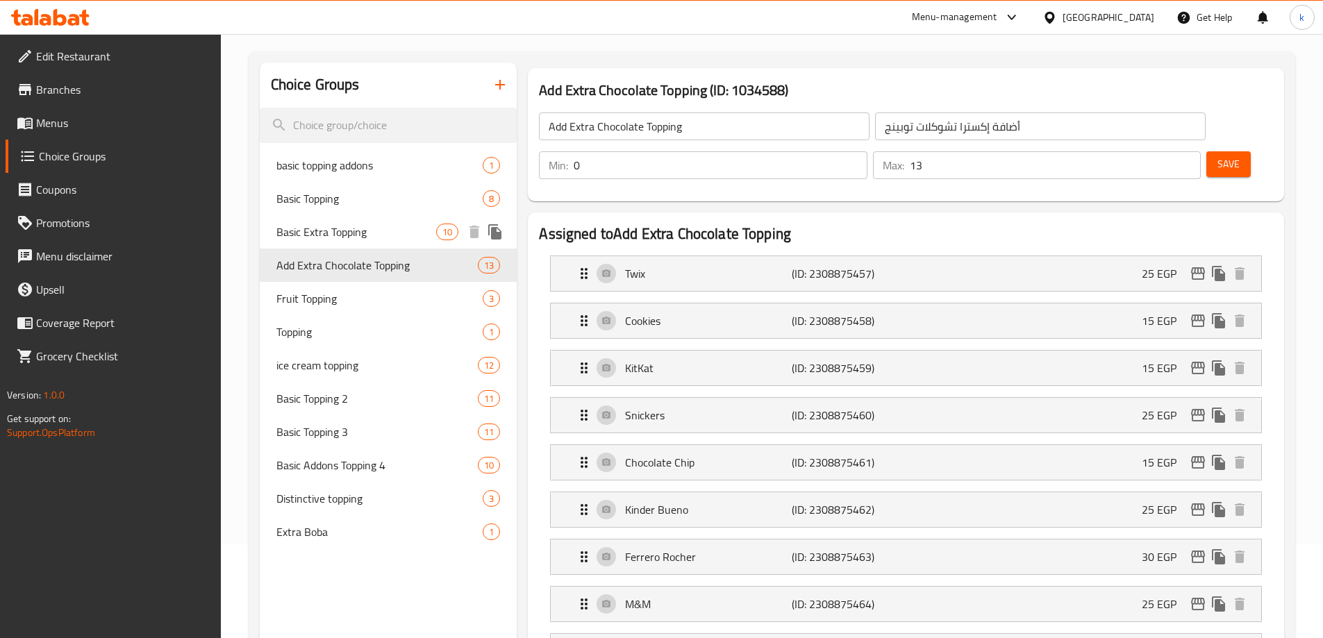
click at [344, 244] on div "Basic Extra Topping 10" at bounding box center [389, 231] width 258 height 33
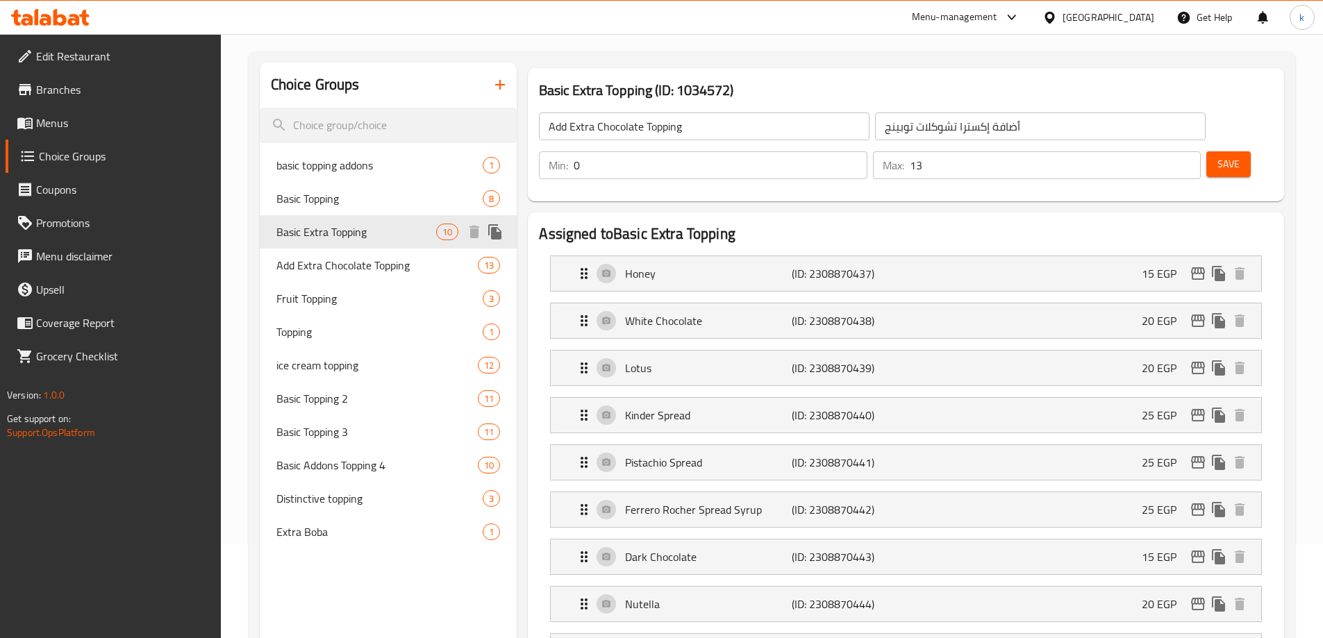
type input "Basic Extra Topping"
type input "اكسترا توبينج أساسي"
type input "1"
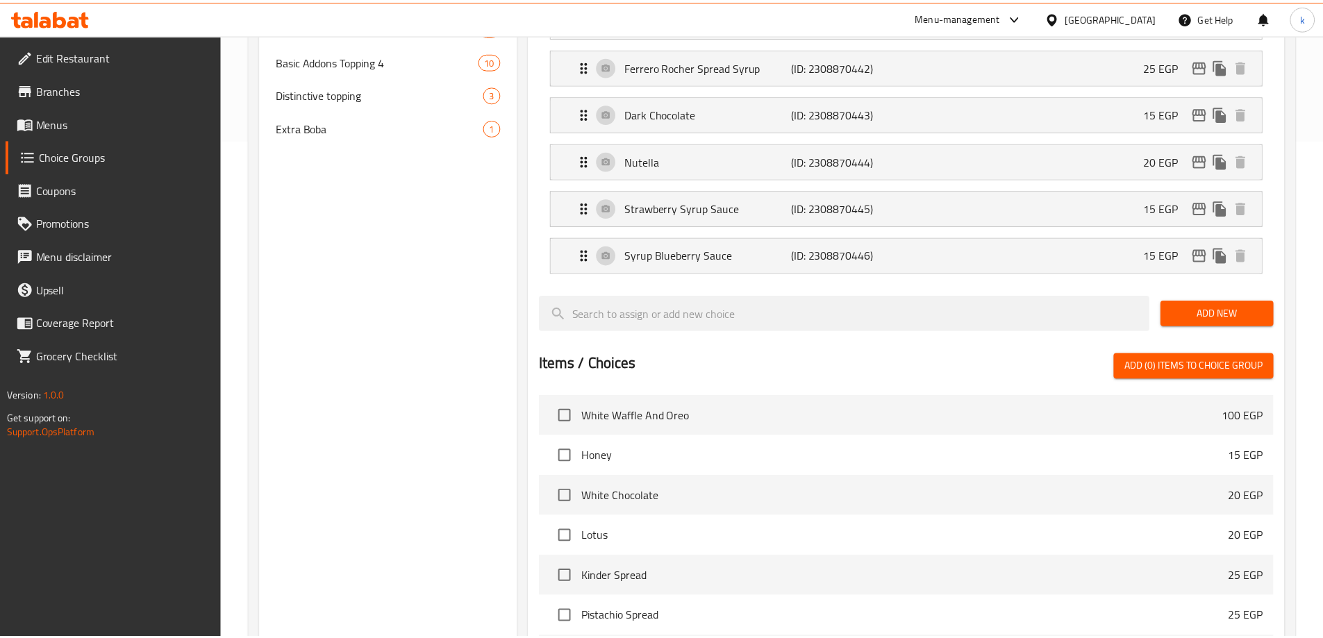
scroll to position [785, 0]
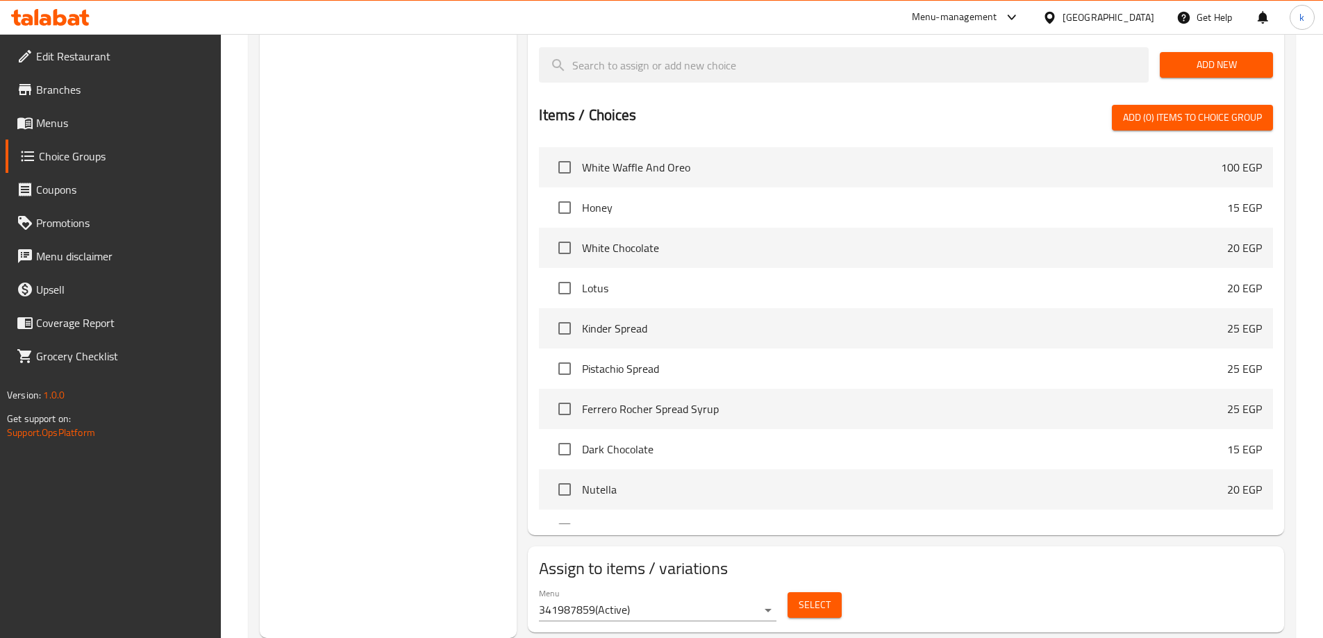
click at [356, 300] on div "Choice Groups basic topping addons 1 Basic Topping 8 Basic Extra Topping 10 Add…" at bounding box center [389, 4] width 258 height 1267
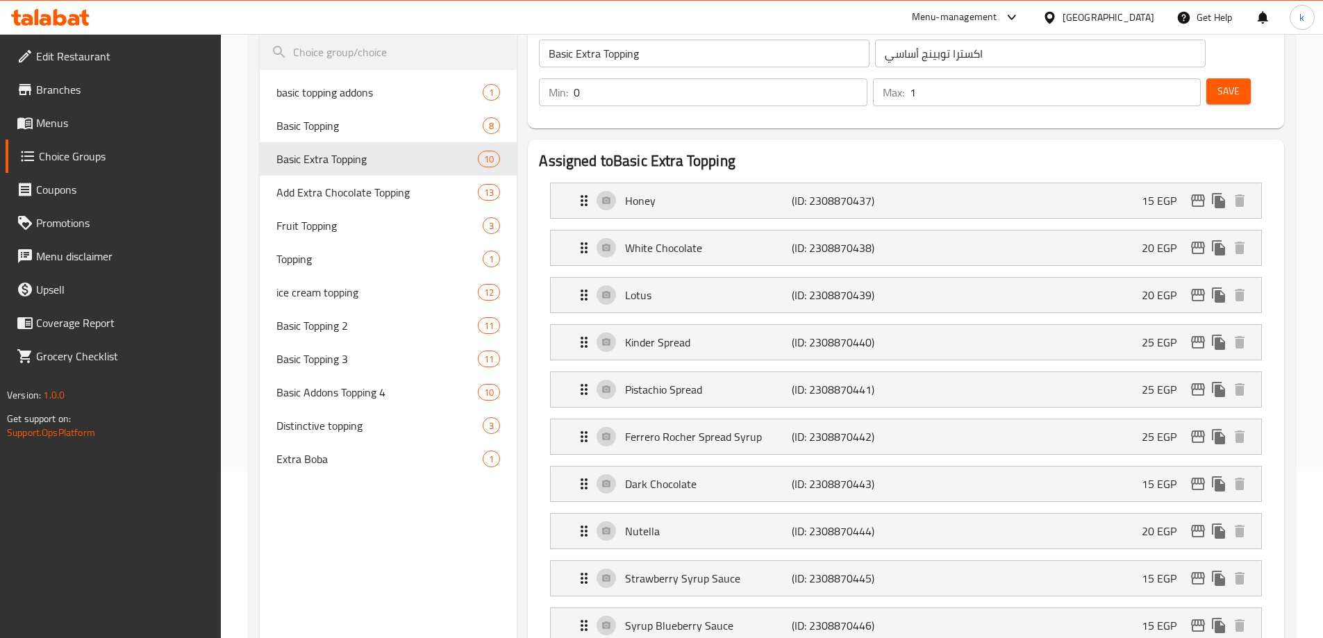
scroll to position [22, 0]
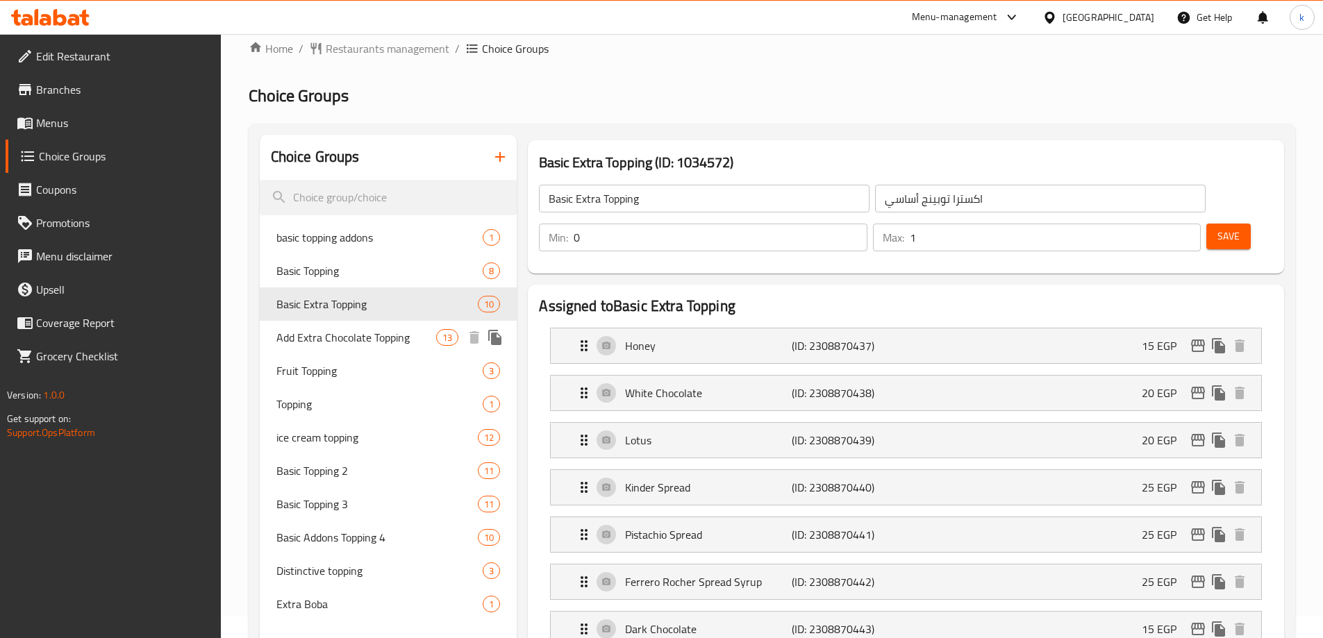
click at [353, 329] on span "Add Extra Chocolate Topping" at bounding box center [356, 337] width 160 height 17
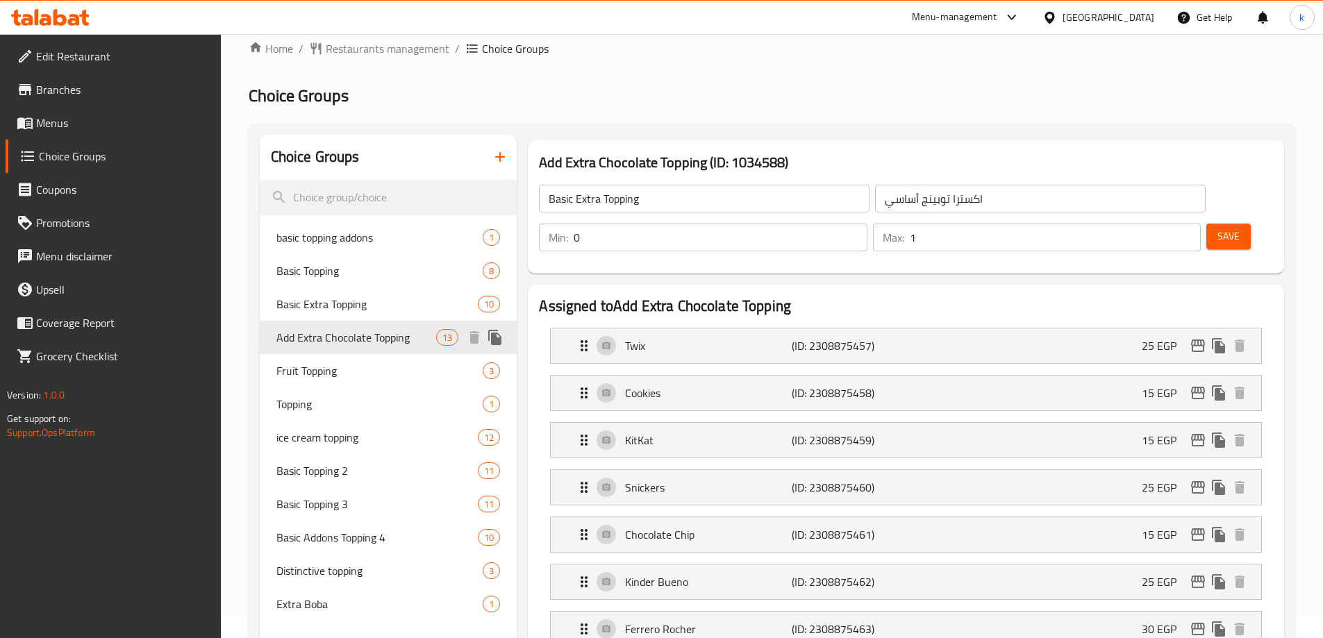
type input "Add Extra Chocolate Topping"
type input "أضافة إكسترا تشوكلات توبينج"
type input "13"
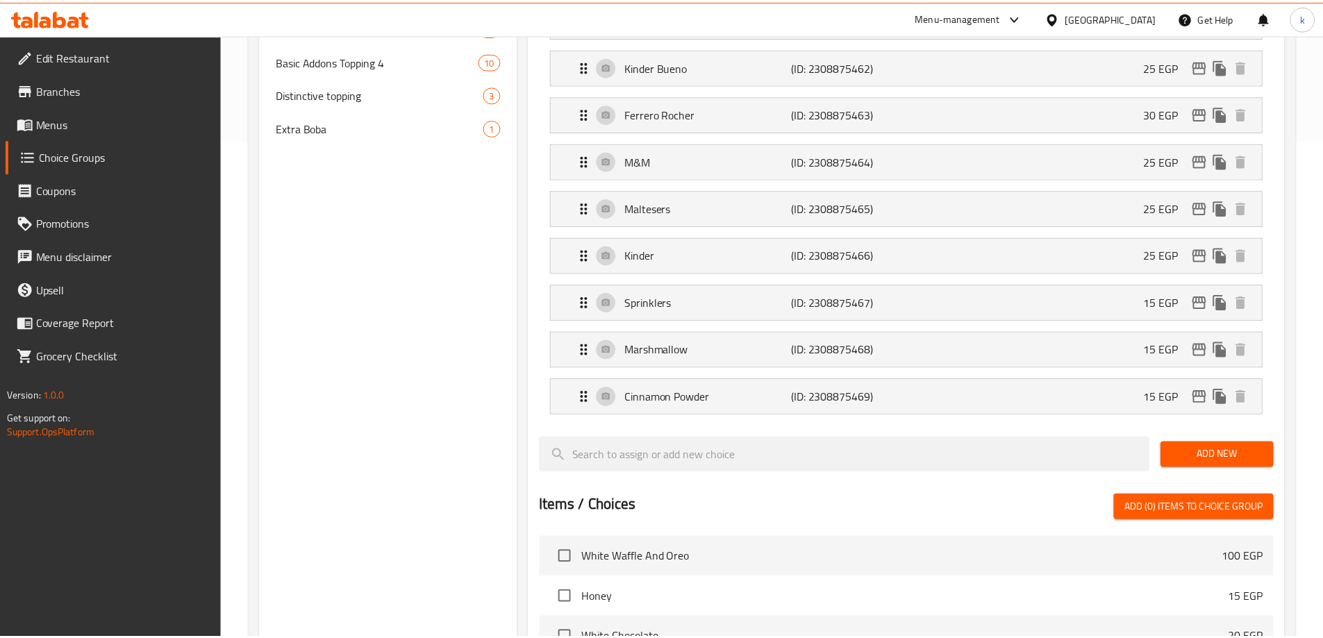
scroll to position [927, 0]
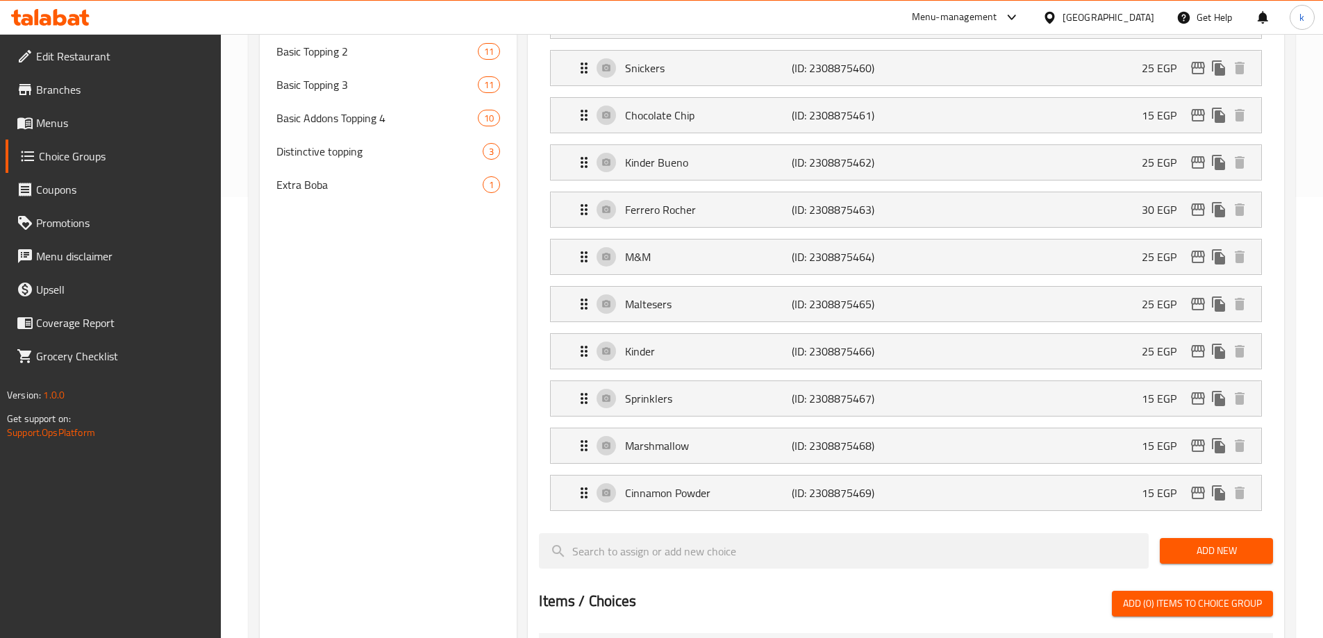
scroll to position [94, 0]
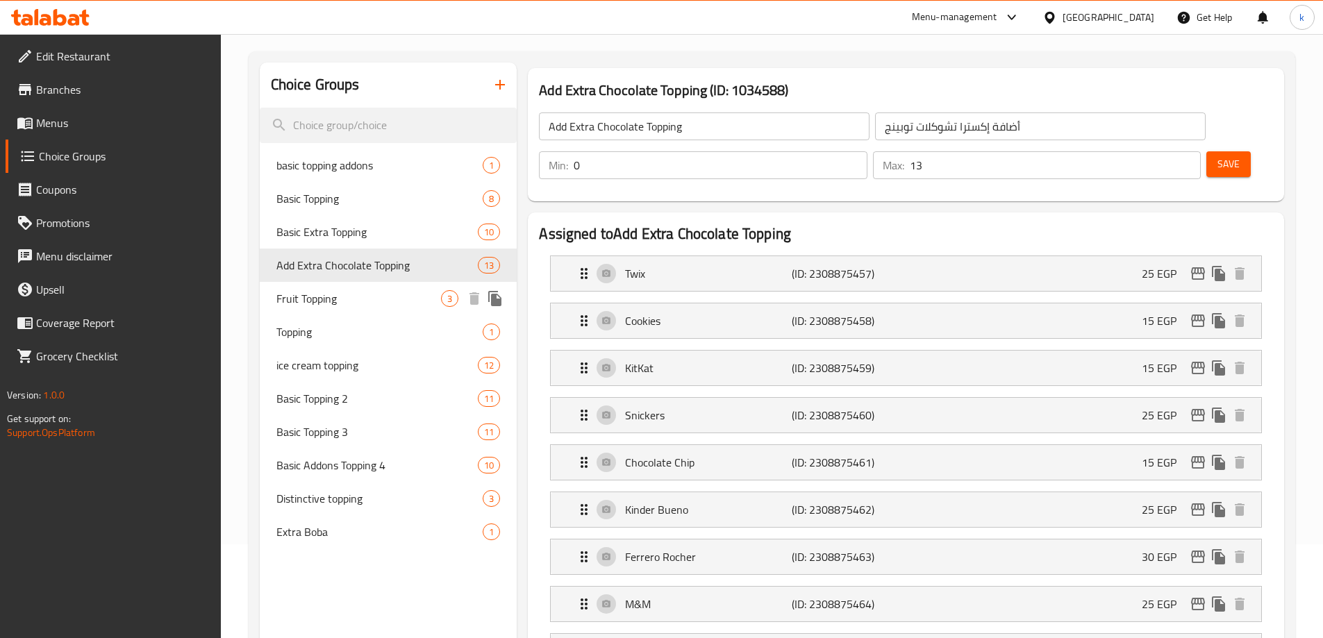
click at [328, 287] on div "Fruit Topping 3" at bounding box center [389, 298] width 258 height 33
type input "Fruit Topping"
type input "أضاف فاكهه"
type input "3"
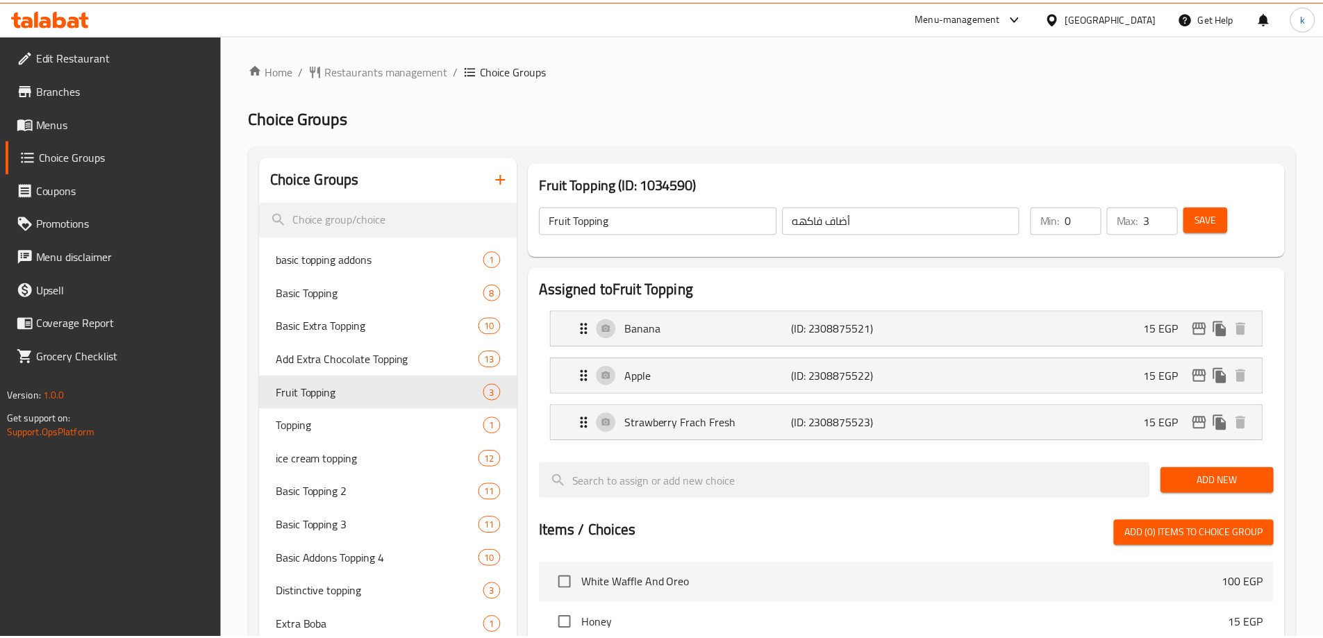
scroll to position [455, 0]
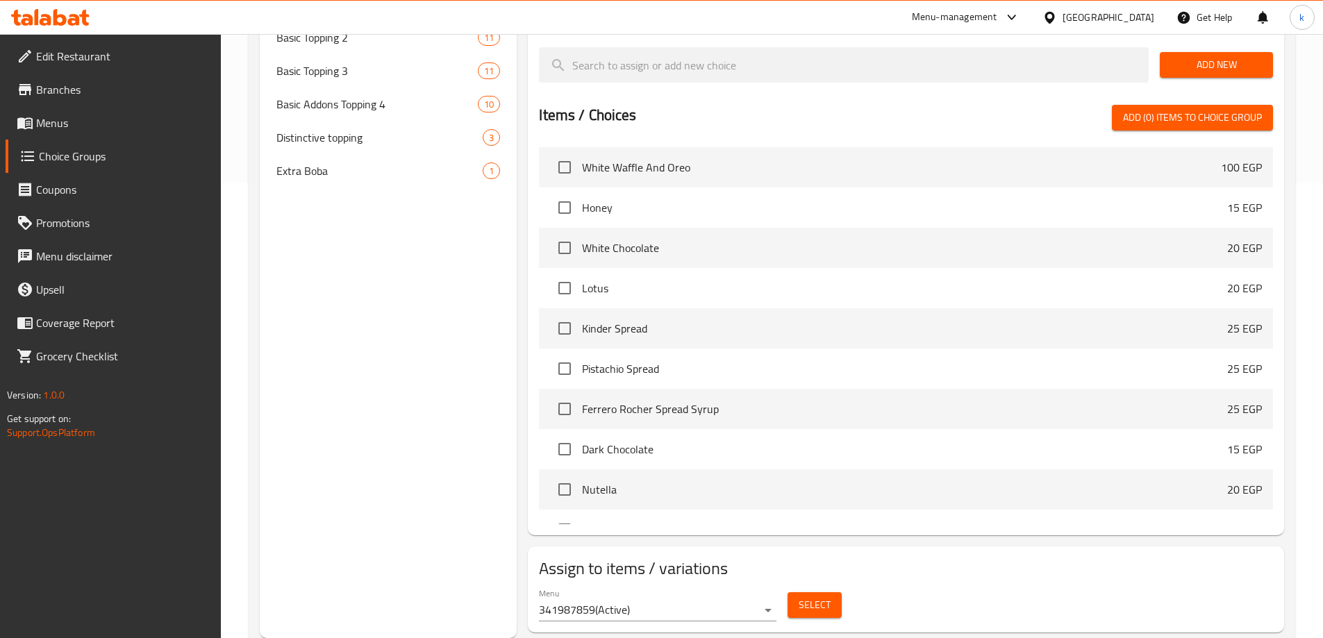
click at [390, 378] on div "Choice Groups basic topping addons 1 Basic Topping 8 Basic Extra Topping 10 Add…" at bounding box center [389, 169] width 258 height 937
click at [358, 178] on span "Extra Boba" at bounding box center [358, 170] width 165 height 17
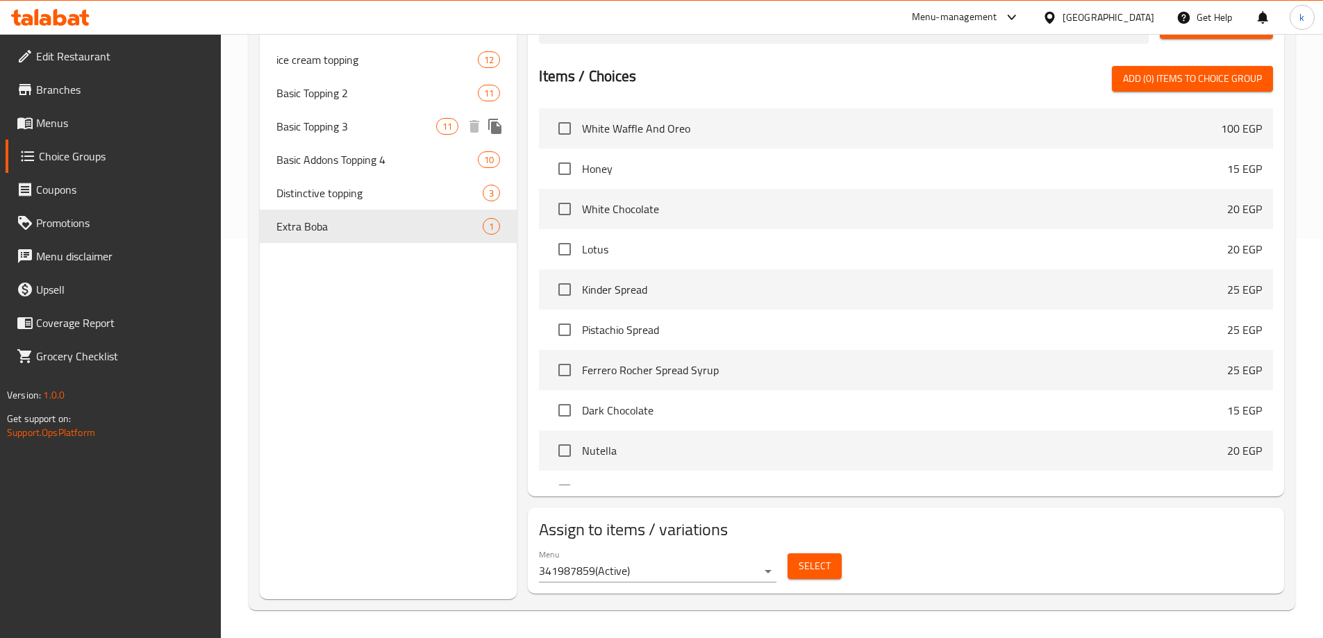
type input "Extra Boba"
type input "اضافه بوبا"
type input "1"
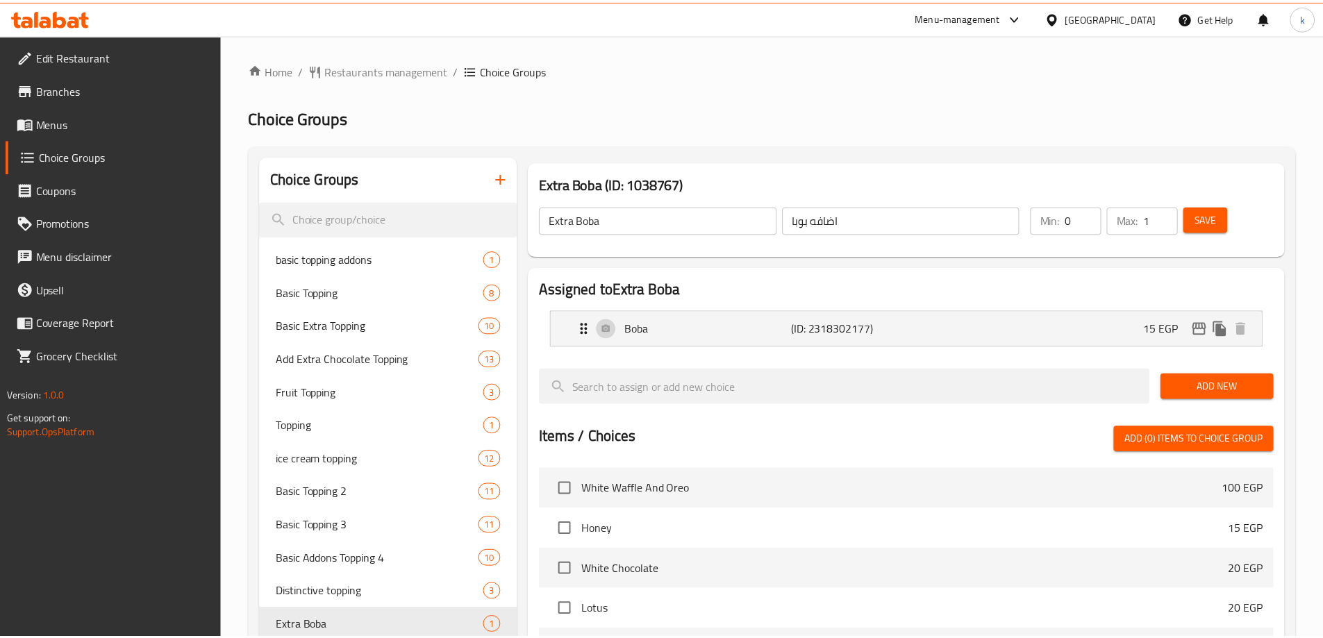
scroll to position [360, 0]
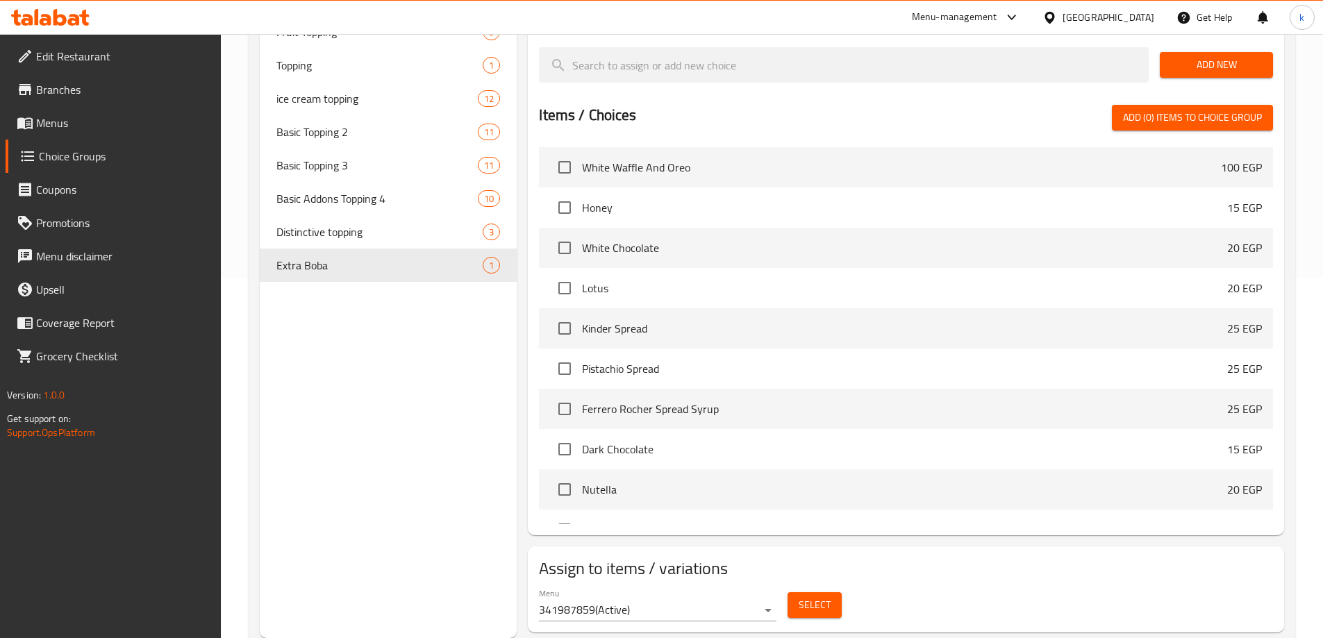
click at [345, 355] on div "Choice Groups basic topping addons 1 Basic Topping 8 Basic Extra Topping 10 Add…" at bounding box center [389, 217] width 258 height 842
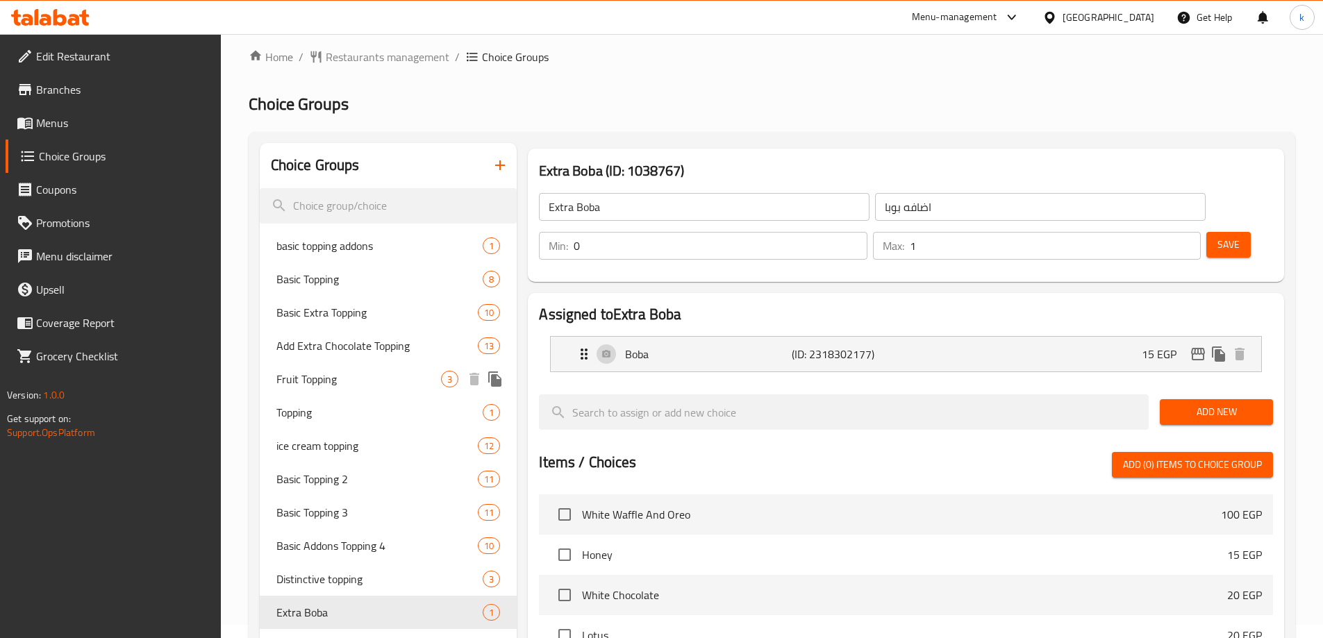
click at [322, 378] on span "Fruit Topping" at bounding box center [358, 379] width 165 height 17
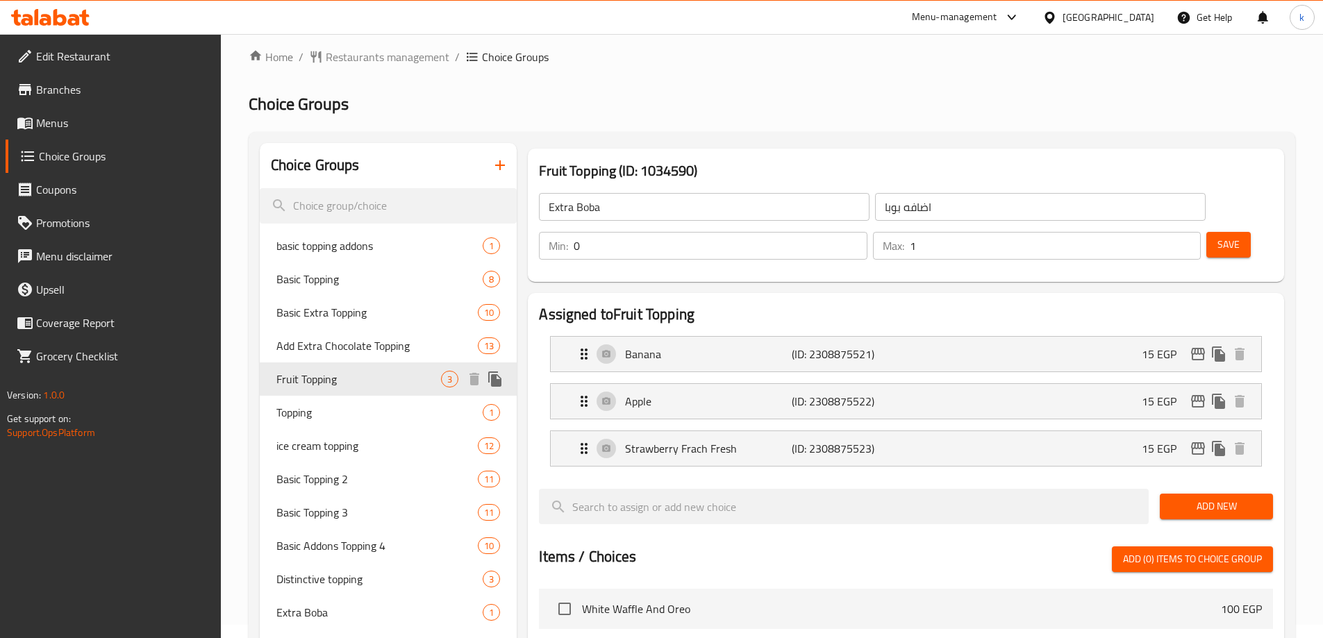
type input "Fruit Topping"
type input "أضاف فاكهه"
type input "3"
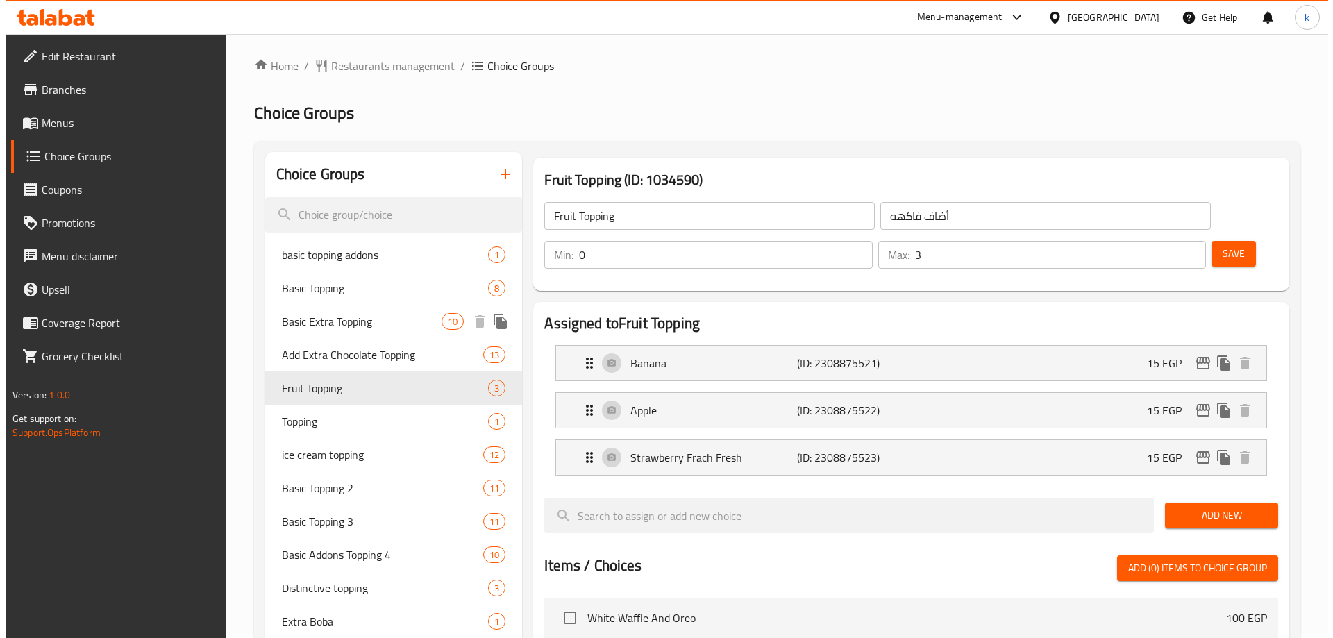
scroll to position [0, 0]
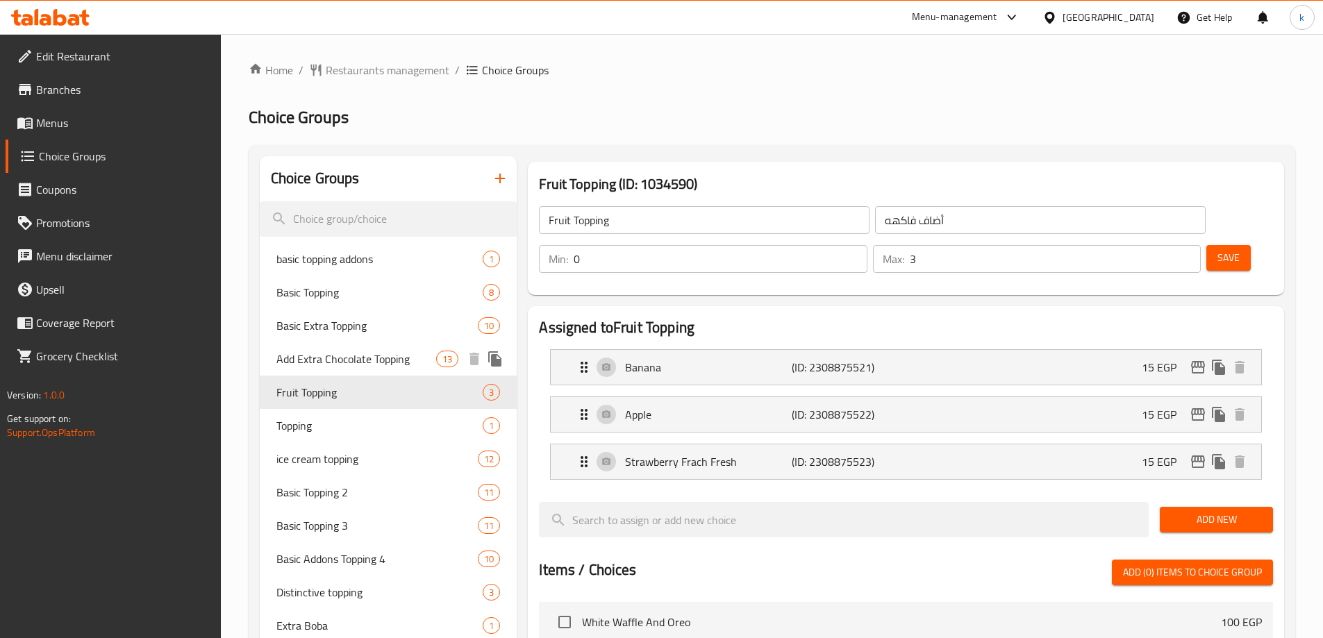
click at [372, 356] on span "Add Extra Chocolate Topping" at bounding box center [356, 359] width 160 height 17
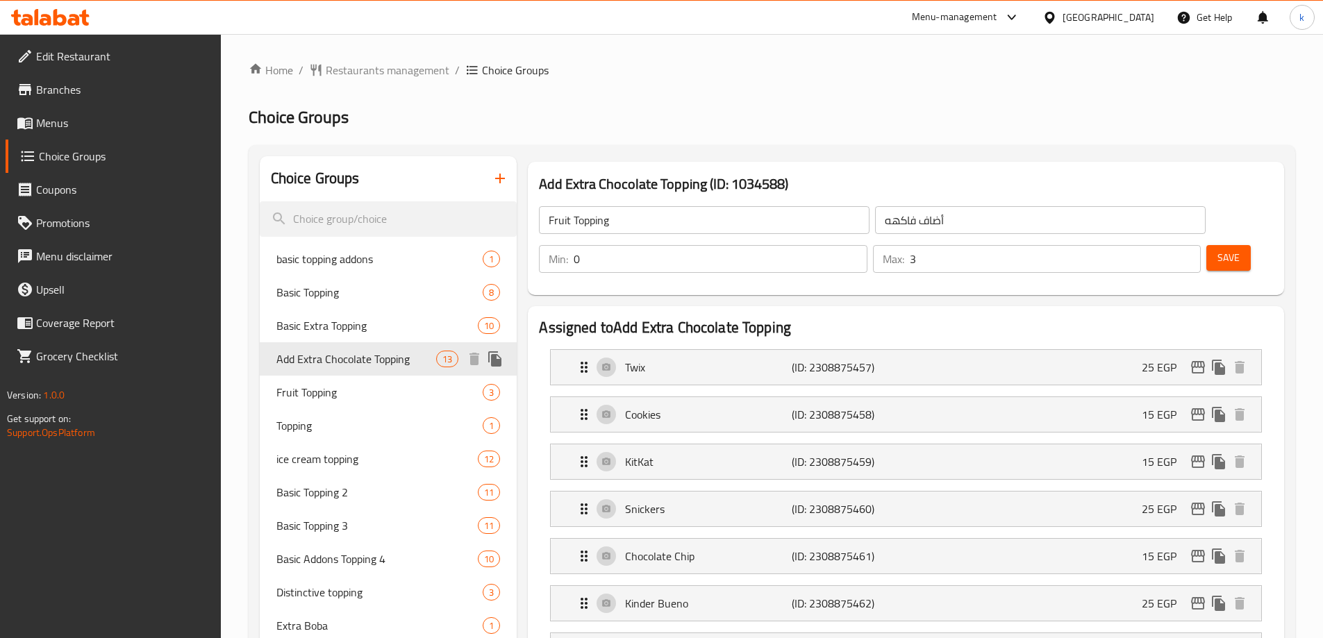
type input "Add Extra Chocolate Topping"
type input "أضافة إكسترا تشوكلات توبينج"
type input "13"
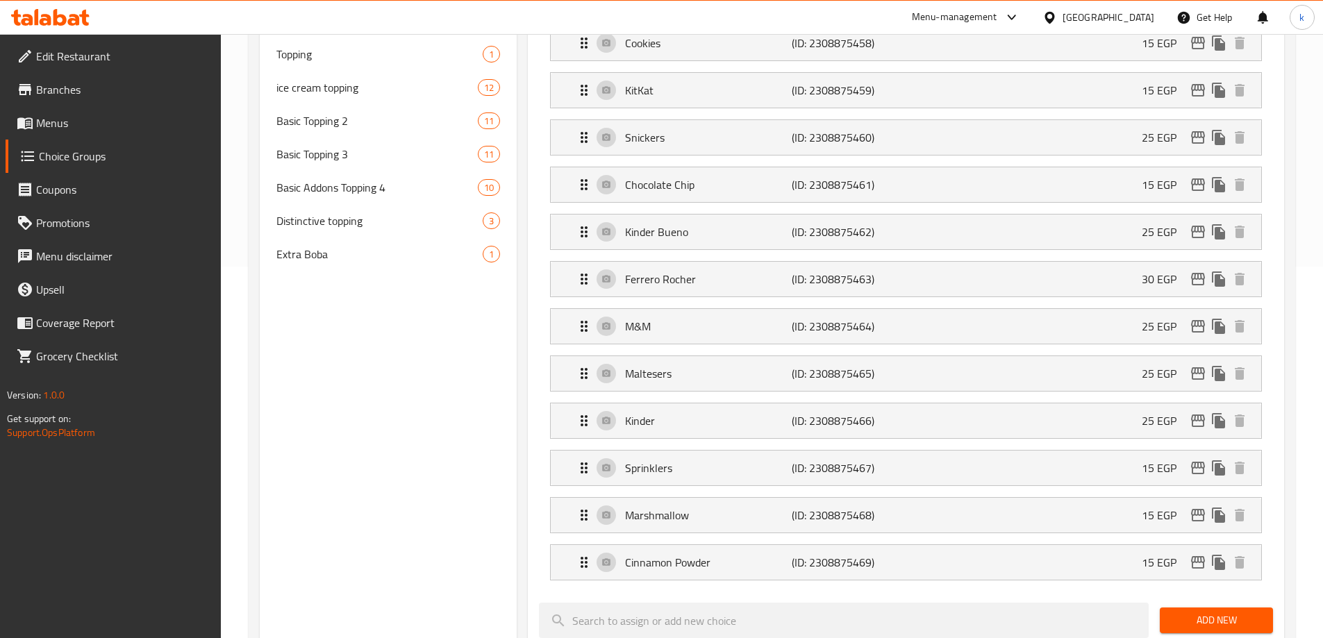
scroll to position [94, 0]
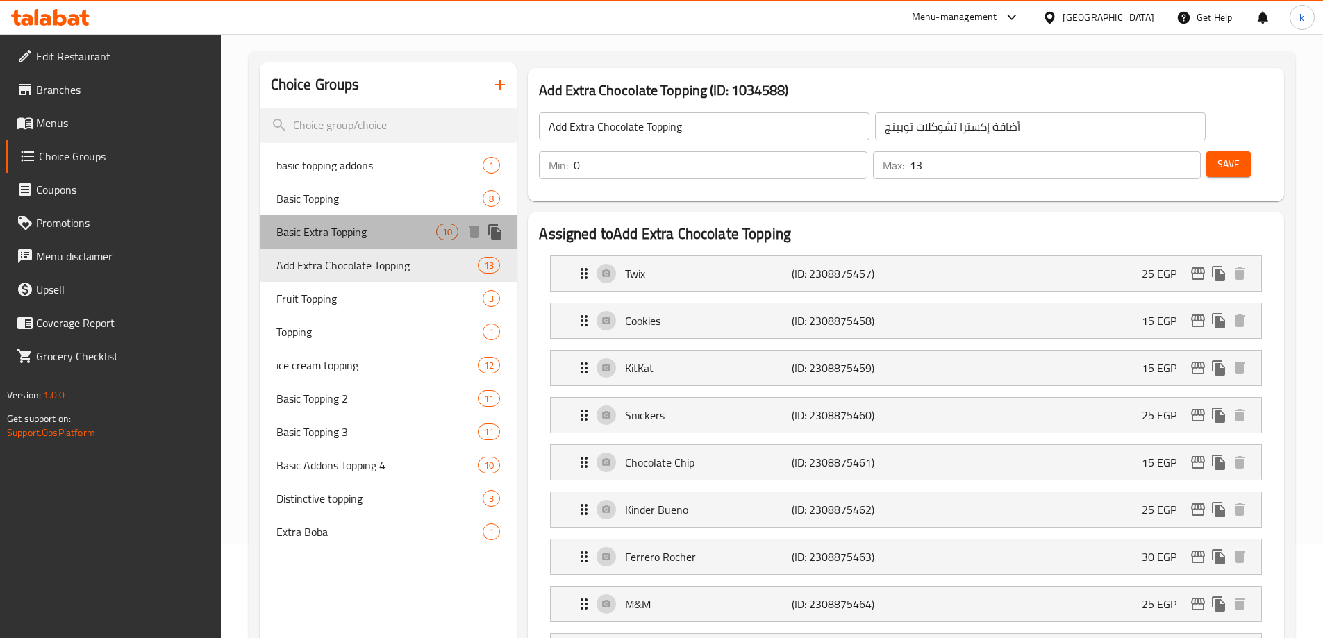
click at [362, 240] on span "Basic Extra Topping" at bounding box center [356, 232] width 160 height 17
type input "Basic Extra Topping"
type input "اكسترا توبينج أساسي"
type input "1"
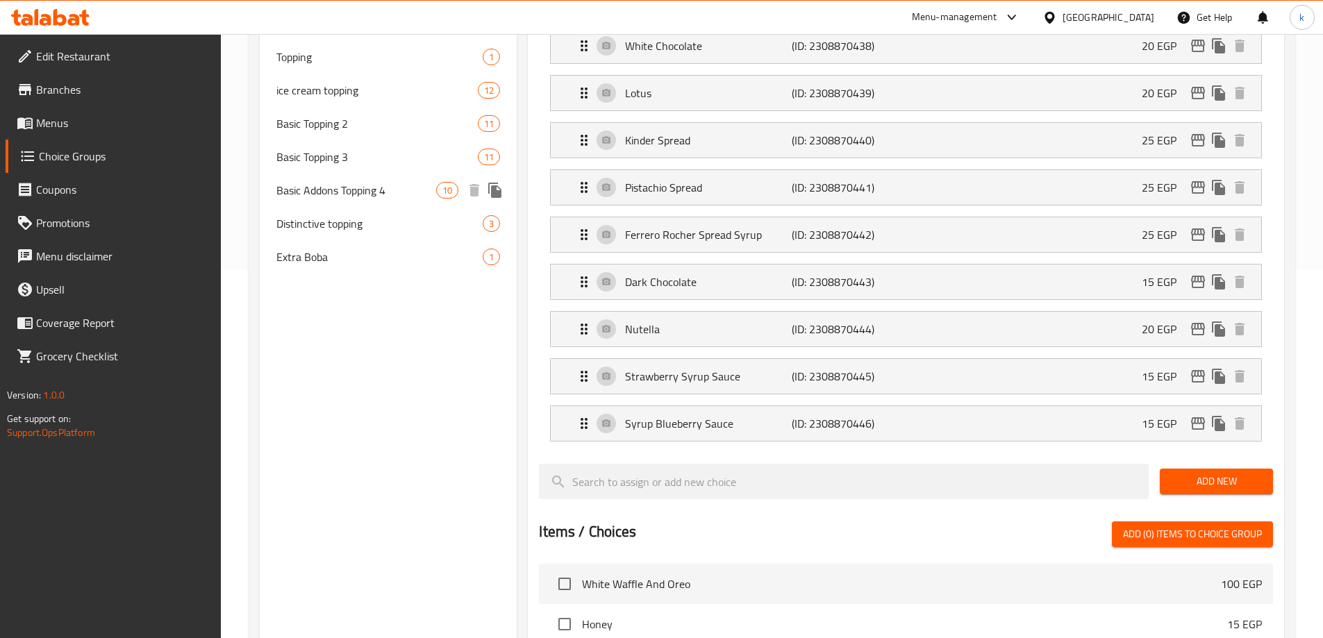
scroll to position [160, 0]
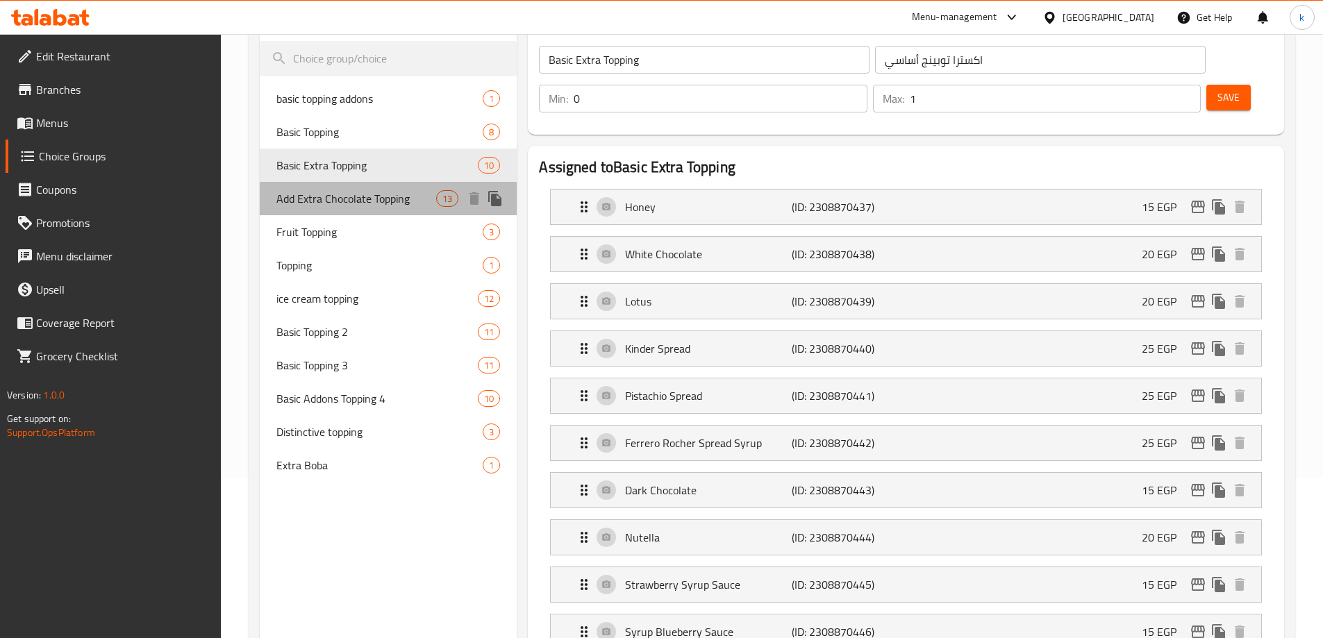
click at [346, 194] on span "Add Extra Chocolate Topping" at bounding box center [356, 198] width 160 height 17
type input "Add Extra Chocolate Topping"
type input "أضافة إكسترا تشوكلات توبينج"
type input "13"
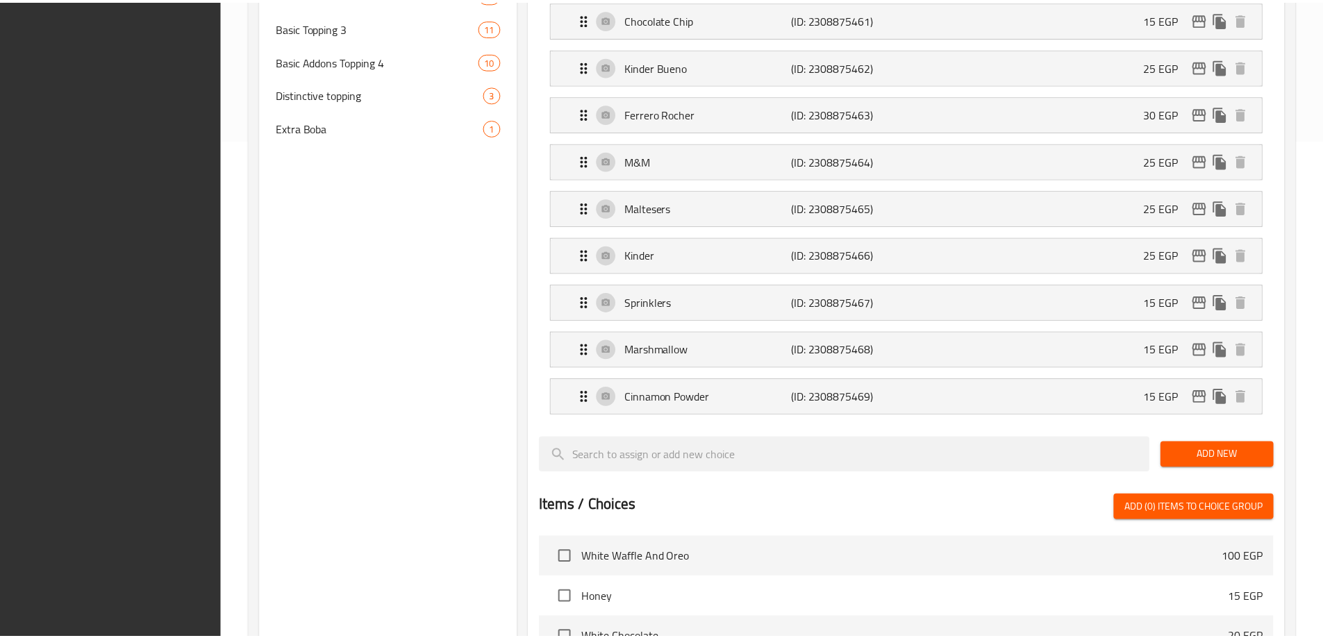
scroll to position [927, 0]
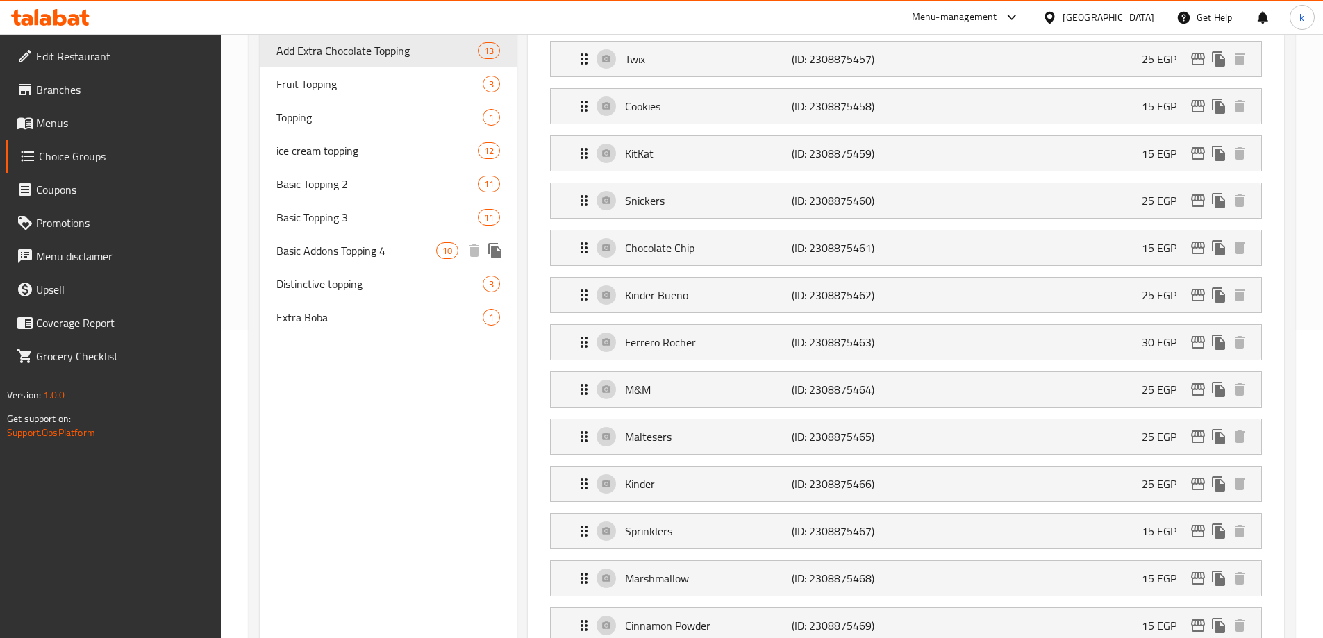
scroll to position [163, 0]
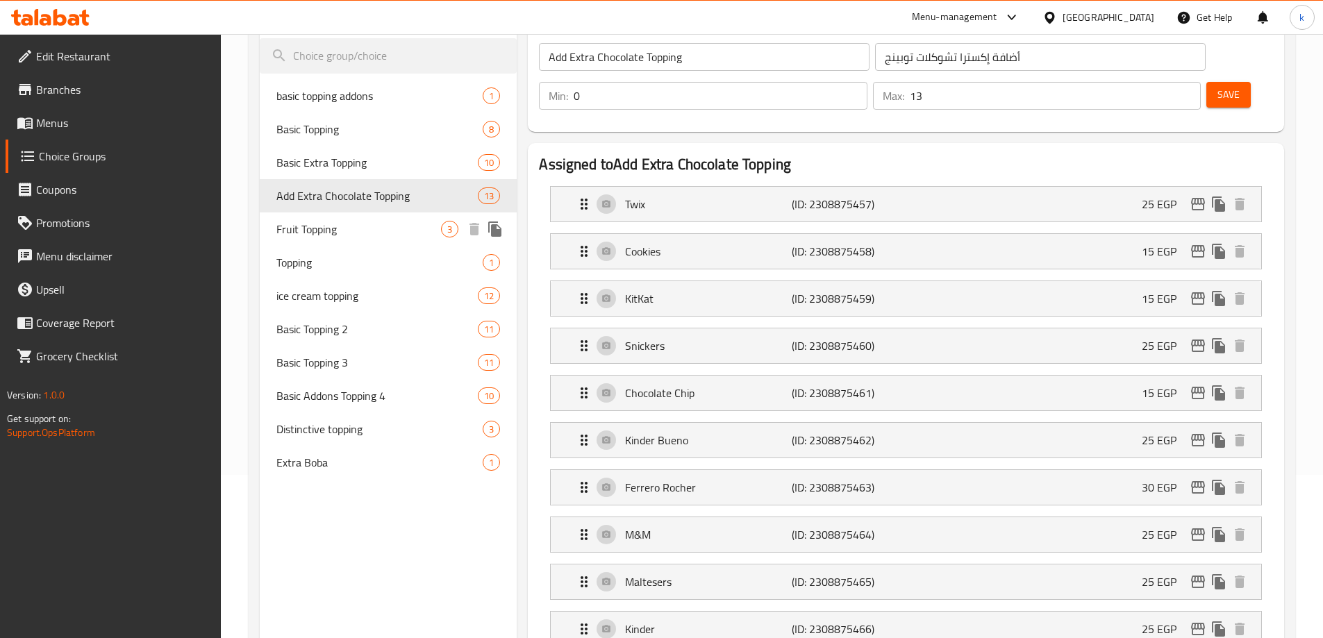
click at [337, 230] on span "Fruit Topping" at bounding box center [358, 229] width 165 height 17
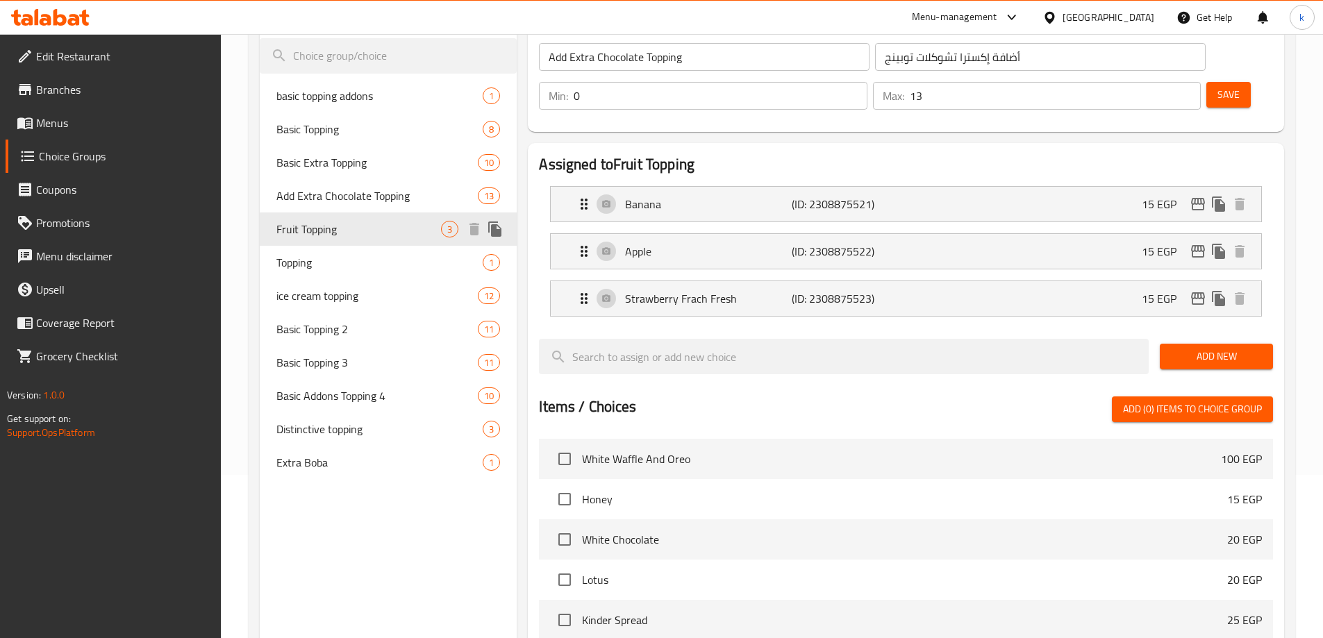
type input "Fruit Topping"
type input "أضاف فاكهه"
type input "3"
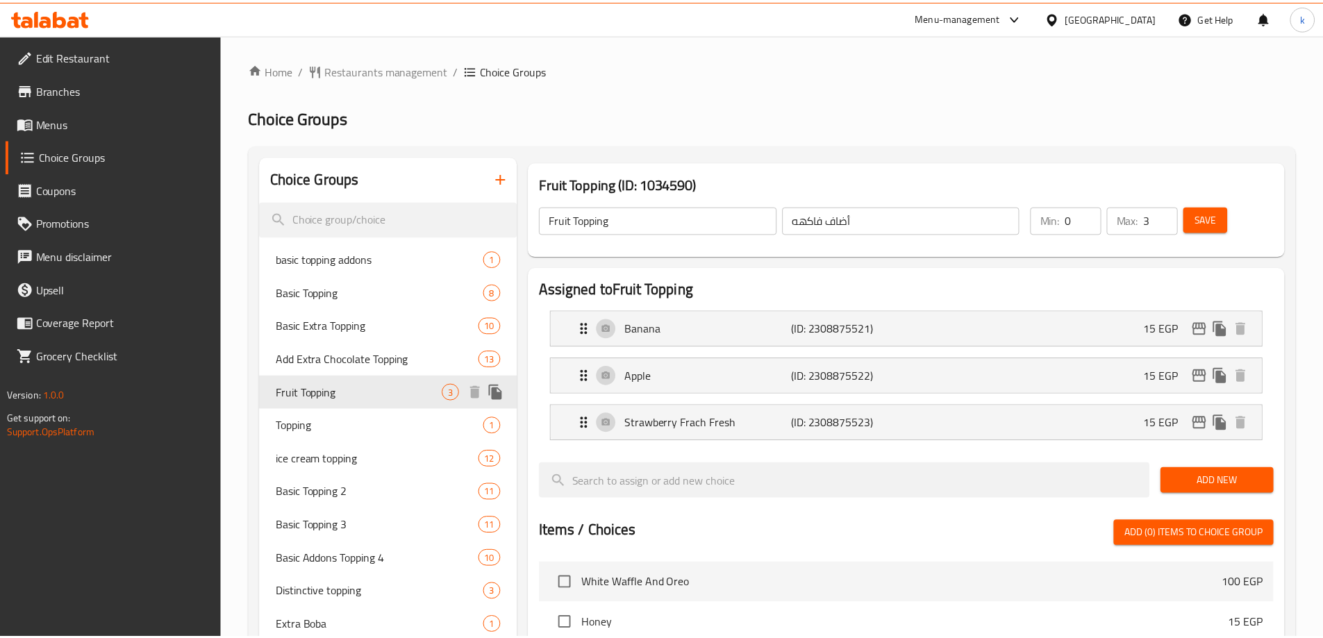
scroll to position [455, 0]
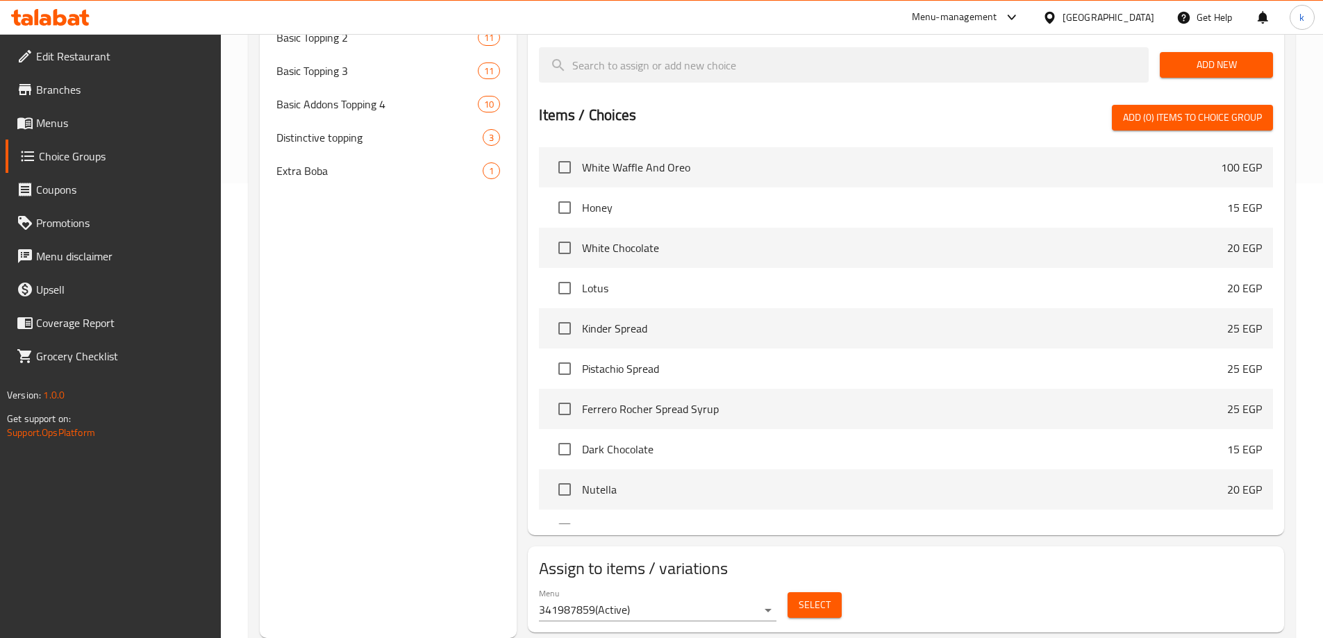
click at [351, 345] on div "Choice Groups basic topping addons 1 Basic Topping 8 Basic Extra Topping 10 Add…" at bounding box center [389, 169] width 258 height 937
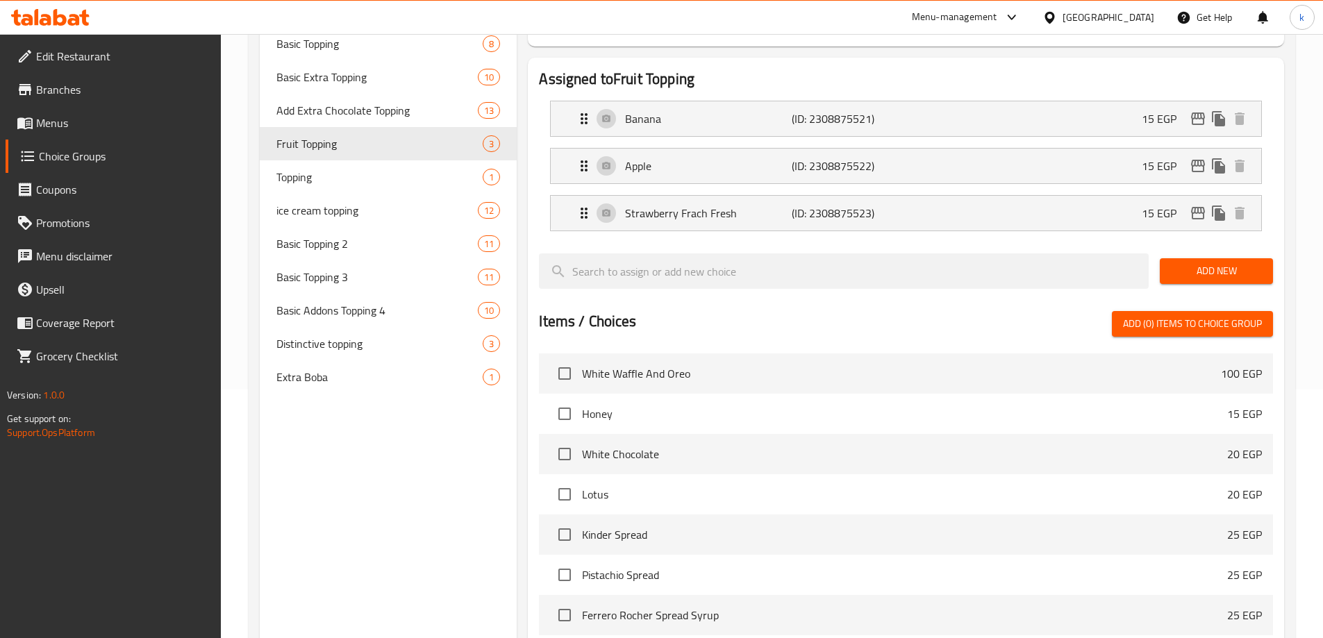
scroll to position [247, 0]
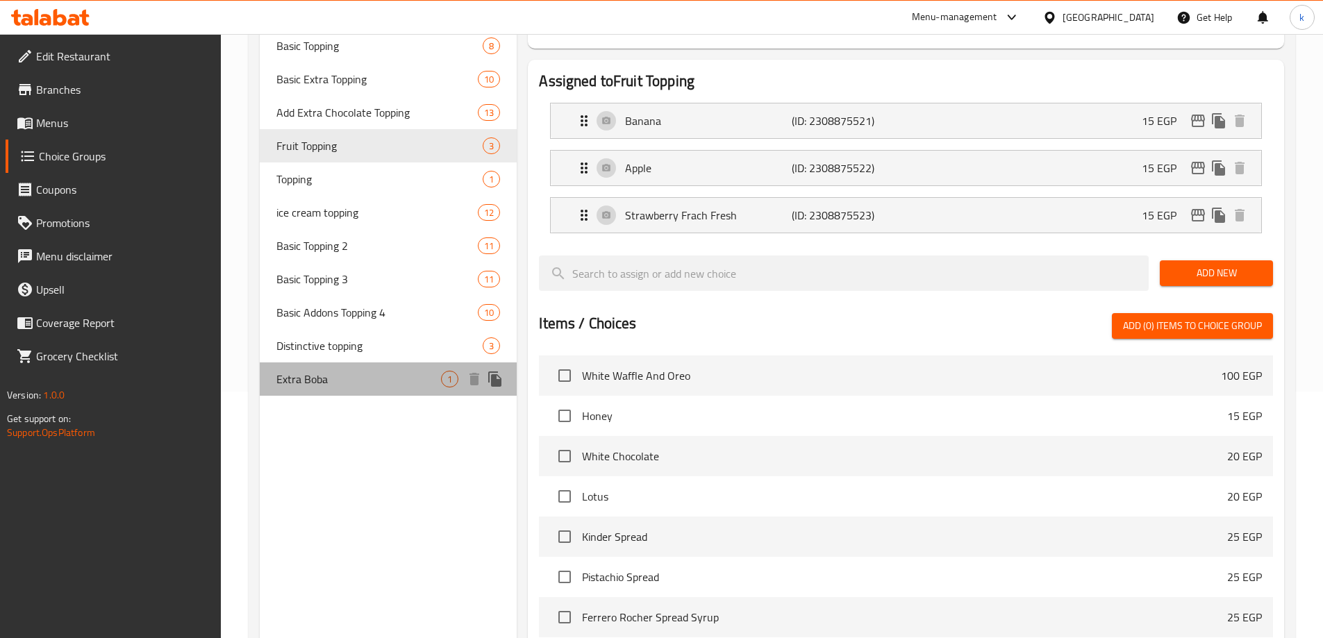
click at [309, 383] on span "Extra Boba" at bounding box center [358, 379] width 165 height 17
type input "Extra Boba"
type input "اضافه بوبا"
type input "1"
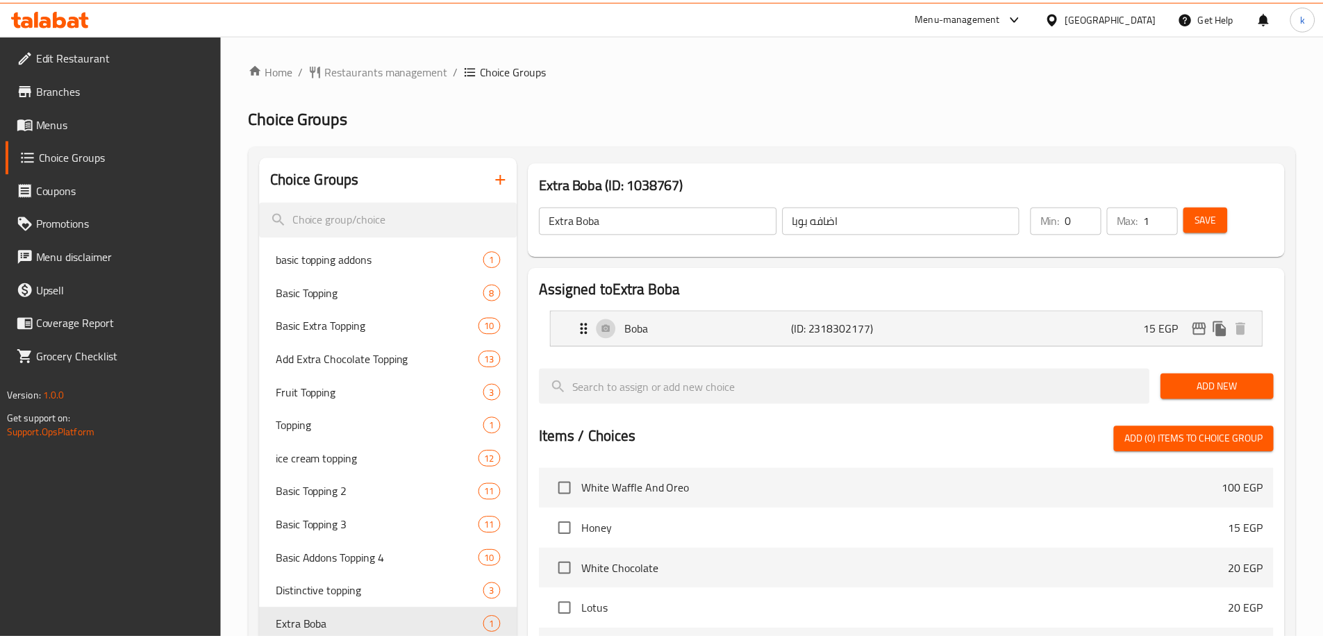
scroll to position [360, 0]
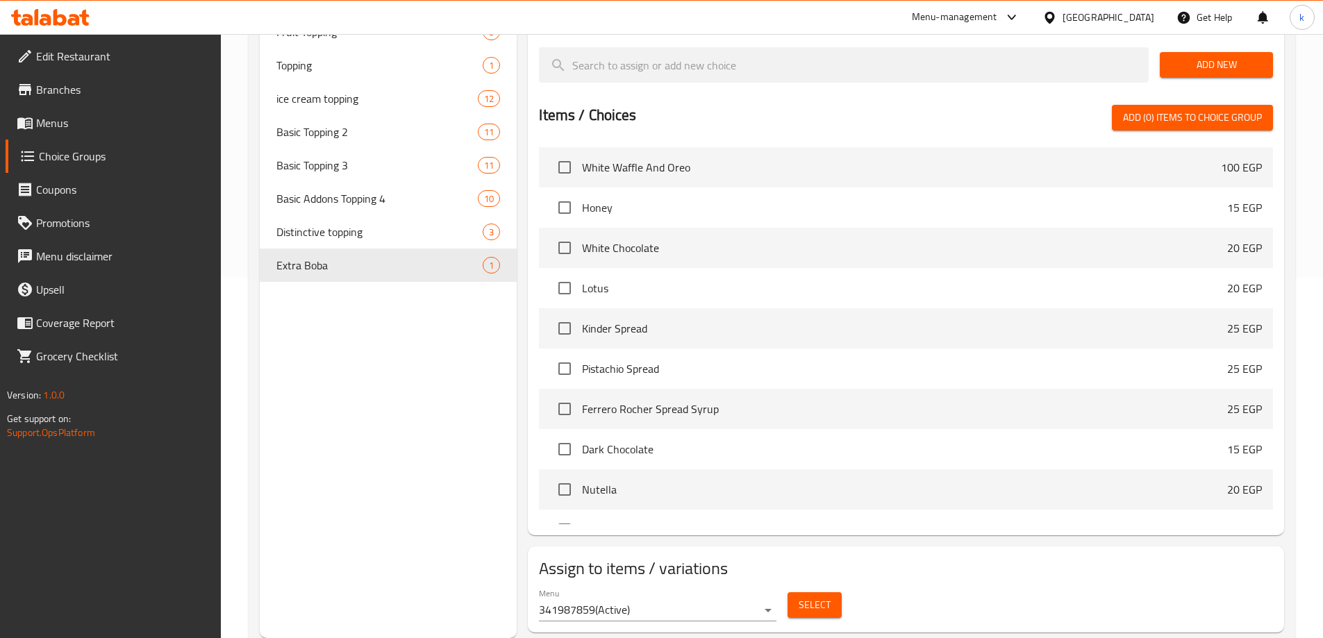
drag, startPoint x: 369, startPoint y: 436, endPoint x: 352, endPoint y: 444, distance: 18.6
click at [369, 436] on div "Choice Groups basic topping addons 1 Basic Topping 8 Basic Extra Topping 10 Add…" at bounding box center [389, 217] width 258 height 842
drag, startPoint x: 342, startPoint y: 388, endPoint x: 430, endPoint y: 319, distance: 111.8
click at [342, 388] on div "Choice Groups basic topping addons 1 Basic Topping 8 Basic Extra Topping 10 Add…" at bounding box center [389, 217] width 258 height 842
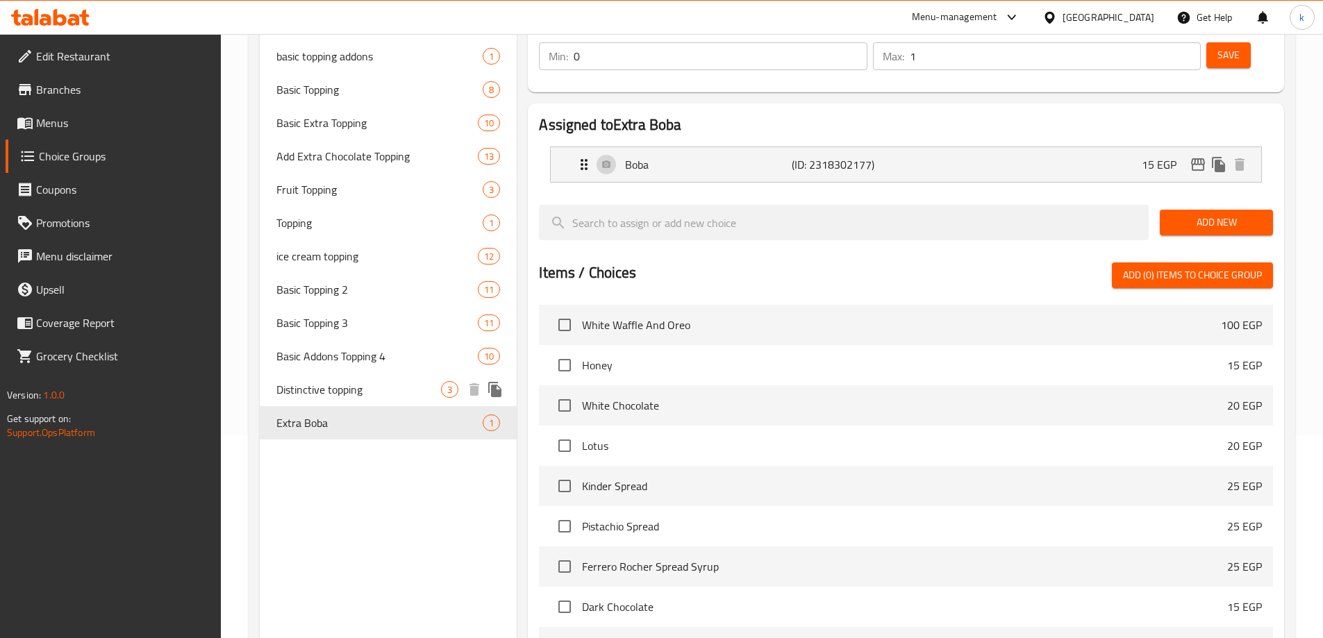
scroll to position [13, 0]
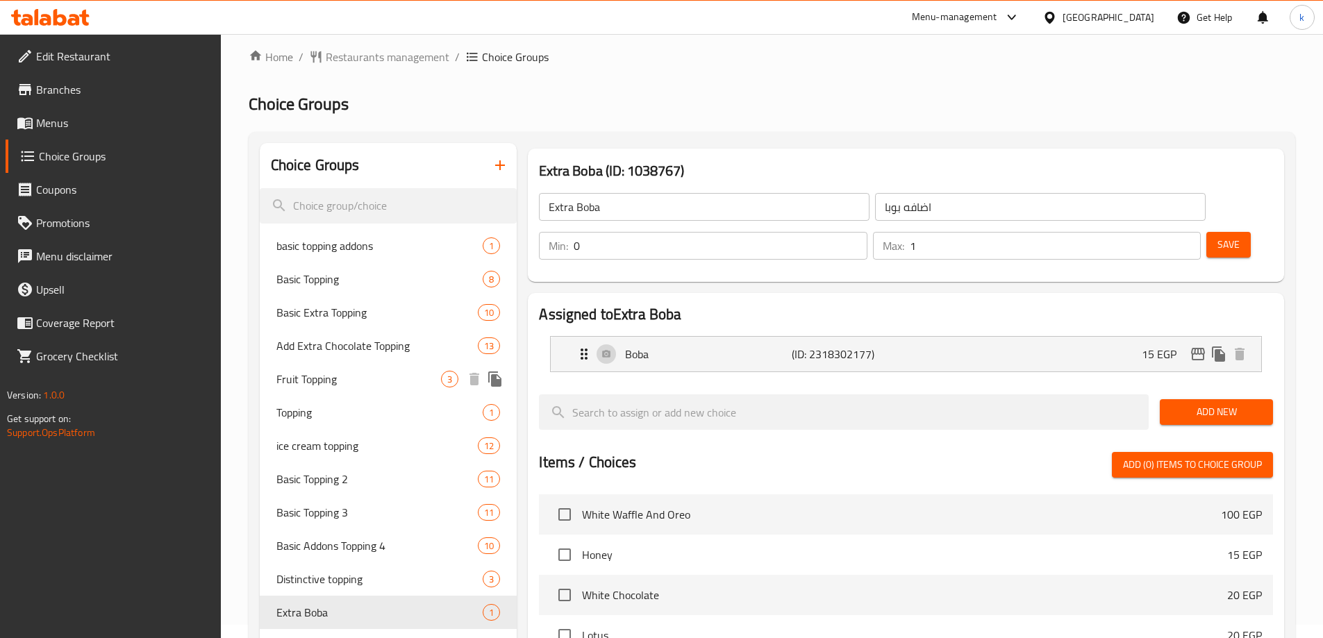
click at [347, 369] on div "Fruit Topping 3" at bounding box center [389, 378] width 258 height 33
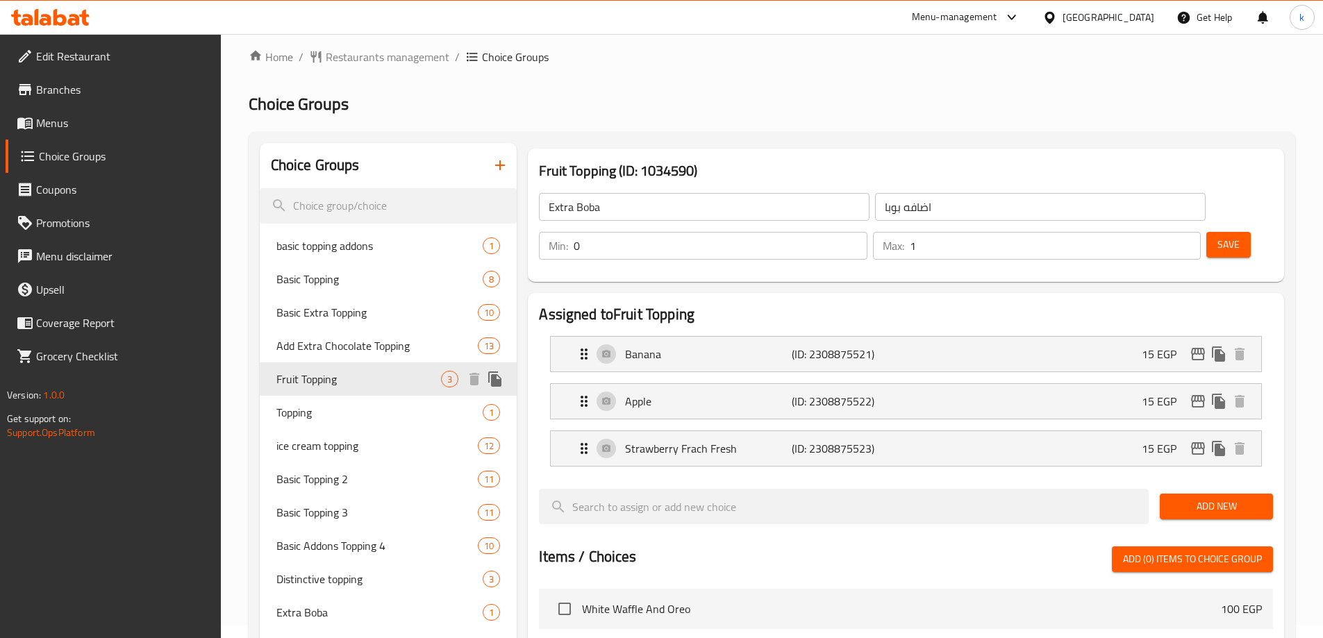
type input "Fruit Topping"
type input "أضاف فاكهه"
type input "3"
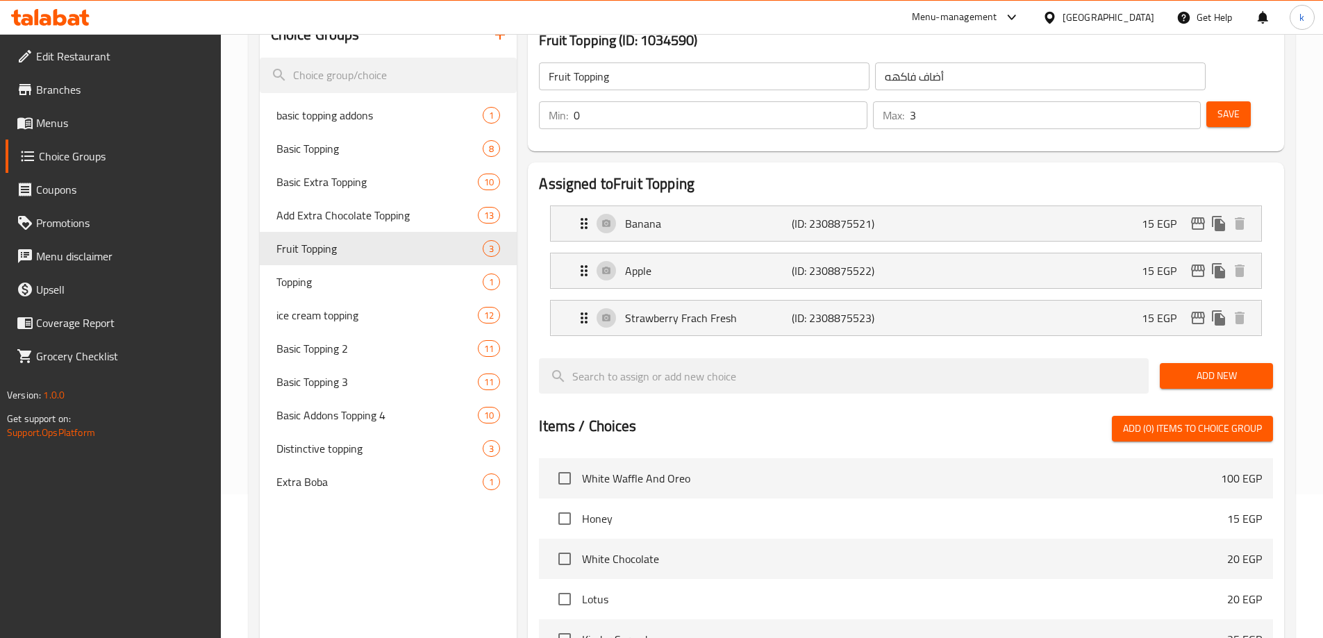
scroll to position [108, 0]
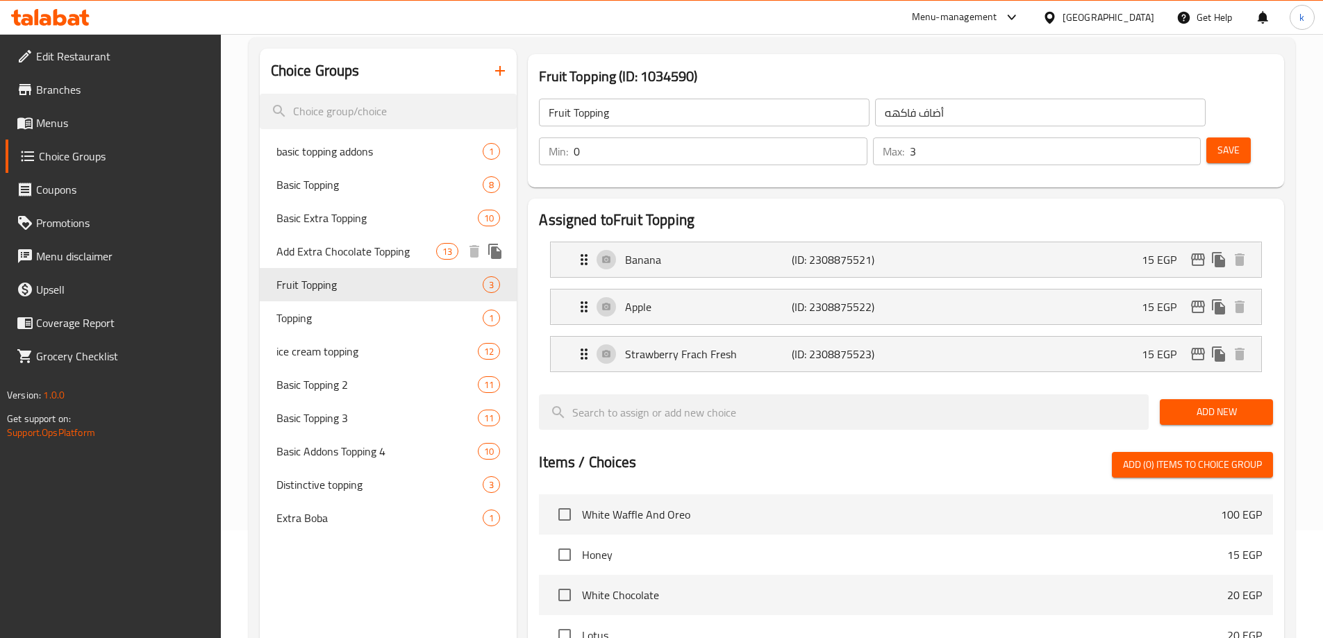
click at [360, 246] on span "Add Extra Chocolate Topping" at bounding box center [356, 251] width 160 height 17
type input "Add Extra Chocolate Topping"
type input "أضافة إكسترا تشوكلات توبينج"
type input "13"
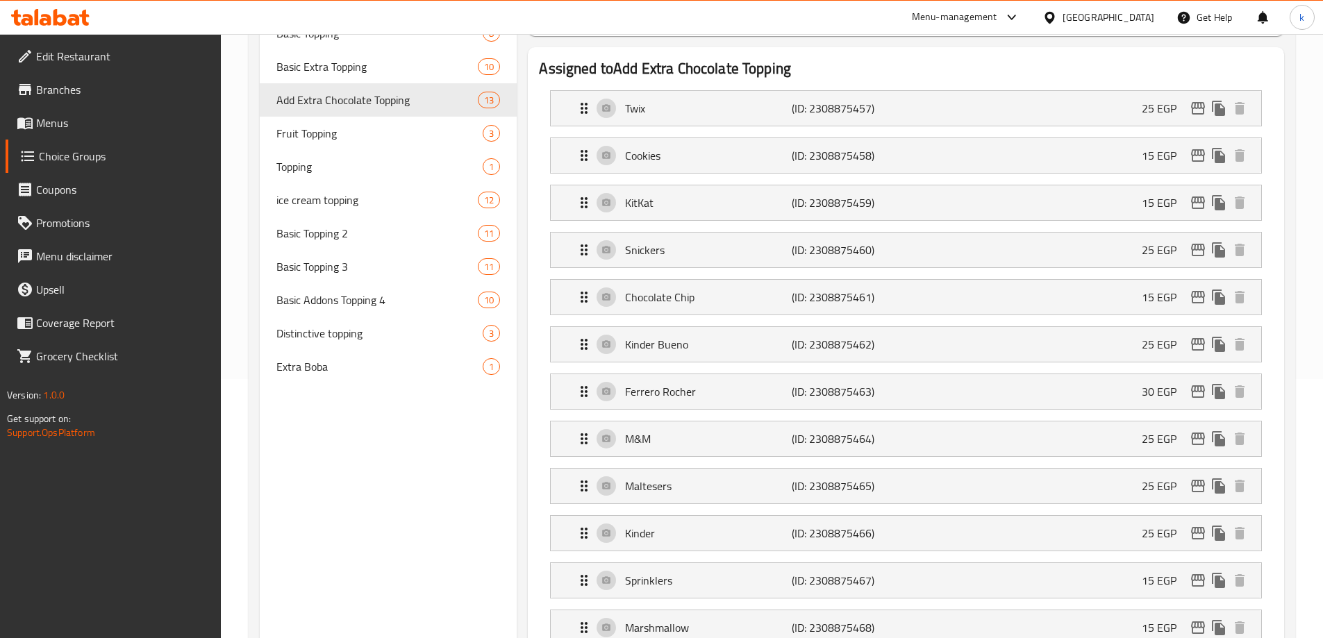
scroll to position [163, 0]
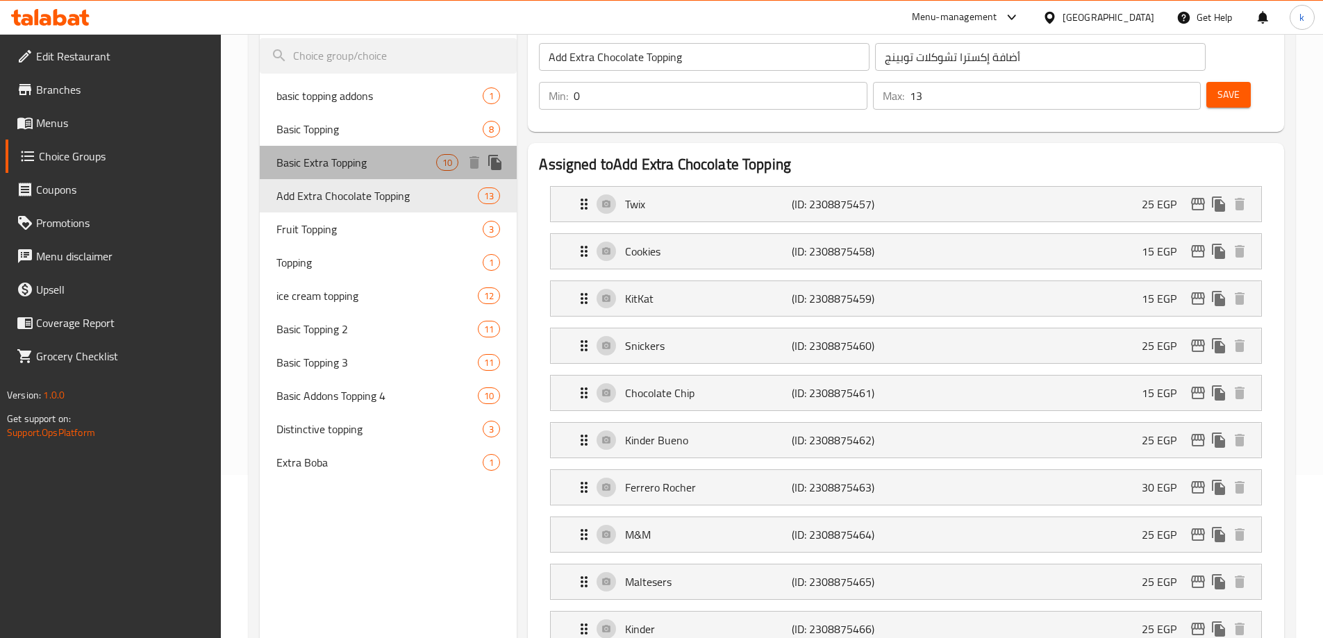
click at [327, 158] on span "Basic Extra Topping" at bounding box center [356, 162] width 160 height 17
type input "Basic Extra Topping"
type input "اكسترا توبينج أساسي"
type input "1"
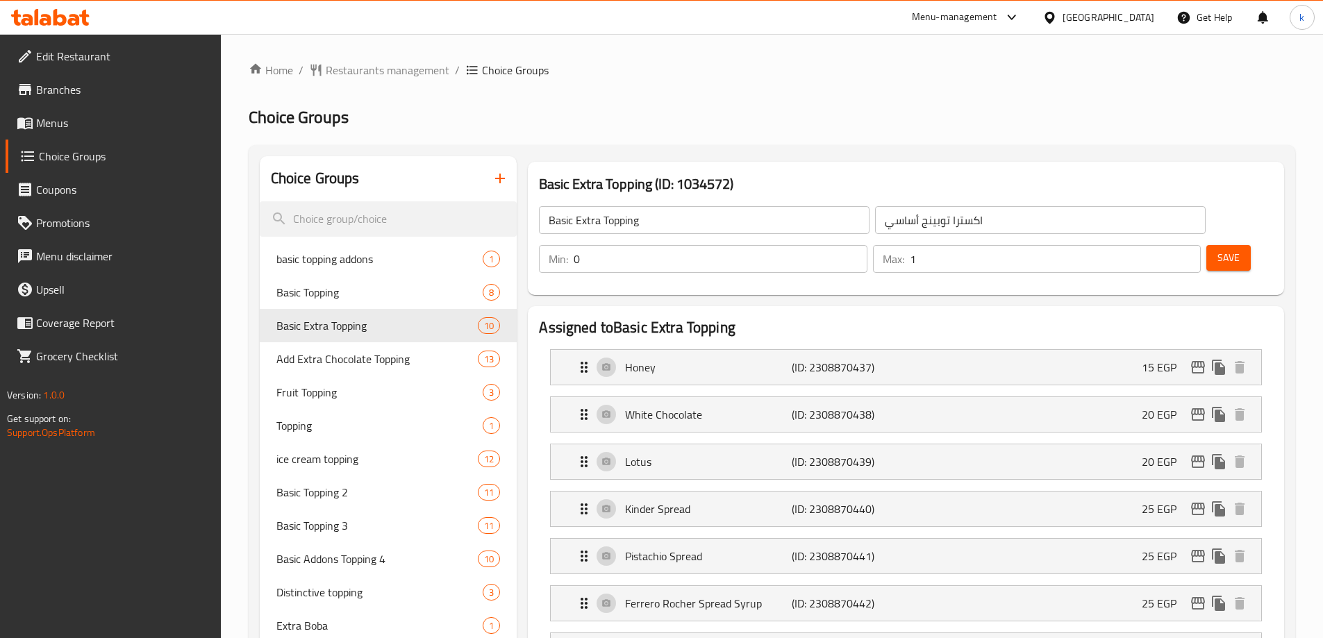
scroll to position [417, 0]
